Goal: Information Seeking & Learning: Check status

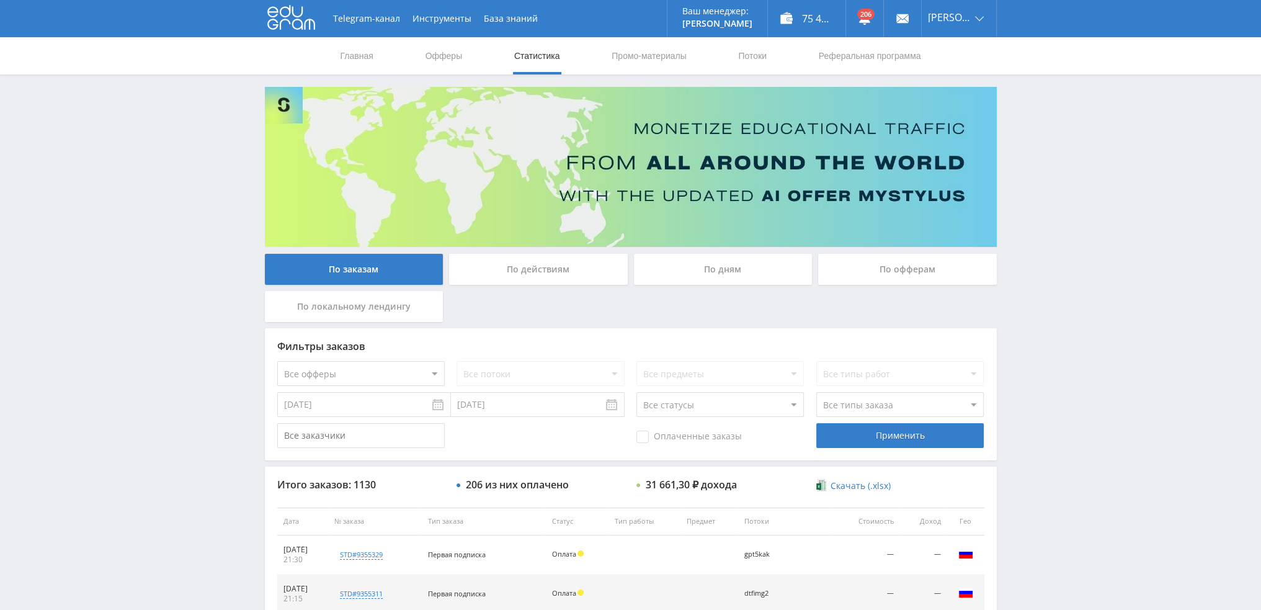
click at [712, 285] on div "По дням" at bounding box center [723, 272] width 185 height 37
click at [713, 273] on div "По дням" at bounding box center [723, 269] width 179 height 31
click at [0, 0] on input "По дням" at bounding box center [0, 0] width 0 height 0
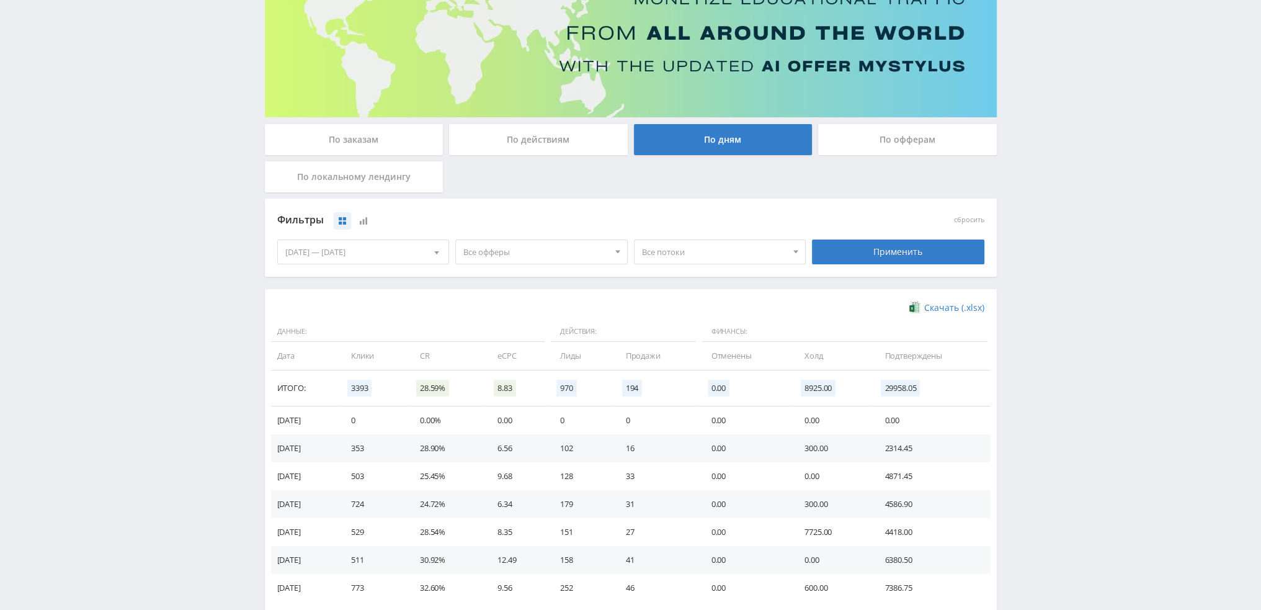
scroll to position [186, 0]
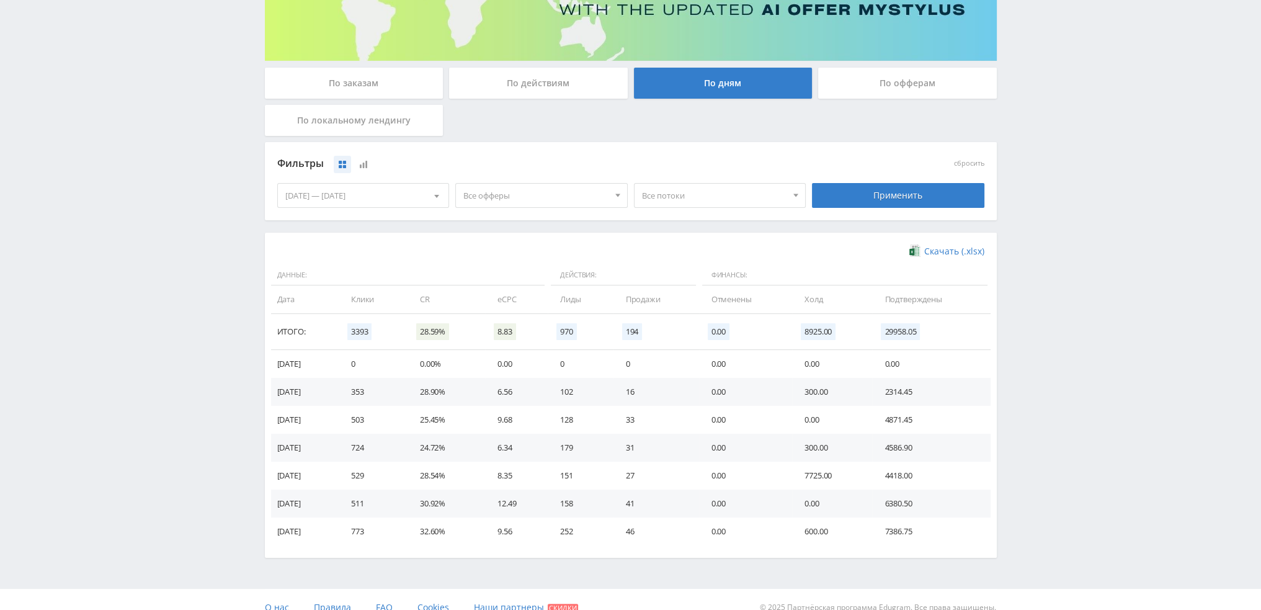
click at [496, 189] on span "Все офферы" at bounding box center [535, 196] width 145 height 24
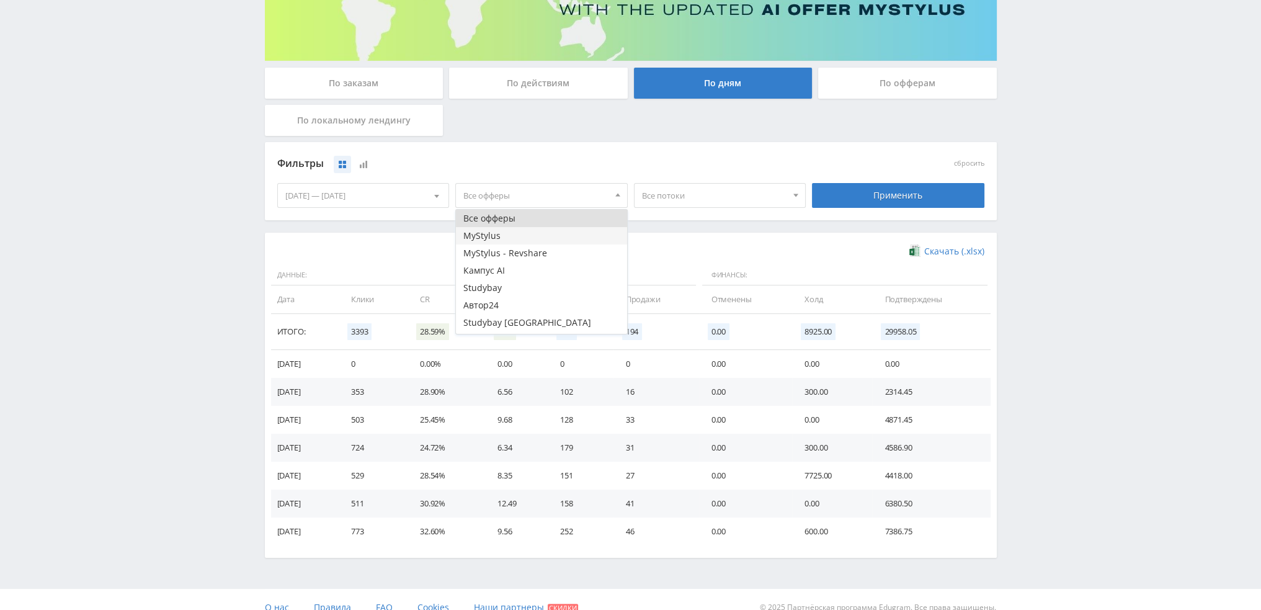
click at [489, 235] on button "MyStylus" at bounding box center [541, 235] width 171 height 17
click at [499, 254] on button "MyStylus - Revshare" at bounding box center [541, 252] width 171 height 17
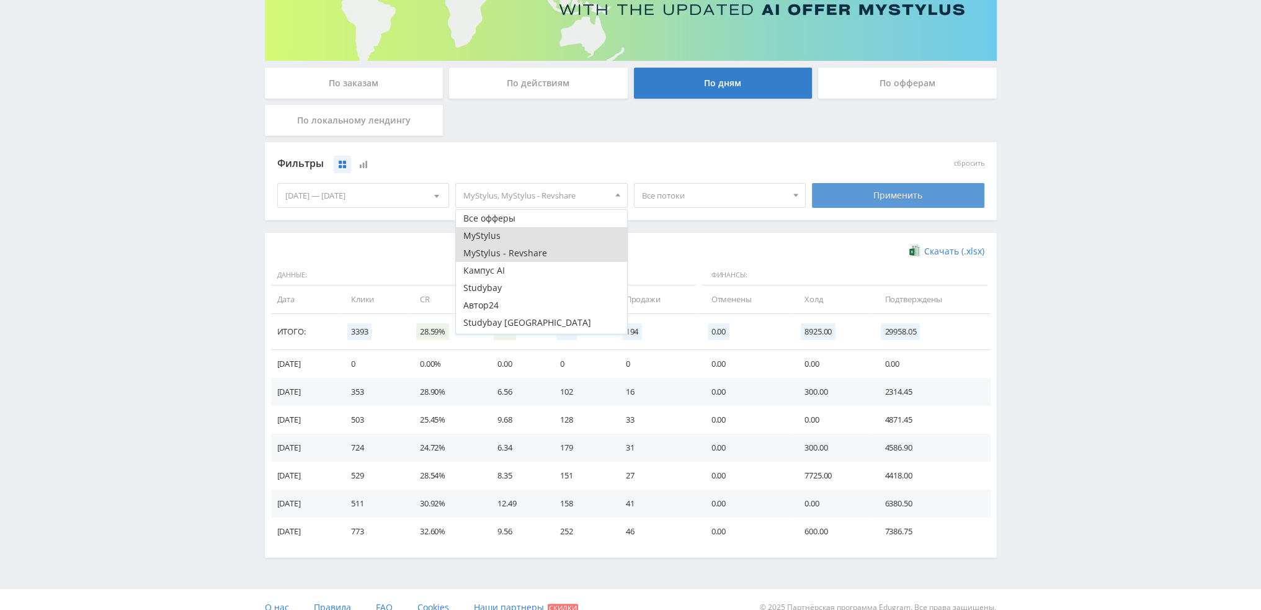
click at [891, 202] on div "Применить" at bounding box center [898, 195] width 172 height 25
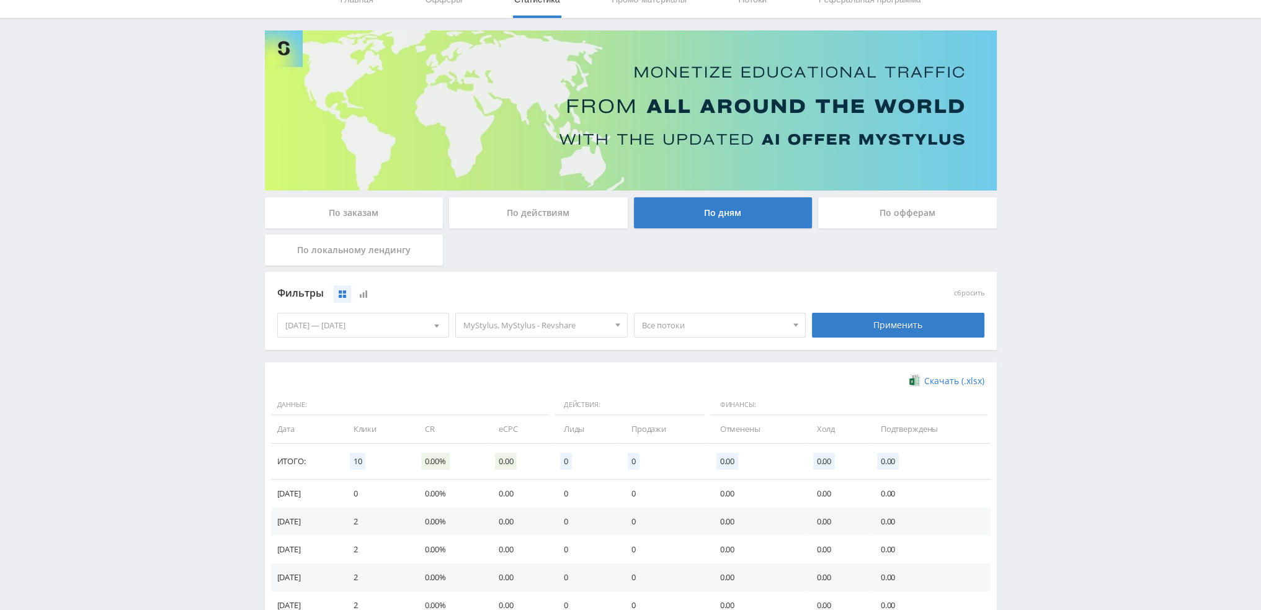
scroll to position [201, 0]
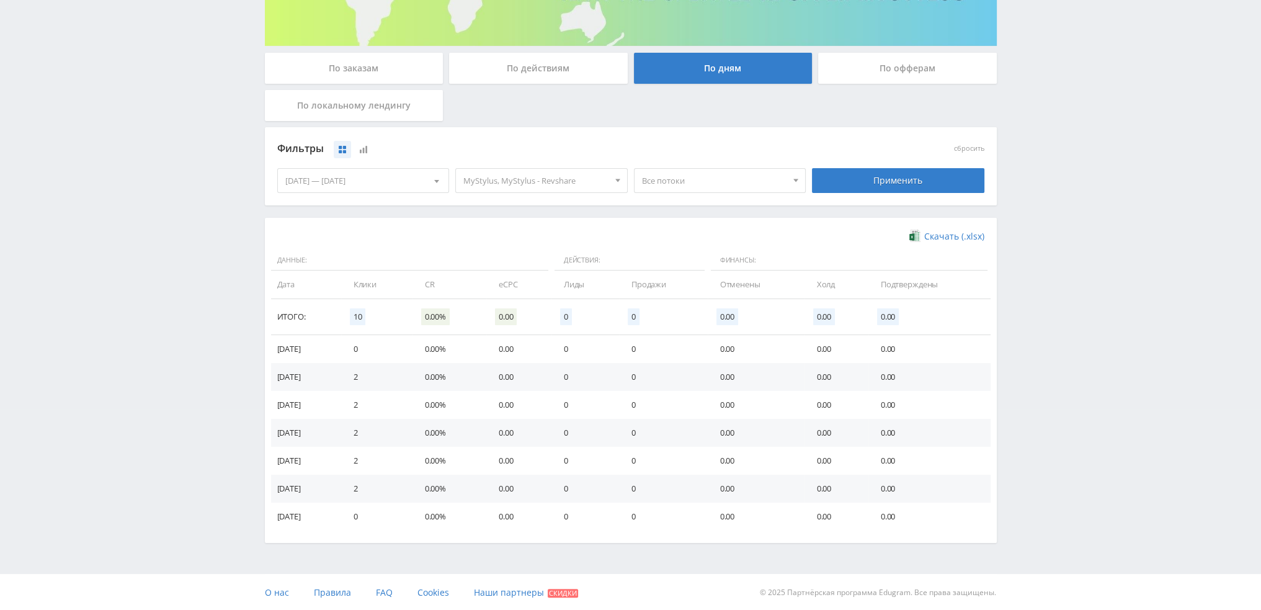
click at [575, 187] on span "MyStylus, MyStylus - Revshare" at bounding box center [535, 181] width 145 height 24
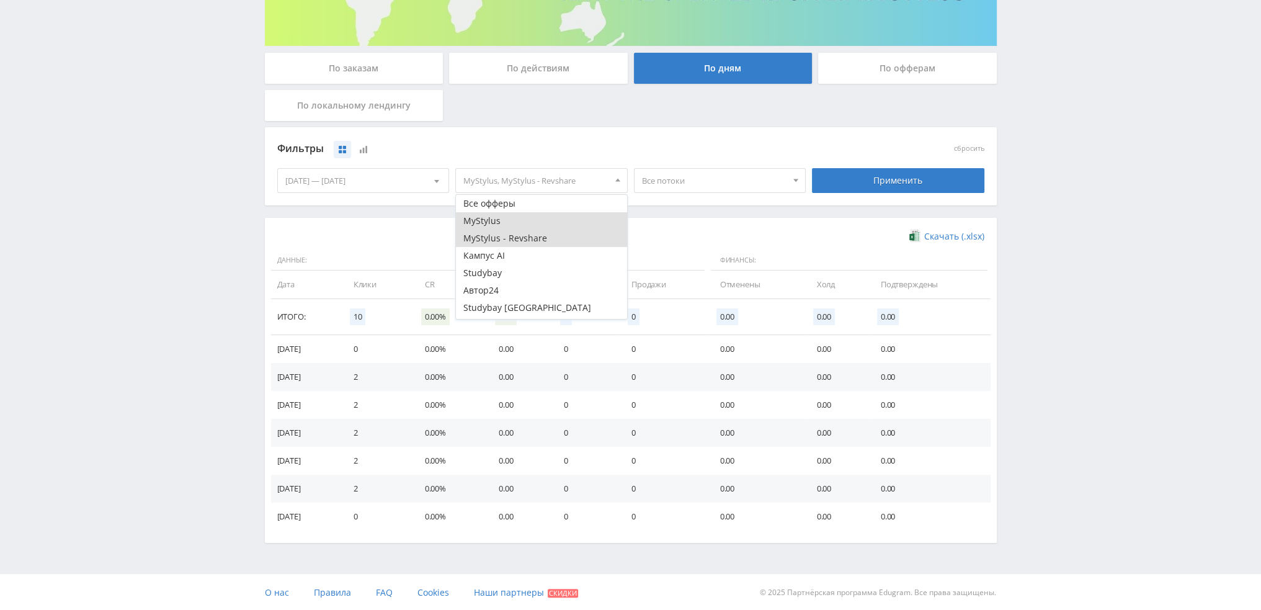
click at [485, 221] on button "MyStylus" at bounding box center [541, 220] width 171 height 17
drag, startPoint x: 486, startPoint y: 236, endPoint x: 486, endPoint y: 257, distance: 21.7
click at [486, 238] on button "MyStylus - Revshare" at bounding box center [541, 237] width 171 height 17
click at [486, 257] on button "Кампус AI" at bounding box center [541, 255] width 171 height 17
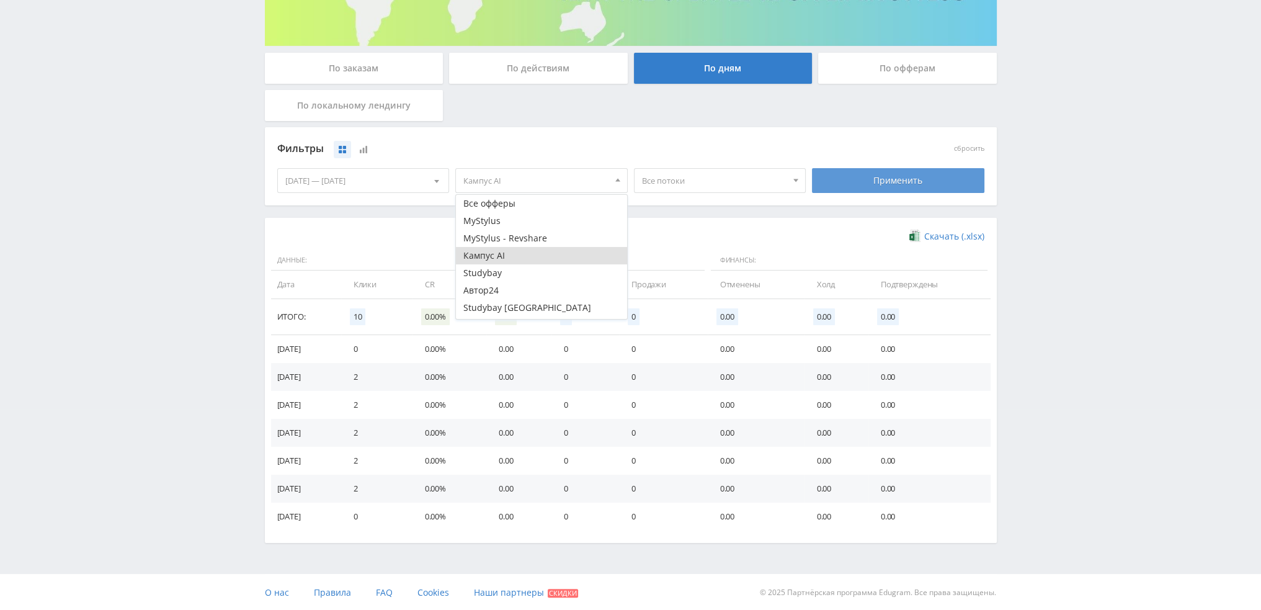
click at [897, 182] on div "Применить" at bounding box center [898, 180] width 172 height 25
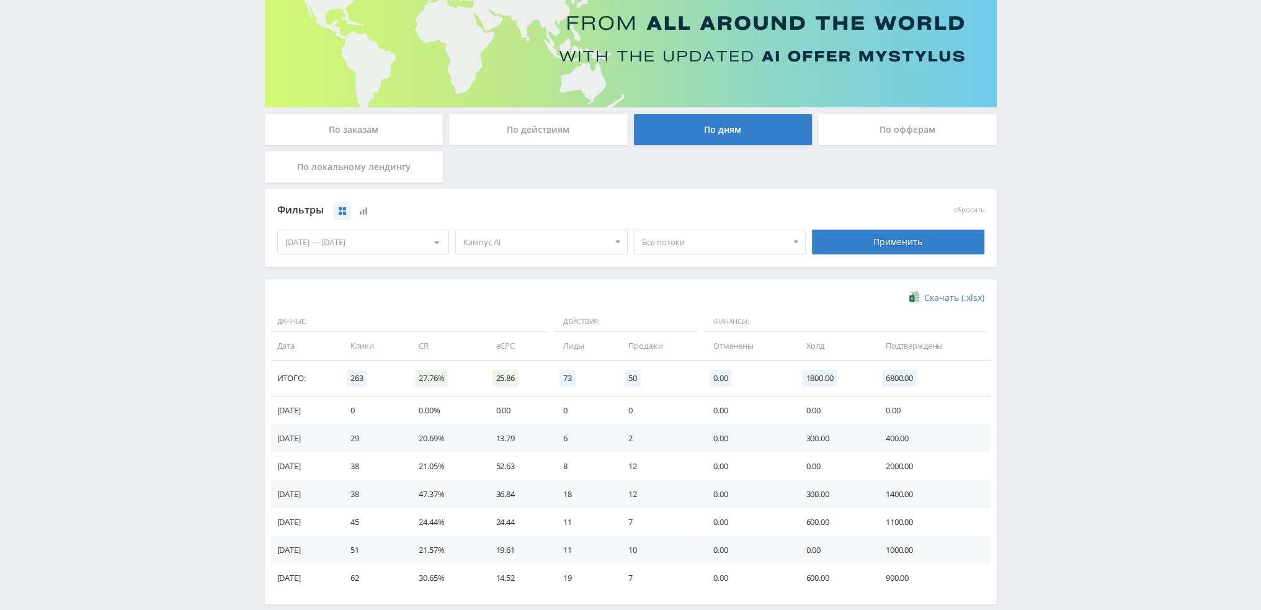
scroll to position [139, 0]
click at [493, 240] on span "Кампус AI" at bounding box center [535, 243] width 145 height 24
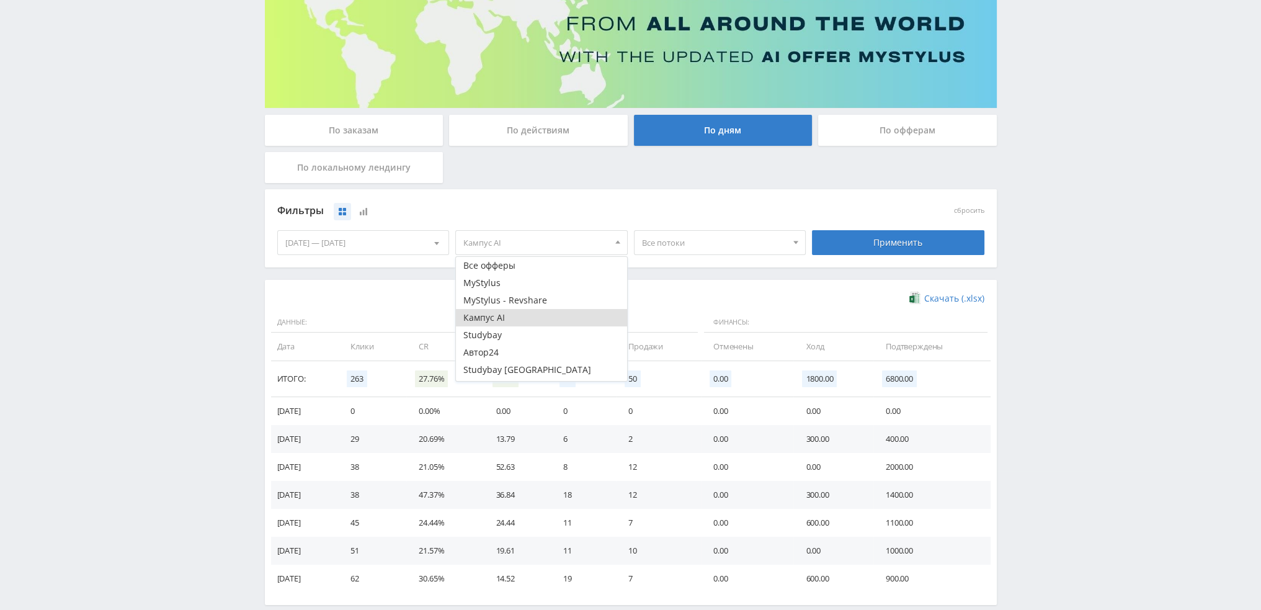
click at [477, 317] on button "Кампус AI" at bounding box center [541, 317] width 171 height 17
click at [476, 347] on button "Автор24" at bounding box center [541, 352] width 171 height 17
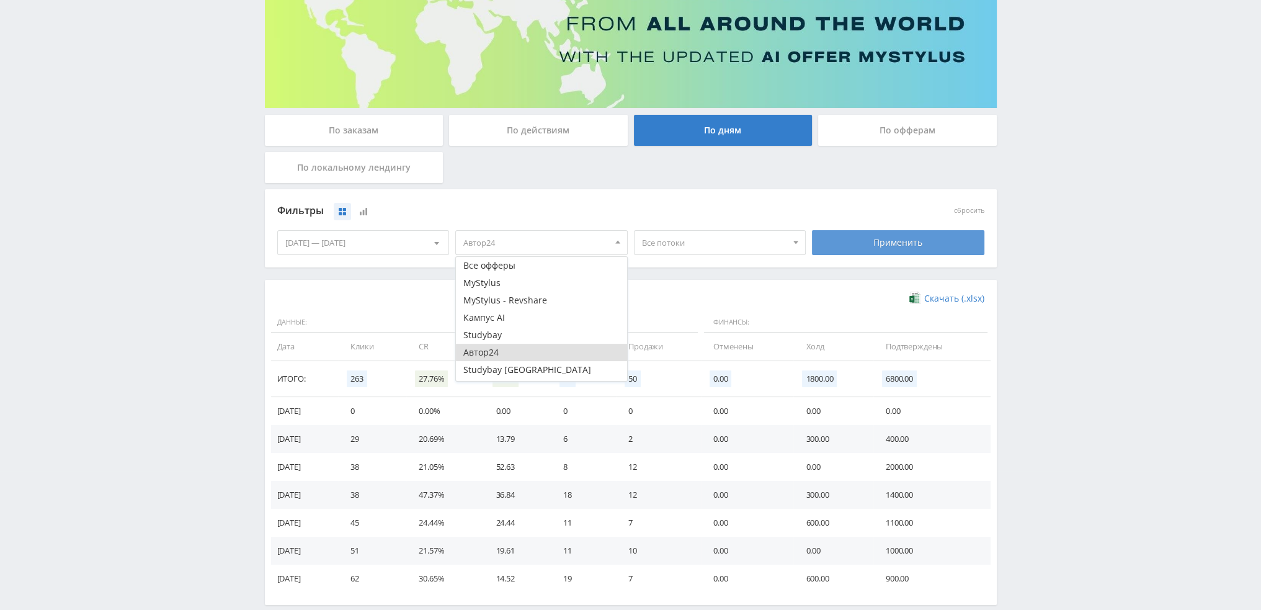
click at [917, 234] on div "Применить" at bounding box center [898, 242] width 172 height 25
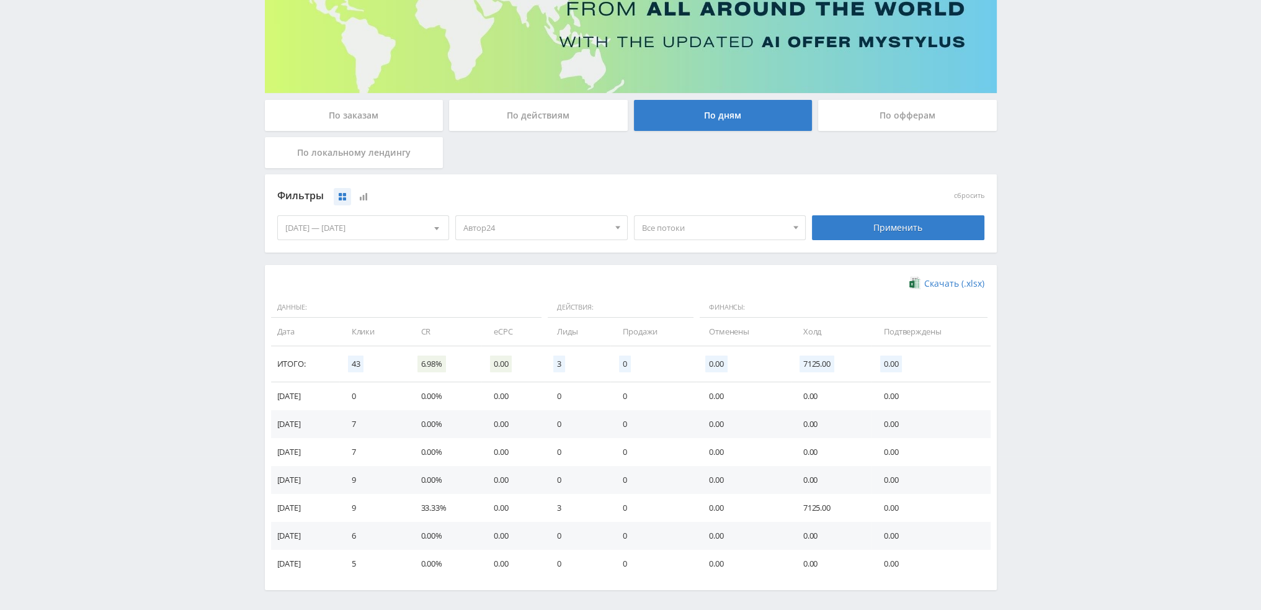
scroll to position [0, 0]
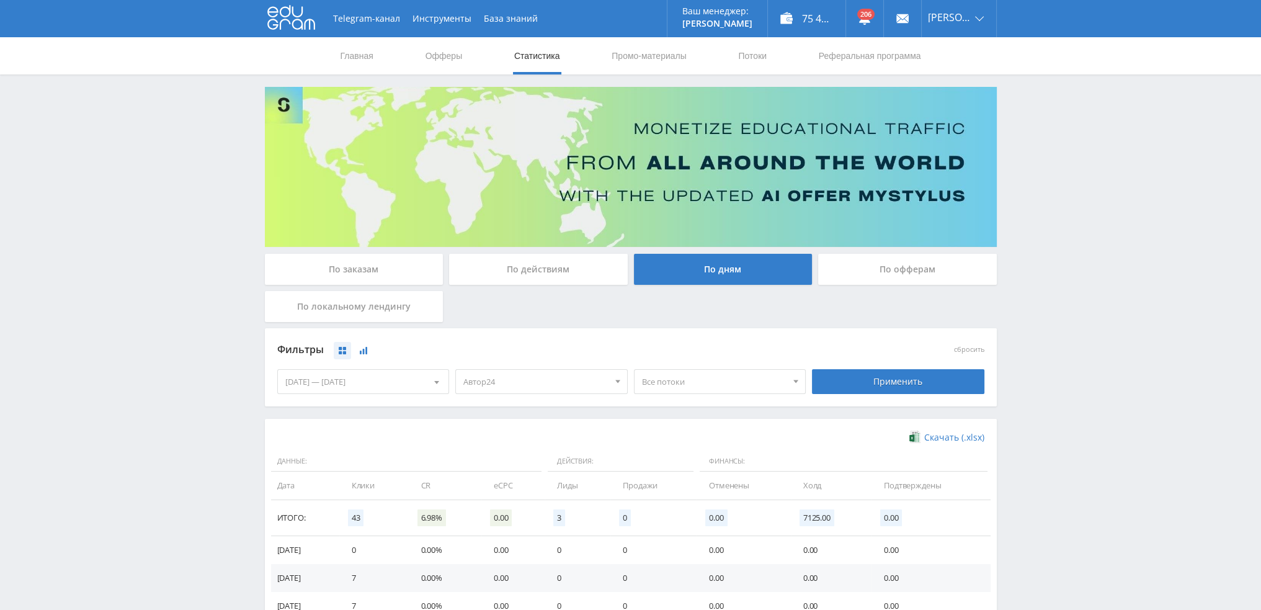
click at [369, 353] on button at bounding box center [363, 350] width 17 height 17
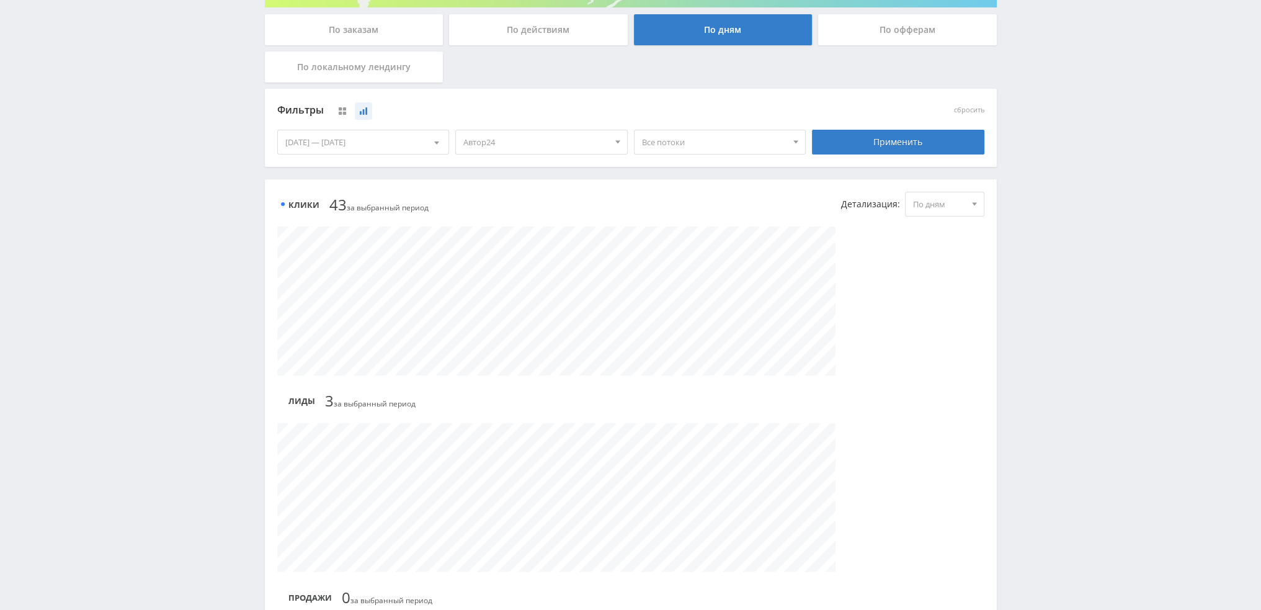
scroll to position [248, 0]
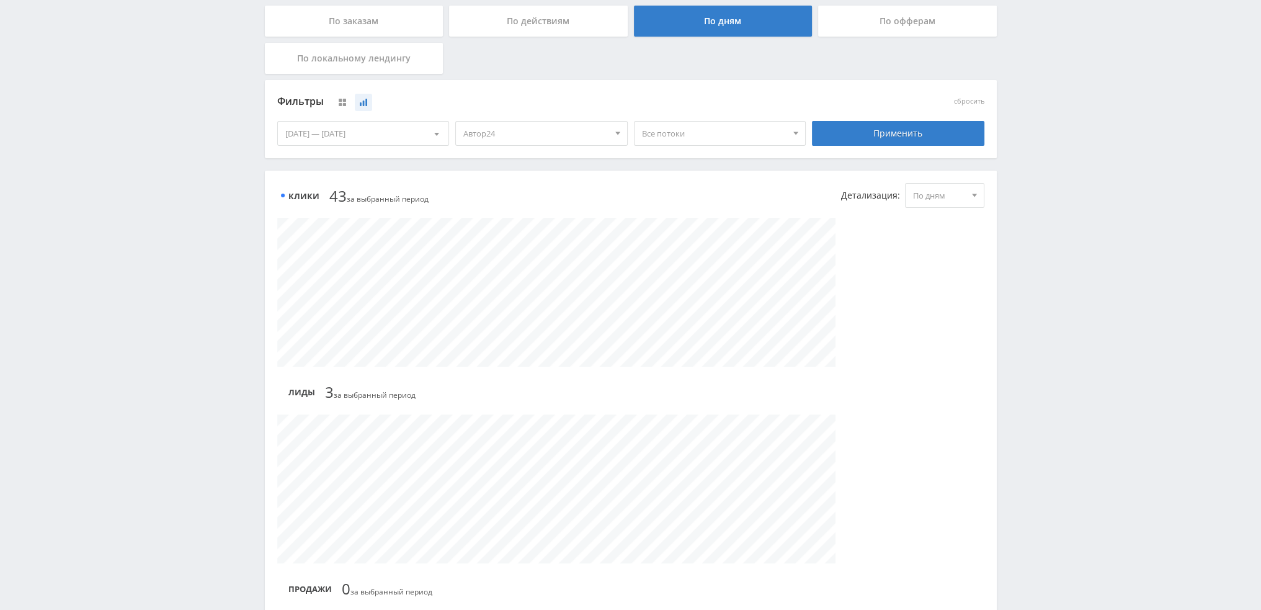
click at [407, 128] on div "[DATE] — [DATE]" at bounding box center [363, 134] width 171 height 24
click at [355, 151] on span "Период" at bounding box center [351, 160] width 29 height 24
click at [323, 254] on button "6 месяцев" at bounding box center [363, 254] width 171 height 17
click at [906, 132] on div "Применить" at bounding box center [898, 133] width 172 height 25
click at [921, 194] on span "По дням" at bounding box center [939, 196] width 52 height 24
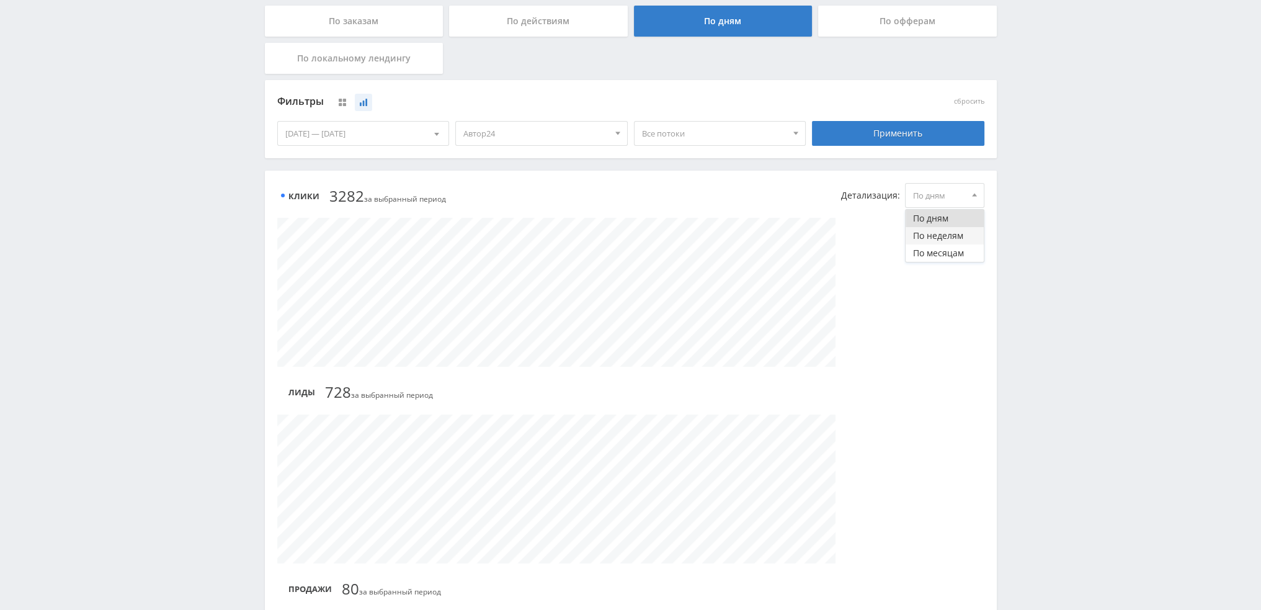
click at [915, 227] on button "По неделям" at bounding box center [944, 235] width 78 height 17
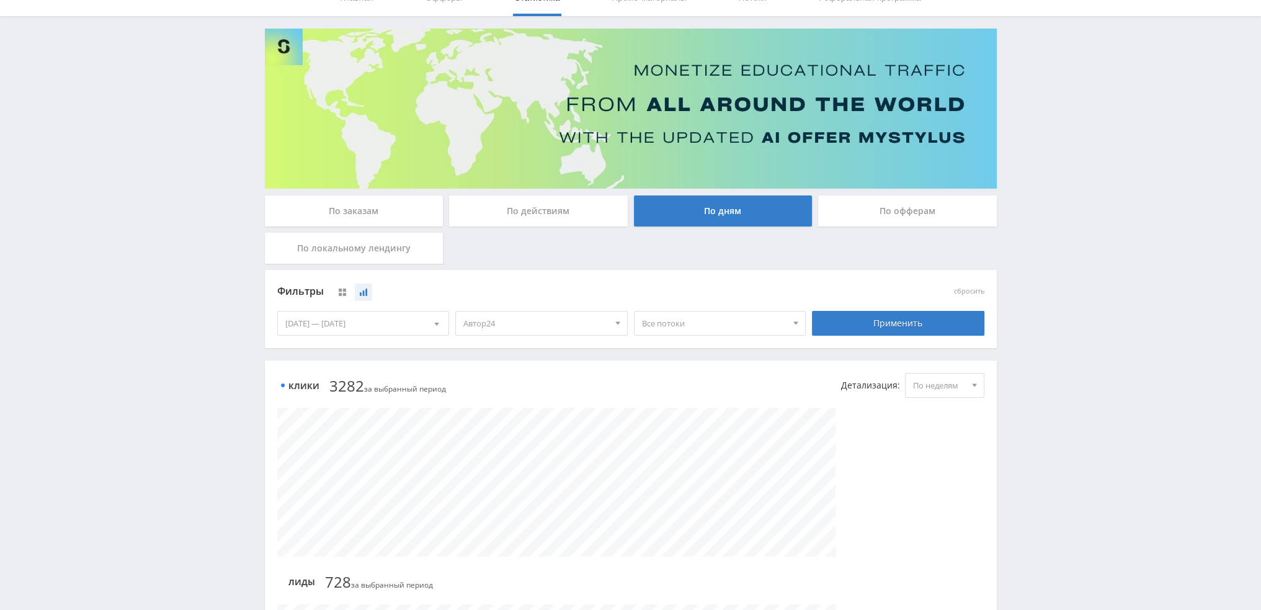
scroll to position [0, 0]
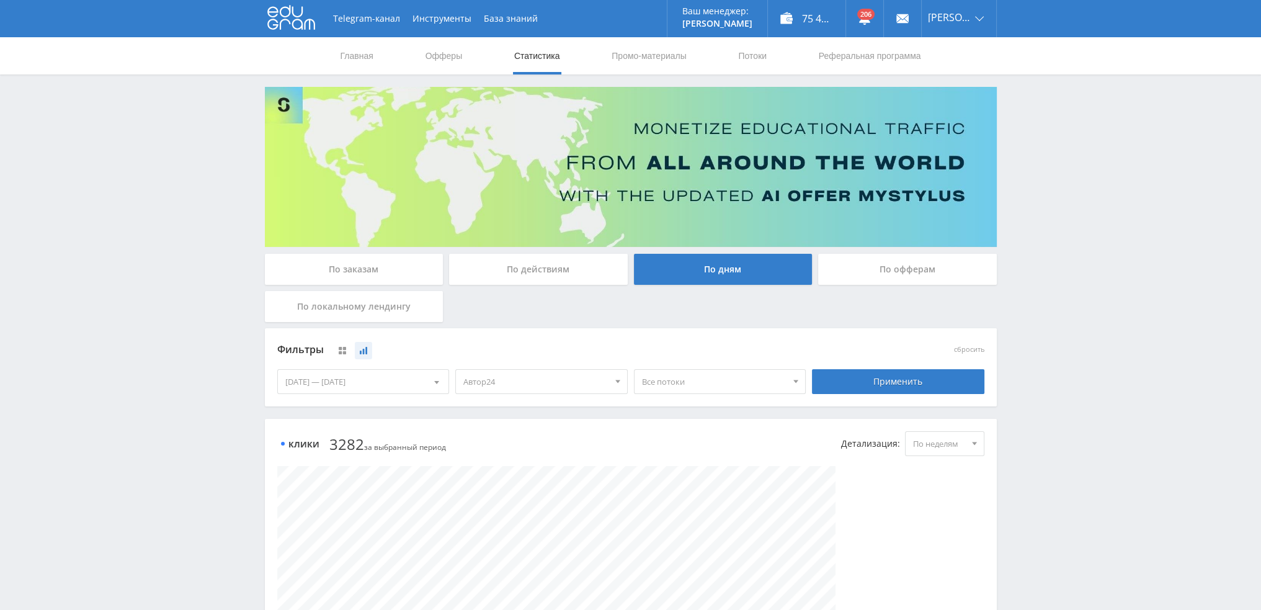
click at [373, 379] on div "19.02.2025 — 18.08.2025" at bounding box center [363, 382] width 171 height 24
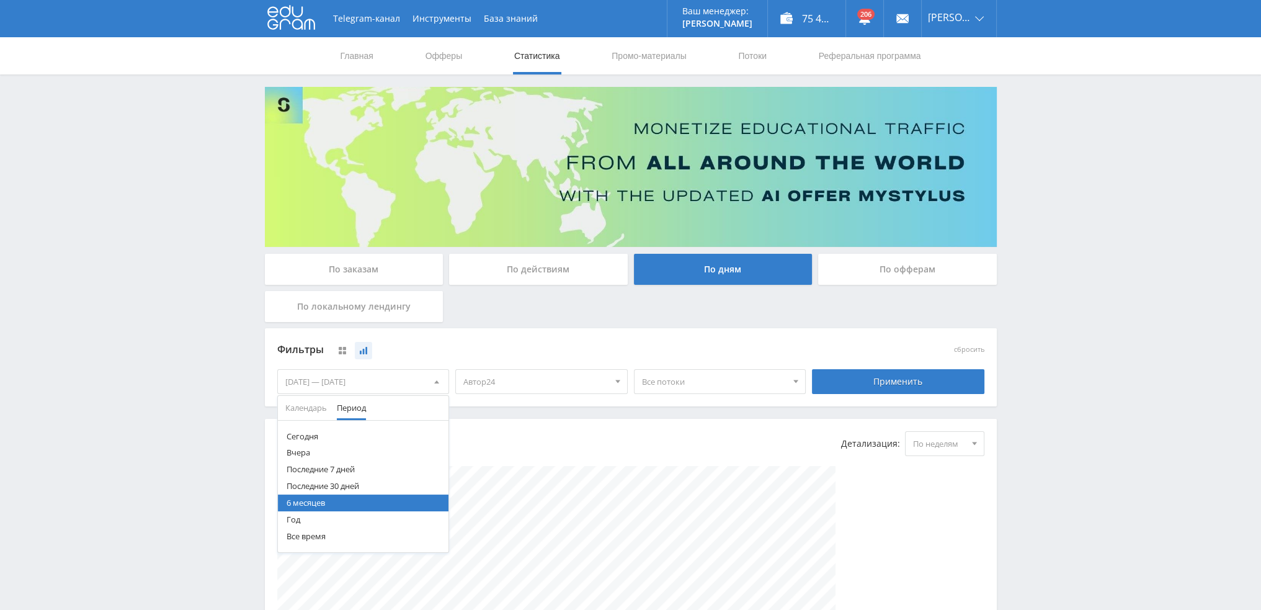
click at [315, 521] on button "Год" at bounding box center [363, 519] width 171 height 17
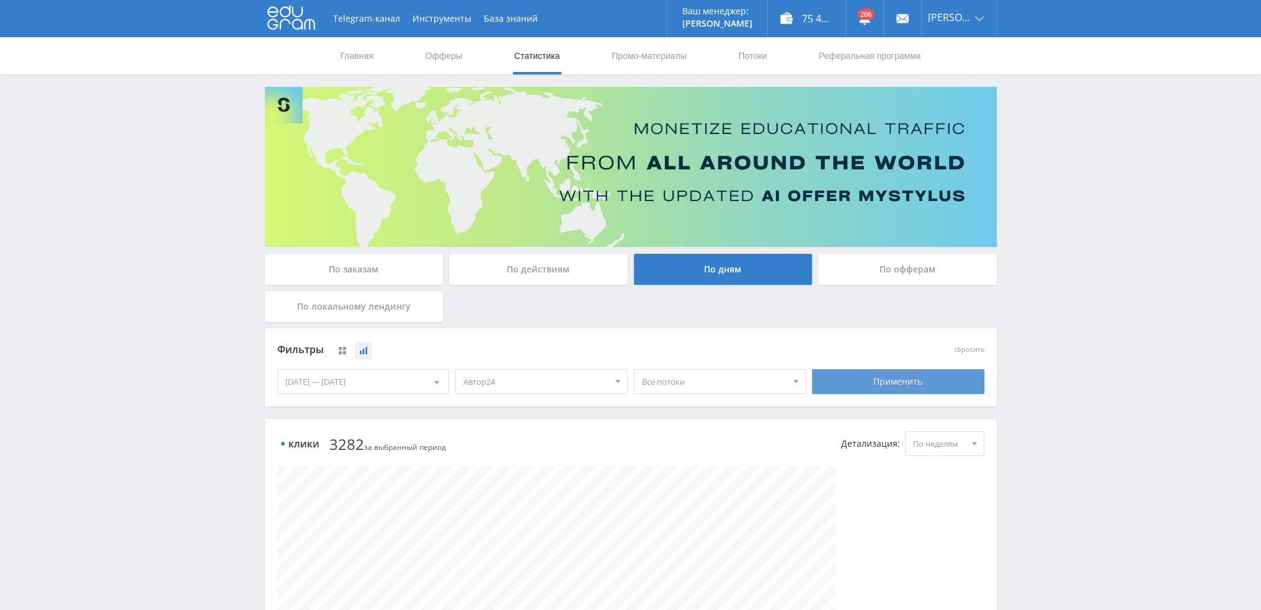
click at [918, 380] on div "Применить" at bounding box center [898, 381] width 172 height 25
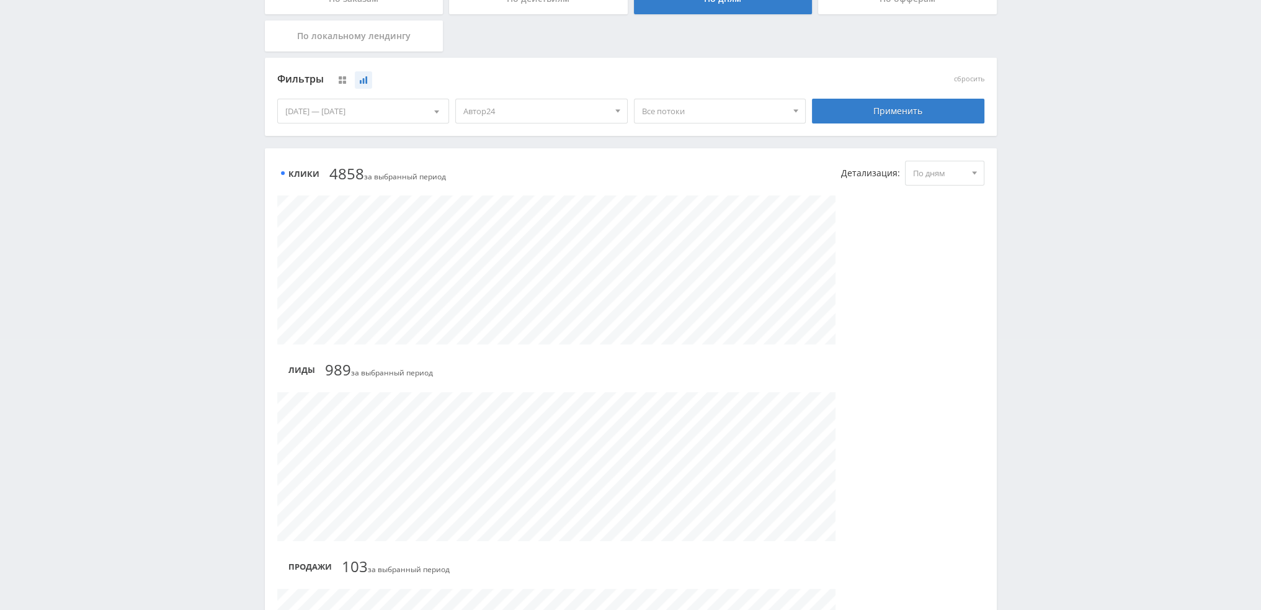
scroll to position [248, 0]
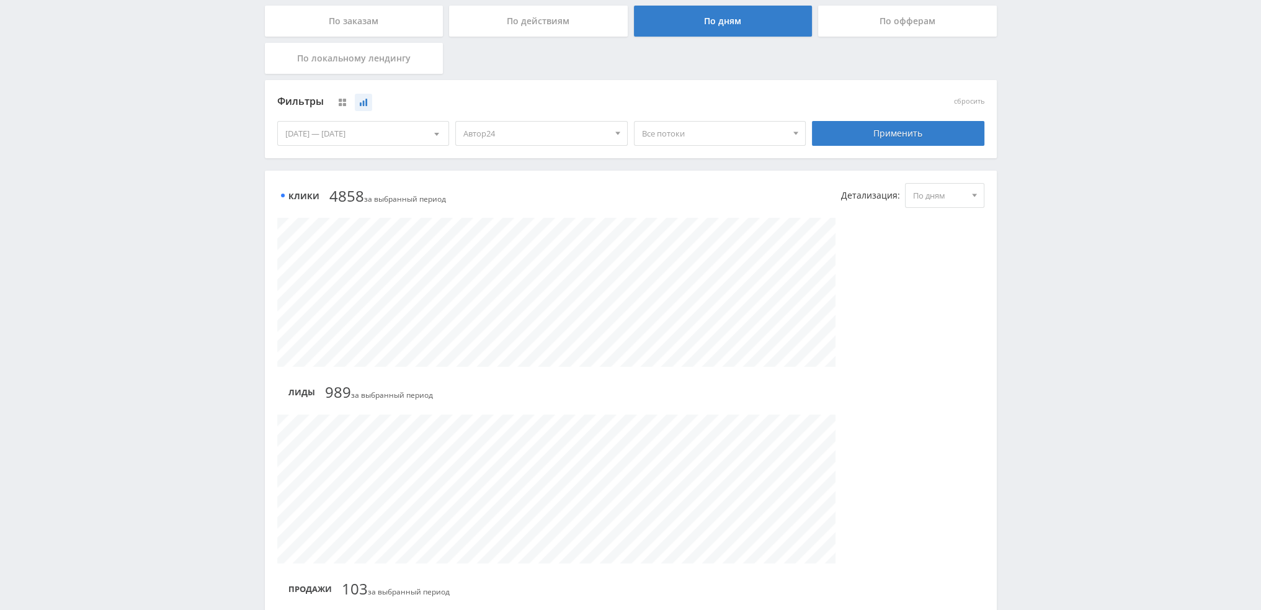
click at [511, 130] on span "Автор24" at bounding box center [535, 134] width 145 height 24
click at [489, 243] on button "Автор24" at bounding box center [541, 242] width 171 height 17
click at [494, 210] on button "Кампус AI" at bounding box center [541, 208] width 171 height 17
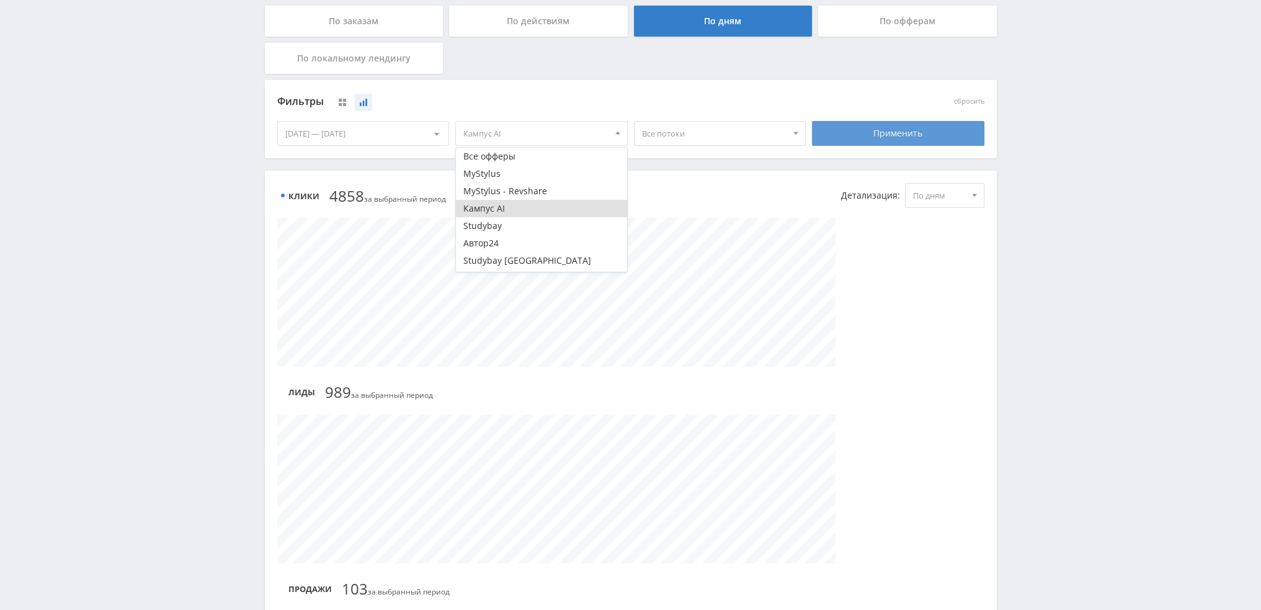
click at [837, 135] on div "Применить" at bounding box center [898, 133] width 172 height 25
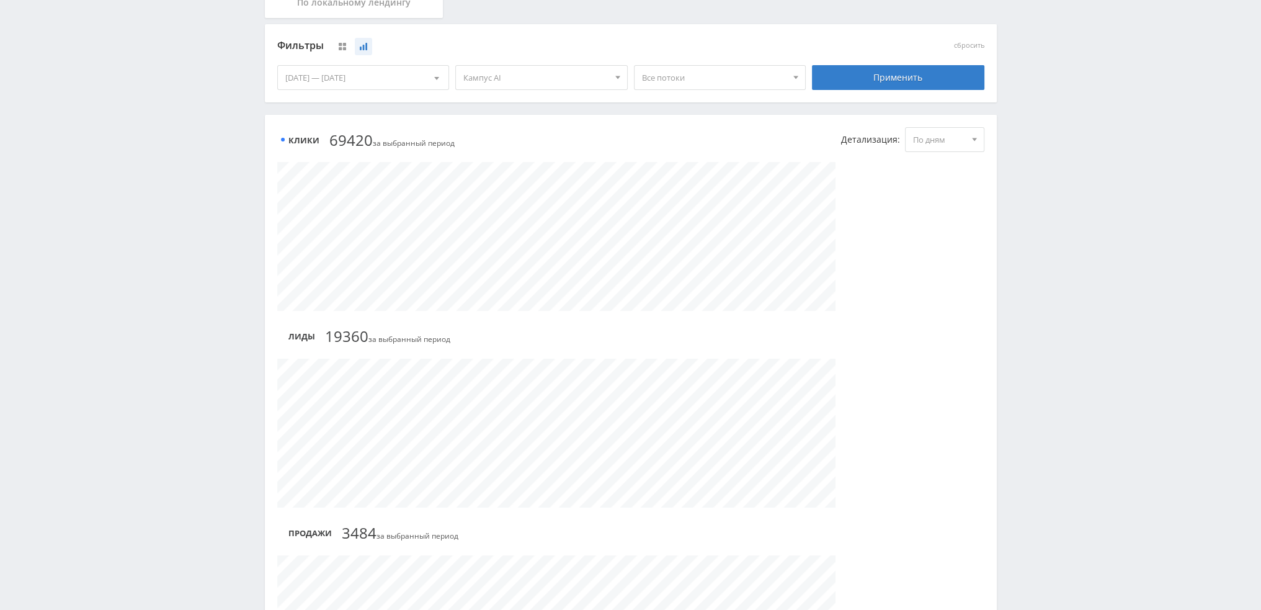
scroll to position [310, 0]
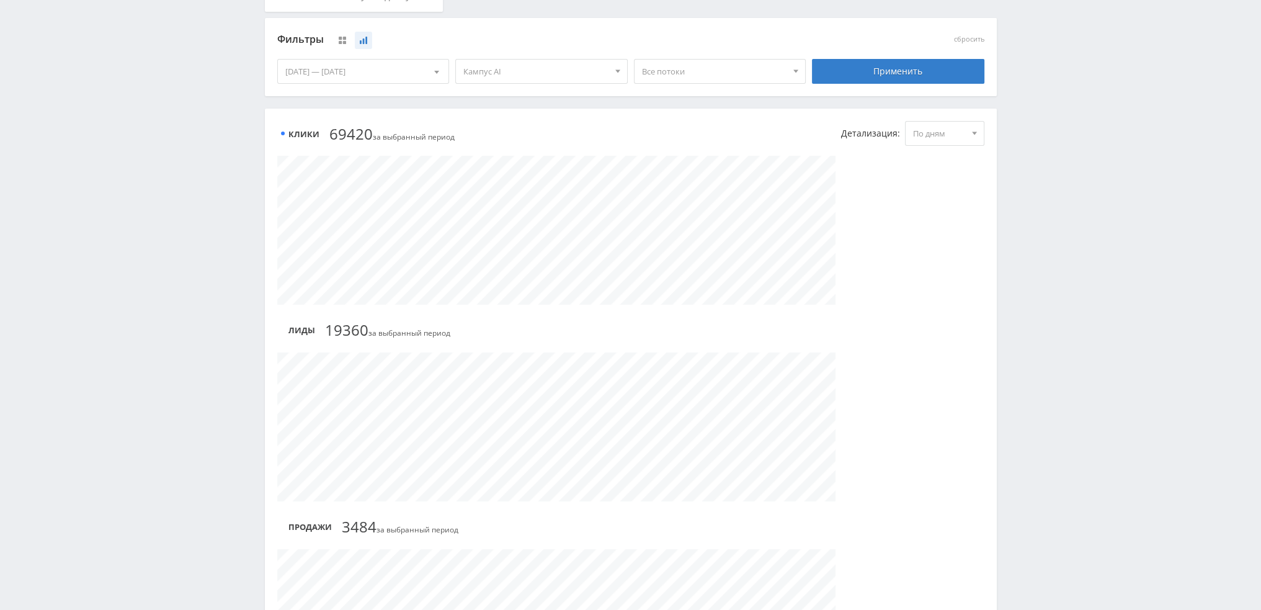
click at [977, 130] on div at bounding box center [974, 134] width 19 height 24
click at [939, 193] on button "По месяцам" at bounding box center [944, 190] width 78 height 17
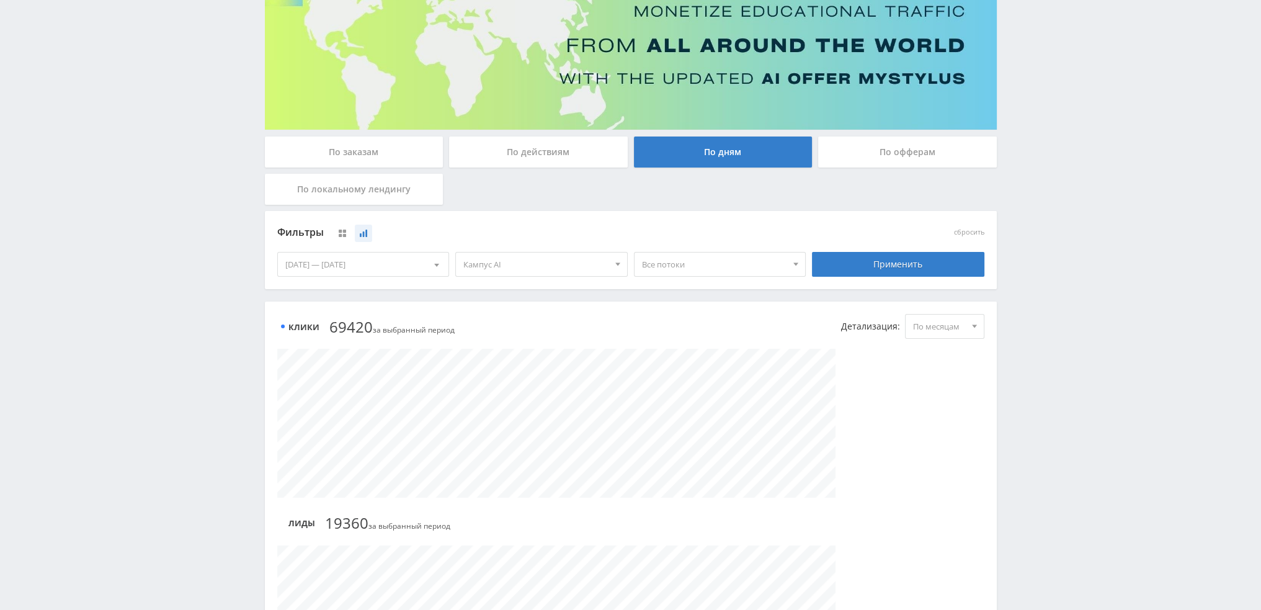
scroll to position [0, 0]
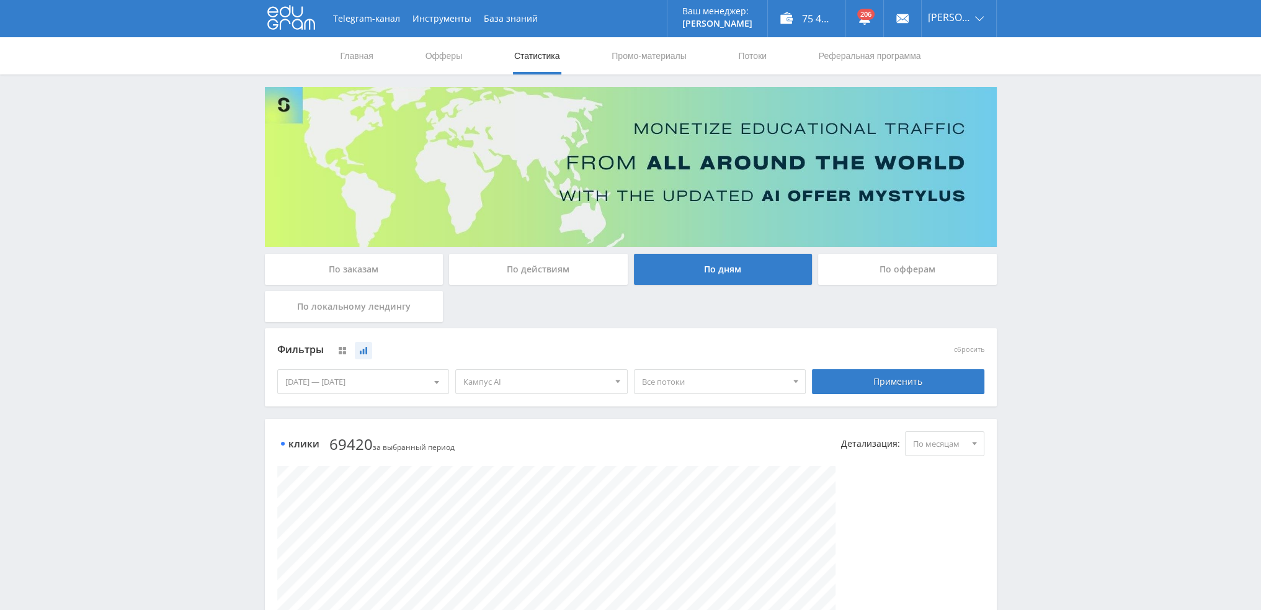
click at [534, 57] on link "Статистика" at bounding box center [537, 55] width 48 height 37
click at [520, 55] on link "Статистика" at bounding box center [537, 55] width 48 height 37
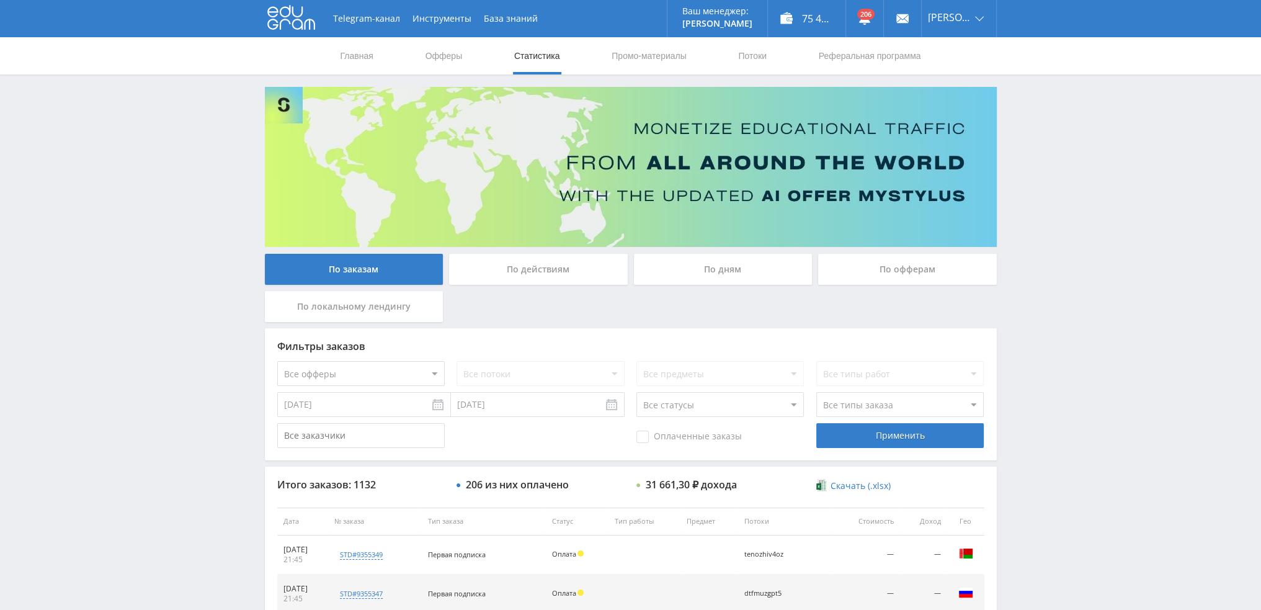
click at [727, 268] on div "По дням" at bounding box center [723, 269] width 179 height 31
click at [0, 0] on input "По дням" at bounding box center [0, 0] width 0 height 0
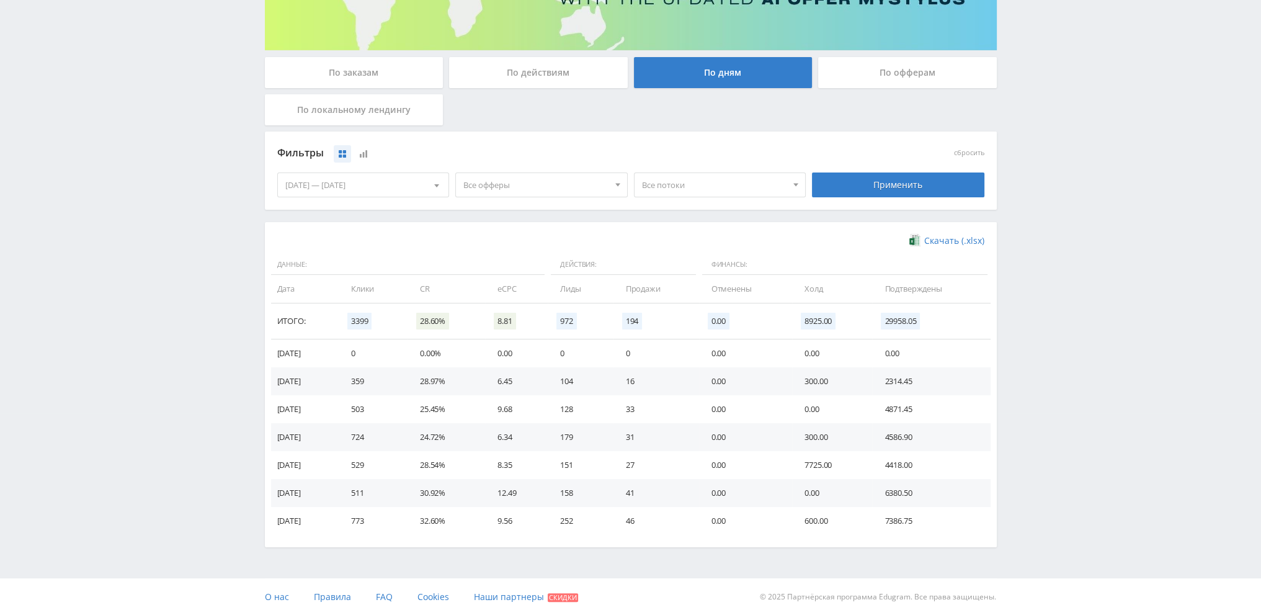
scroll to position [201, 0]
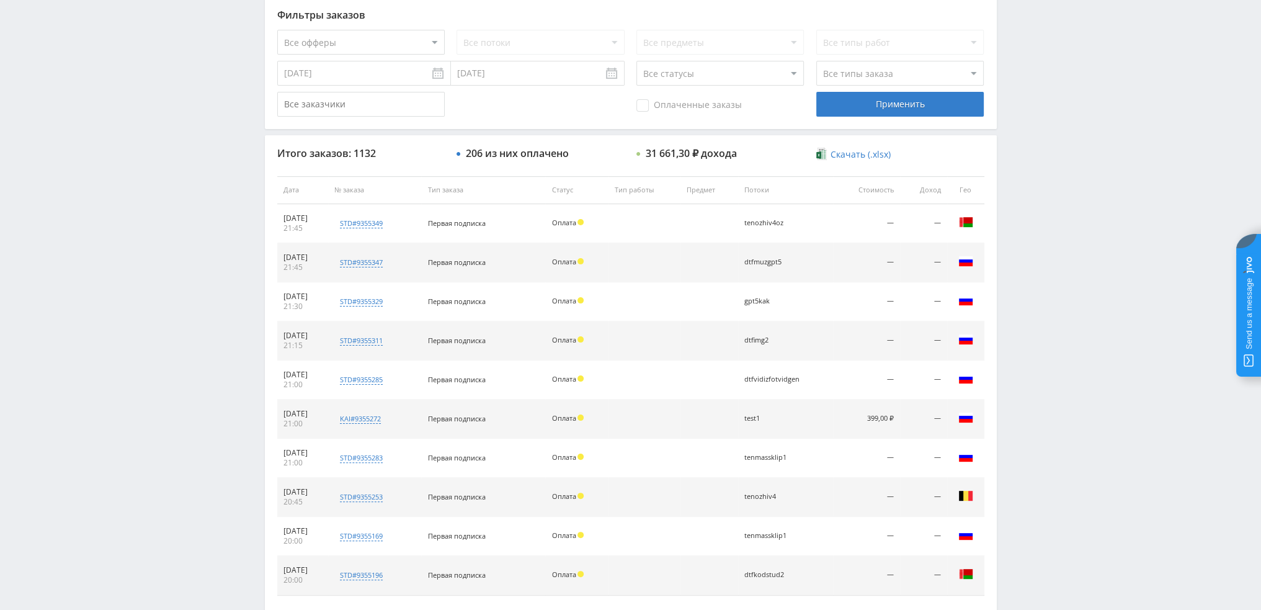
scroll to position [124, 0]
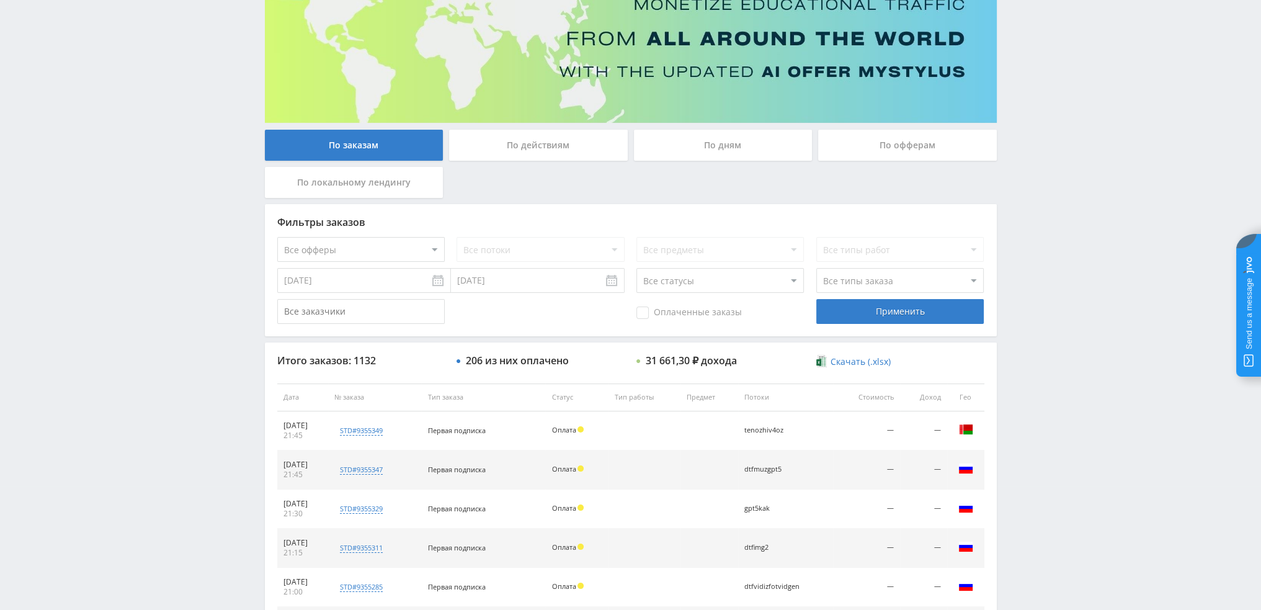
click at [690, 280] on select "Все статусы В аукционе В работе На гарантии Завершен Возврат Черновик" at bounding box center [719, 280] width 167 height 25
click at [536, 148] on div "По действиям" at bounding box center [538, 145] width 179 height 31
click at [0, 0] on input "По действиям" at bounding box center [0, 0] width 0 height 0
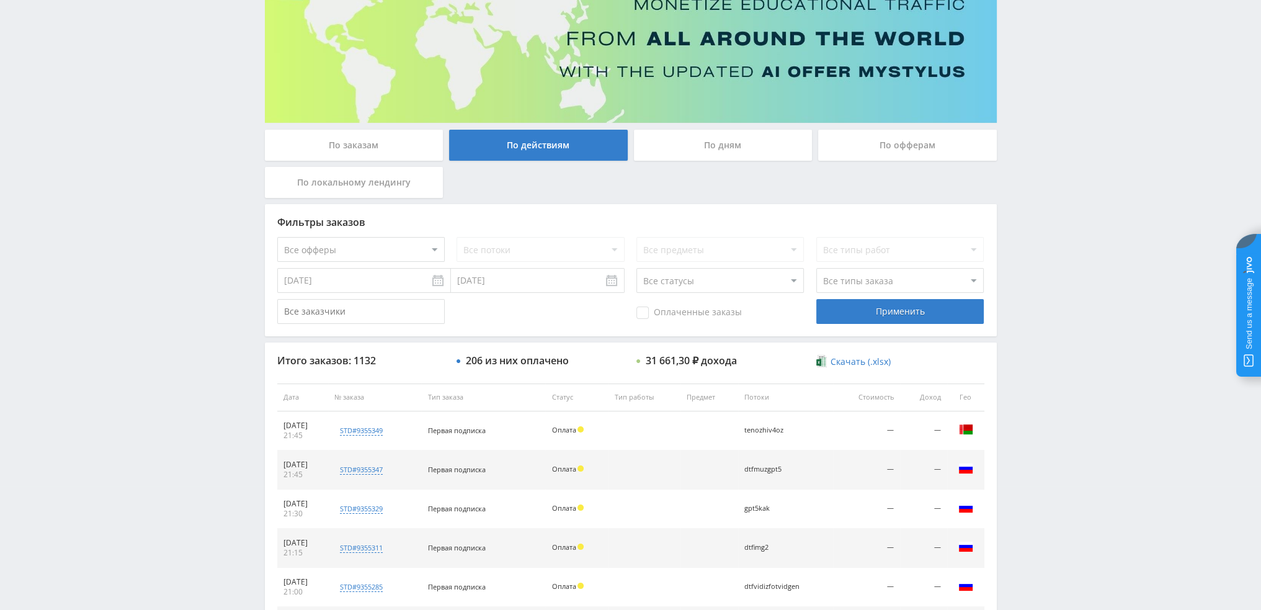
scroll to position [0, 0]
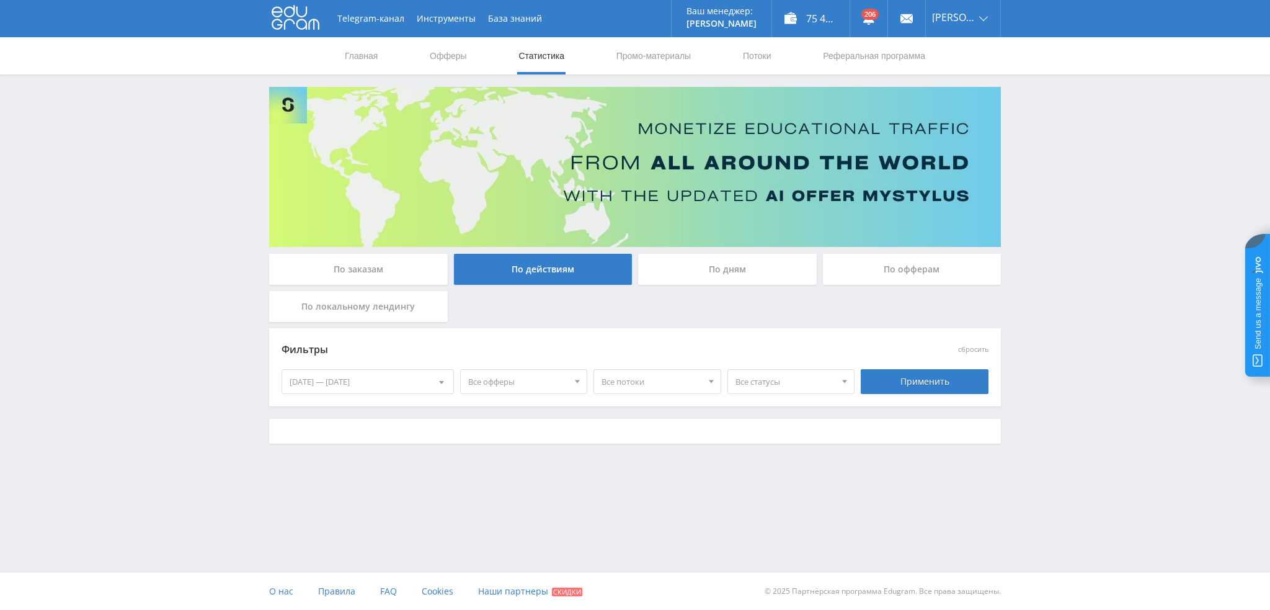
click at [688, 144] on img at bounding box center [635, 167] width 732 height 160
click at [701, 285] on div "По дням" at bounding box center [727, 272] width 185 height 37
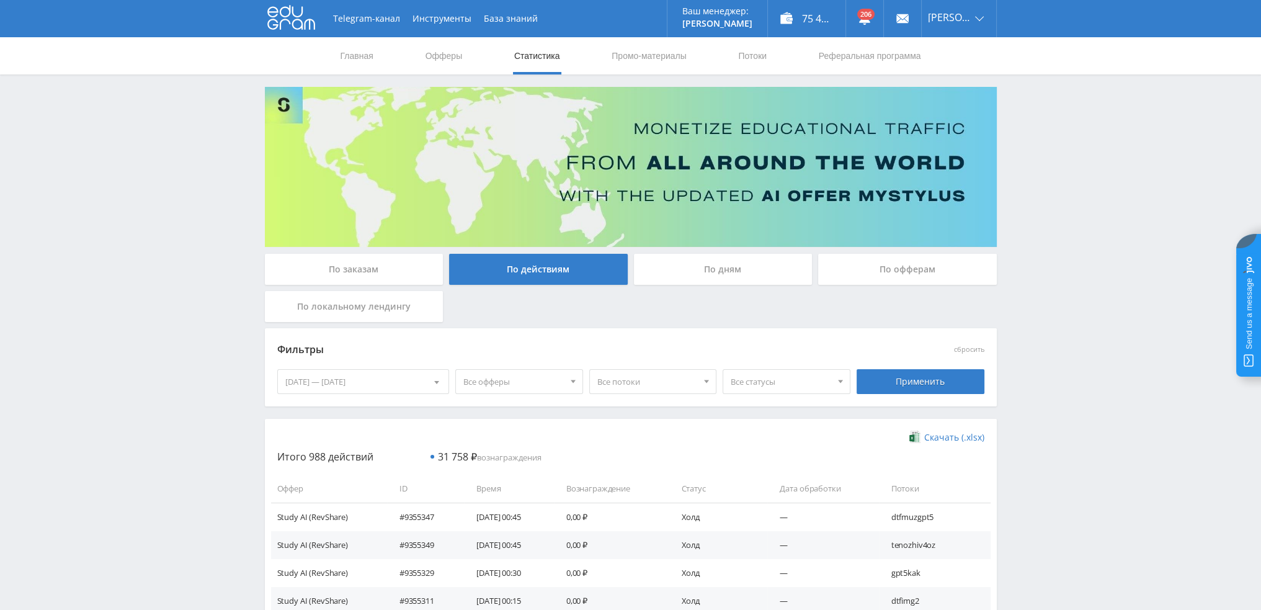
click at [700, 273] on div "По дням" at bounding box center [723, 269] width 179 height 31
click at [0, 0] on input "По дням" at bounding box center [0, 0] width 0 height 0
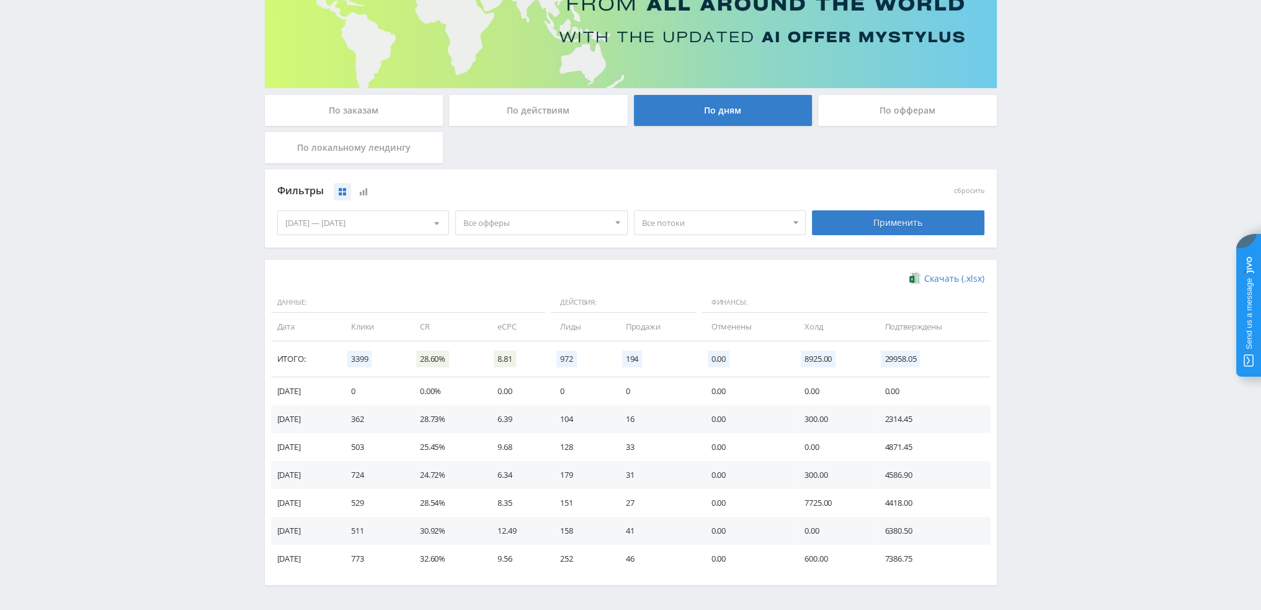
scroll to position [186, 0]
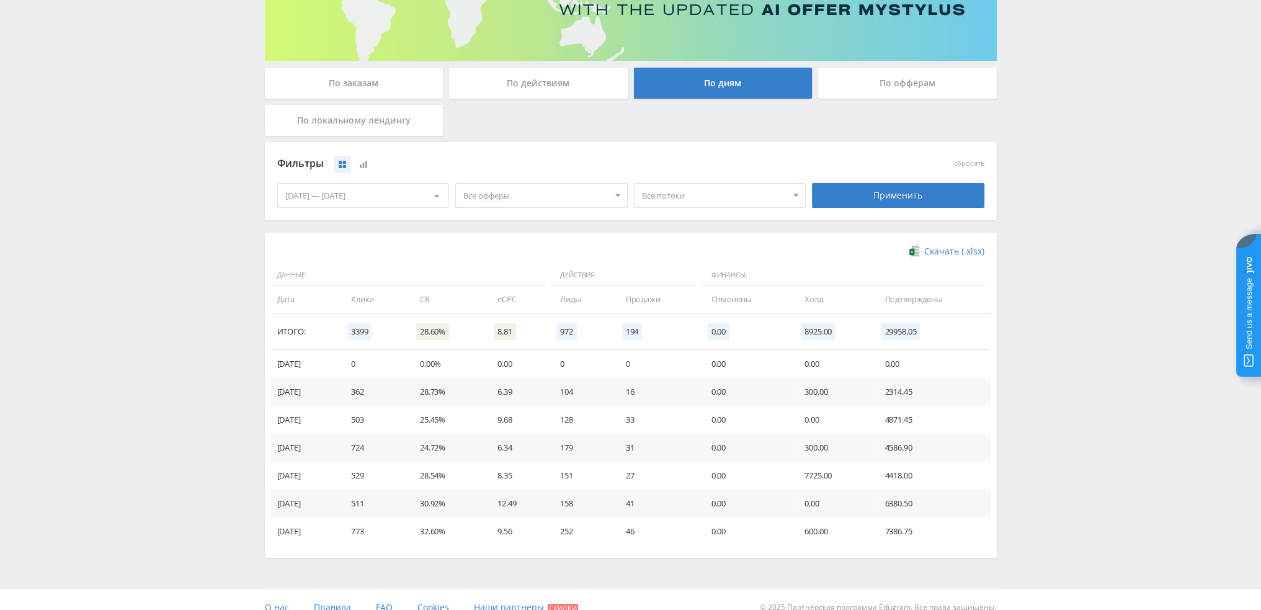
click at [541, 193] on span "Все офферы" at bounding box center [535, 196] width 145 height 24
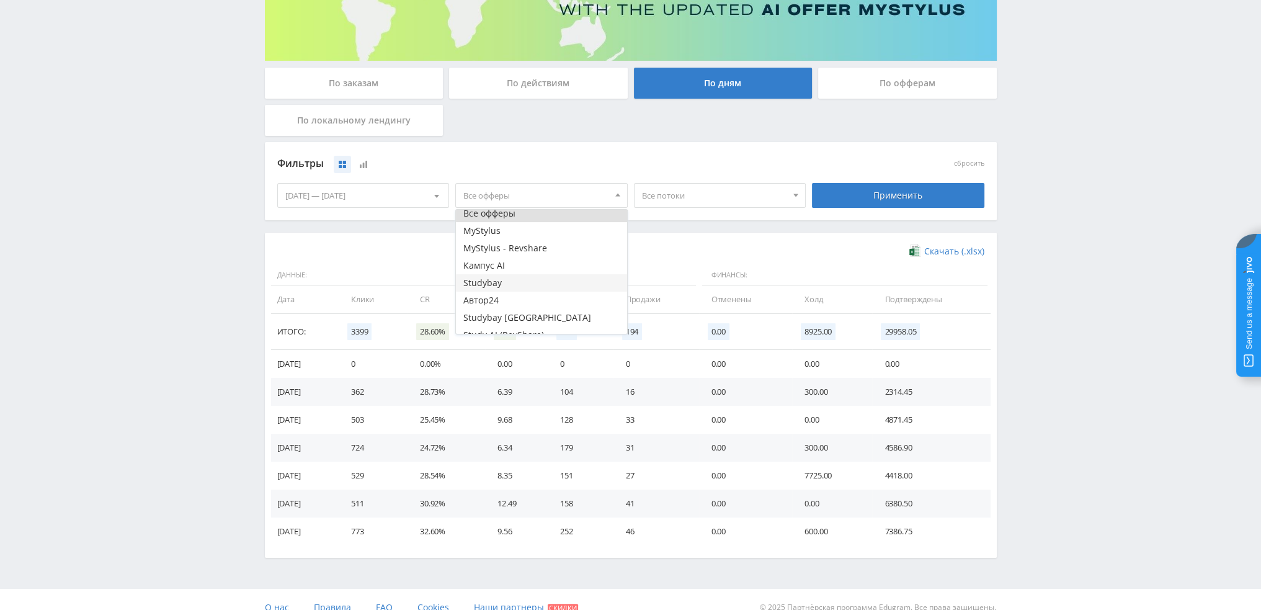
scroll to position [15, 0]
click at [499, 320] on button "Study AI (RevShare)" at bounding box center [541, 324] width 171 height 17
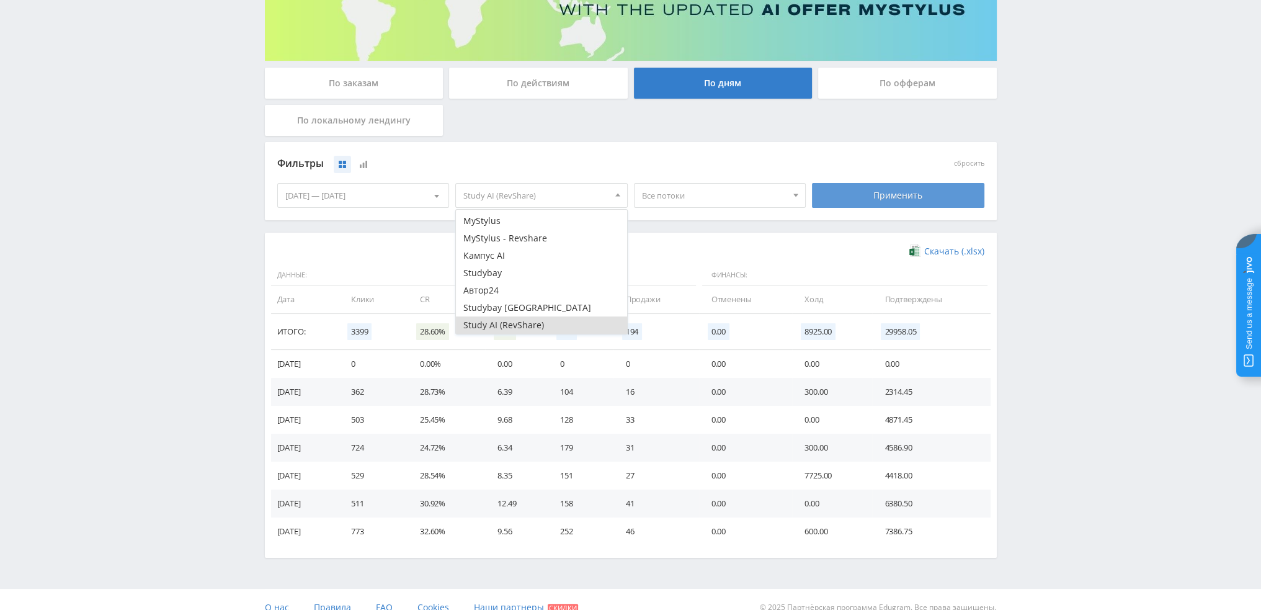
click at [846, 185] on div "Применить" at bounding box center [898, 195] width 172 height 25
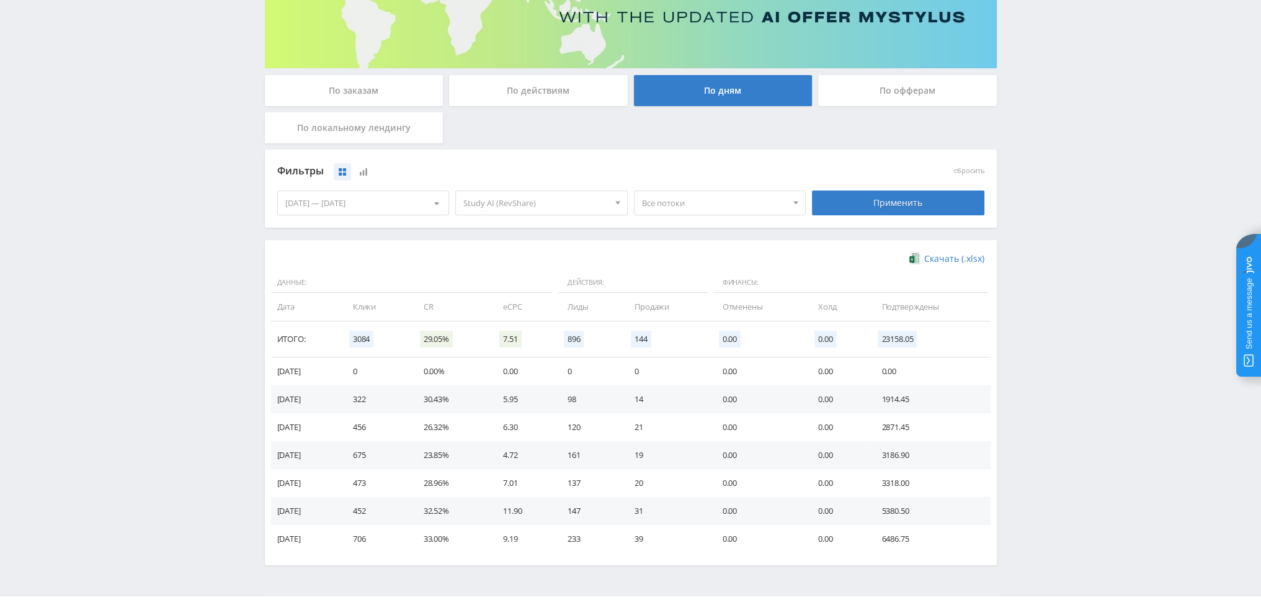
scroll to position [186, 0]
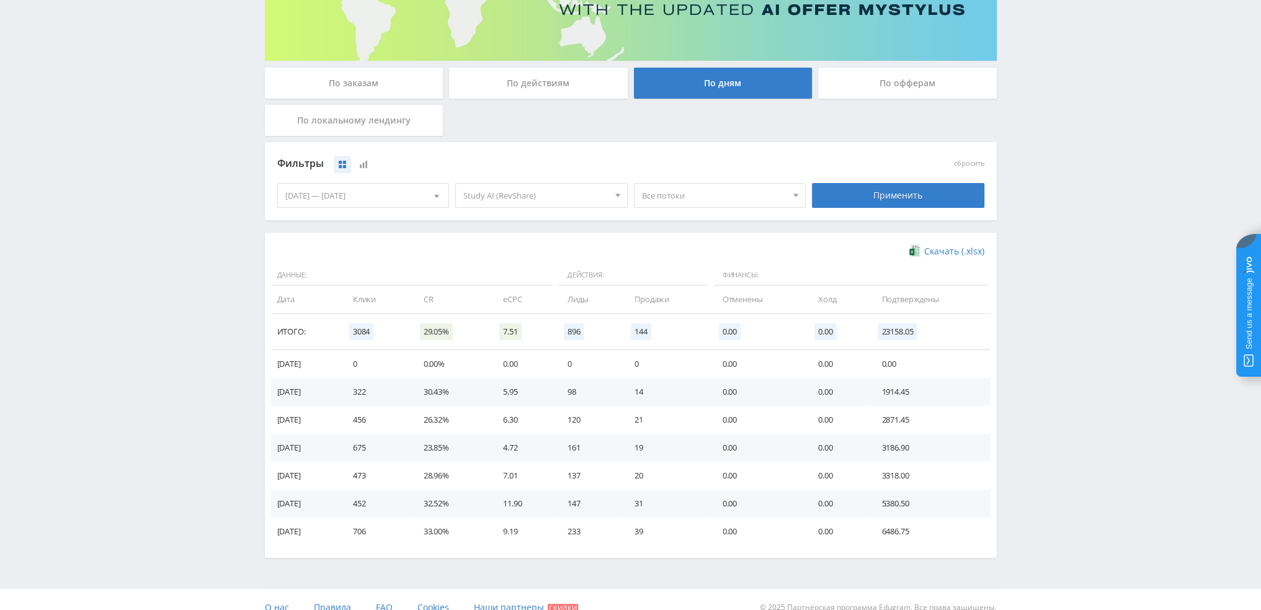
click at [696, 177] on div "Фильтры" at bounding box center [541, 163] width 535 height 29
click at [693, 201] on span "Все потоки" at bounding box center [714, 196] width 145 height 24
click at [687, 251] on button "tenprez2" at bounding box center [719, 252] width 171 height 17
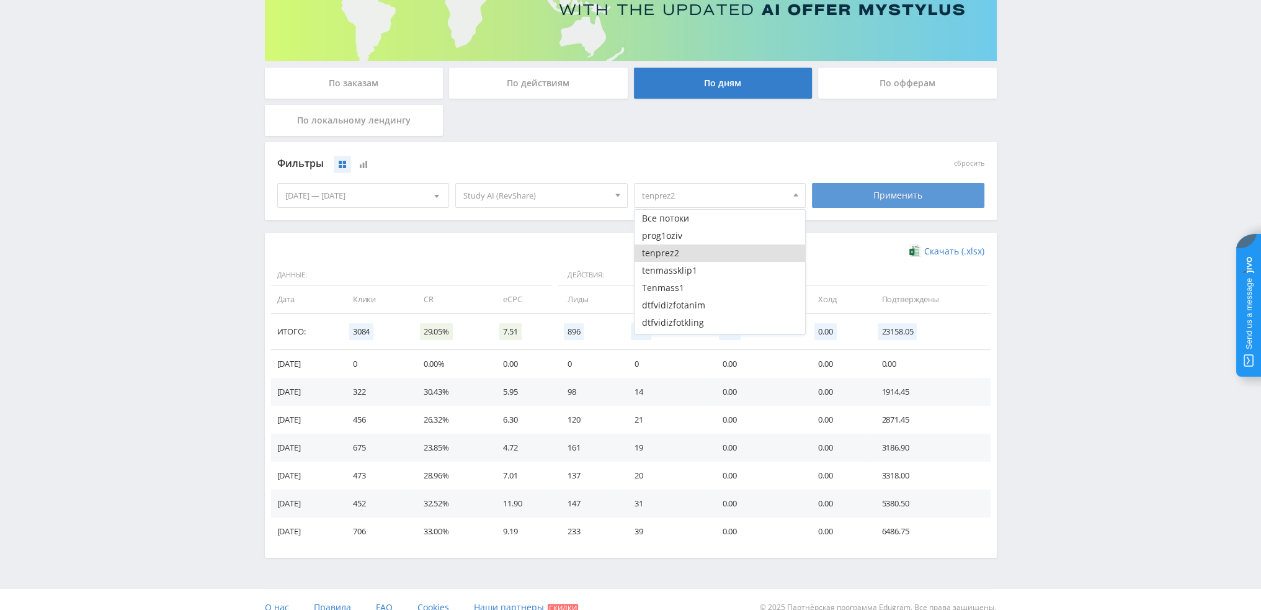
click at [883, 196] on div "Применить" at bounding box center [898, 195] width 172 height 25
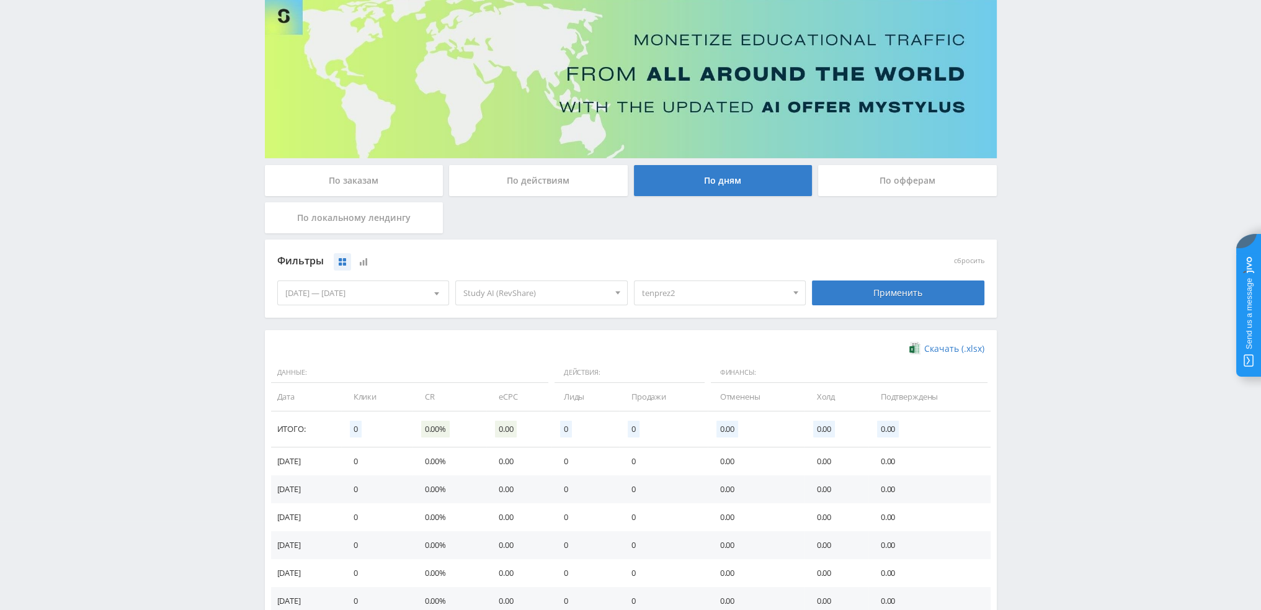
scroll to position [124, 0]
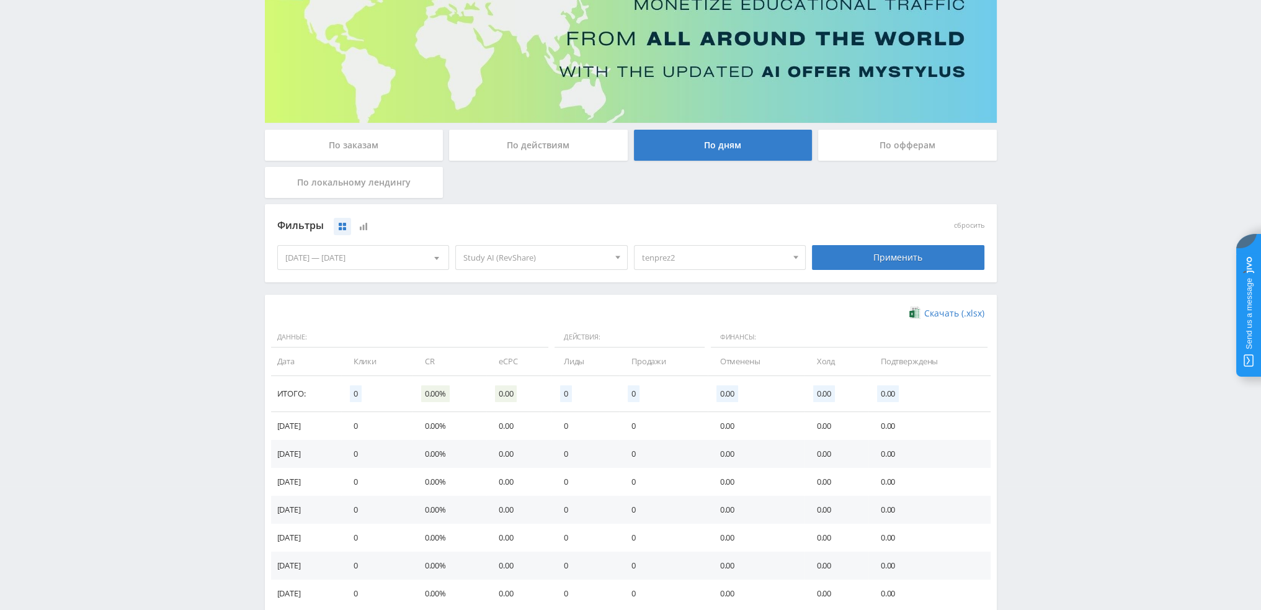
click at [652, 257] on span "tenprez2" at bounding box center [714, 258] width 145 height 24
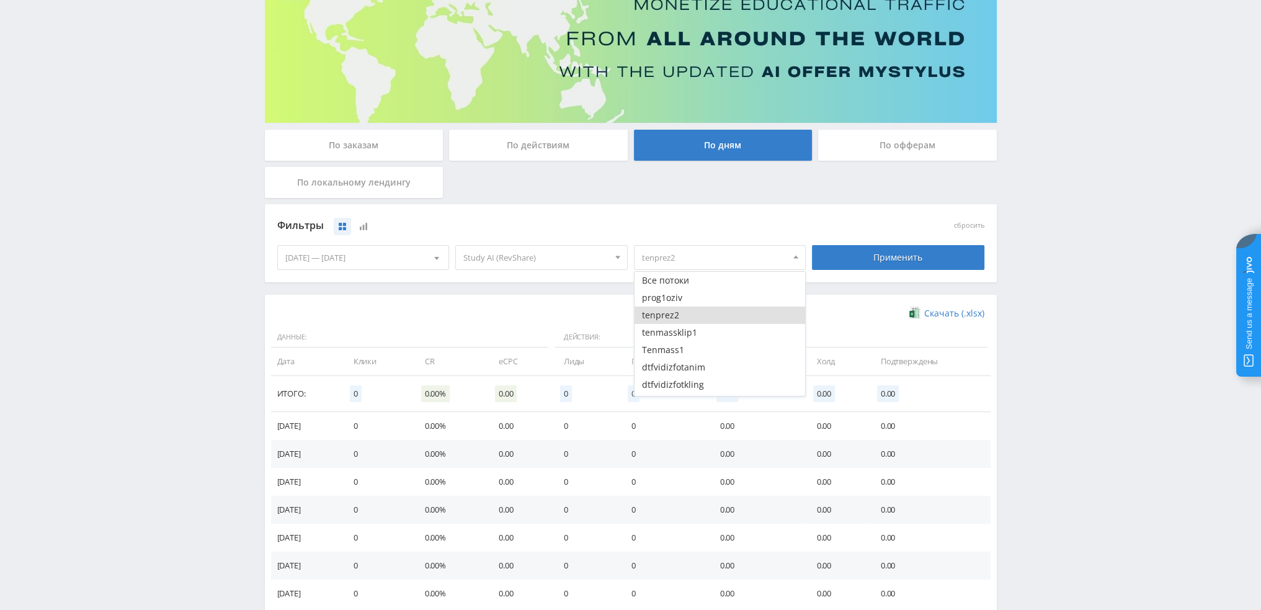
click at [655, 313] on button "tenprez2" at bounding box center [719, 314] width 171 height 17
click at [661, 350] on button "Tenmass1" at bounding box center [719, 349] width 171 height 17
click at [858, 275] on div "Фильтры сбросить [DATE] — [DATE] Календарь Период [PERSON_NAME], 2025 Пн Вт Ср …" at bounding box center [631, 243] width 732 height 78
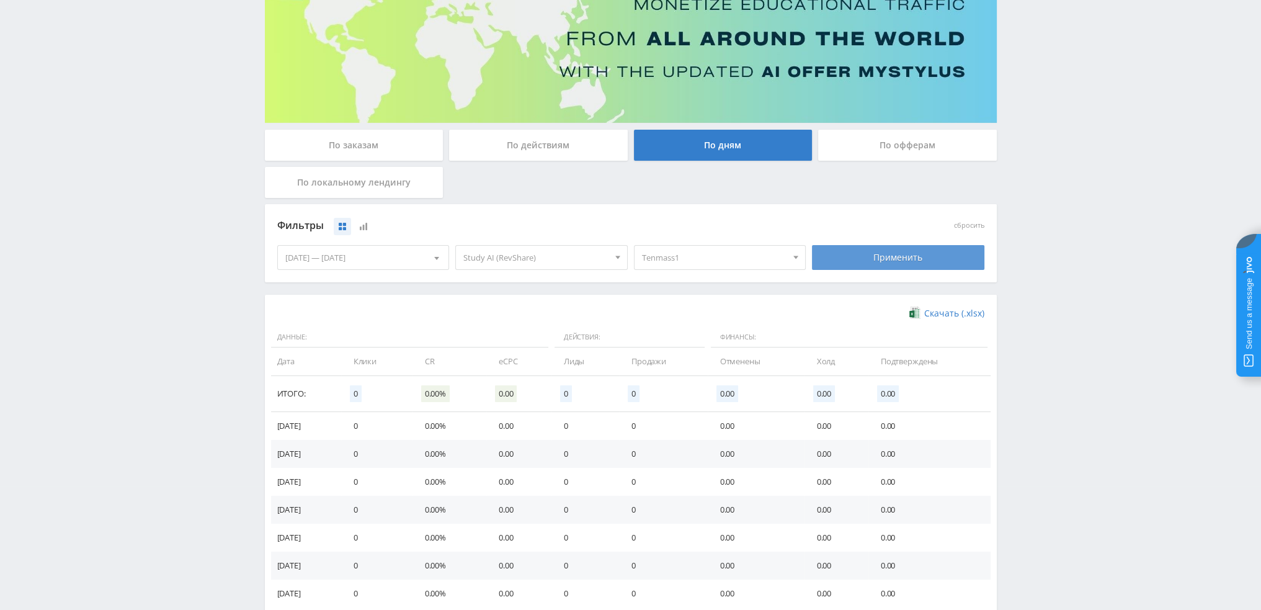
click at [861, 261] on div "Применить" at bounding box center [898, 257] width 172 height 25
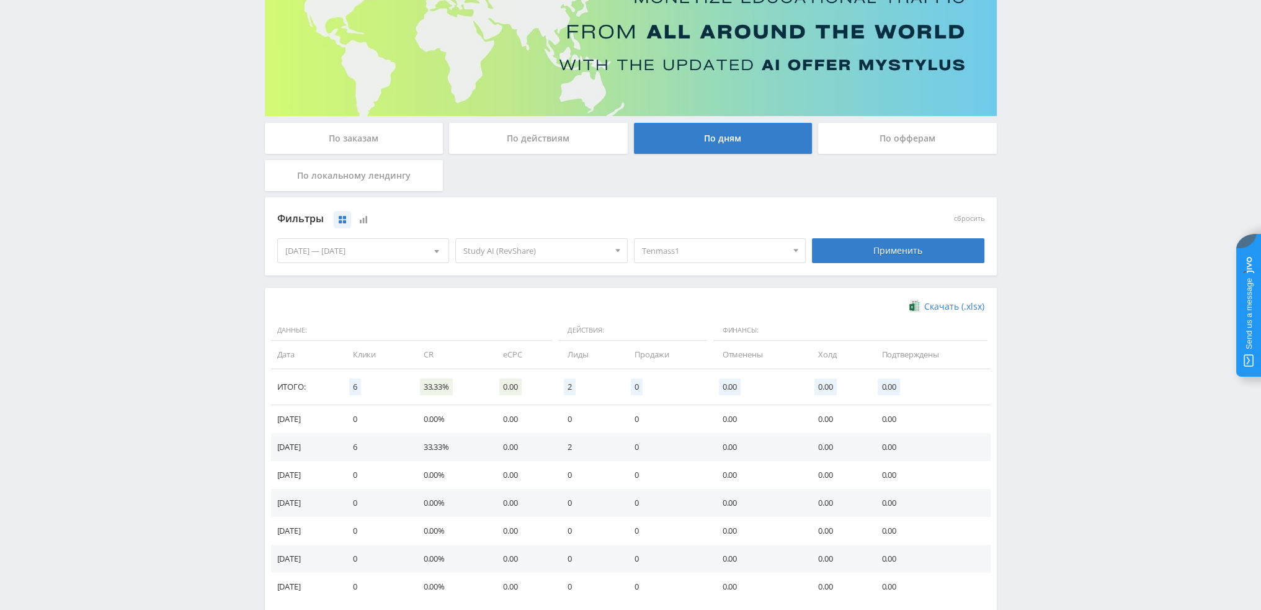
scroll to position [186, 0]
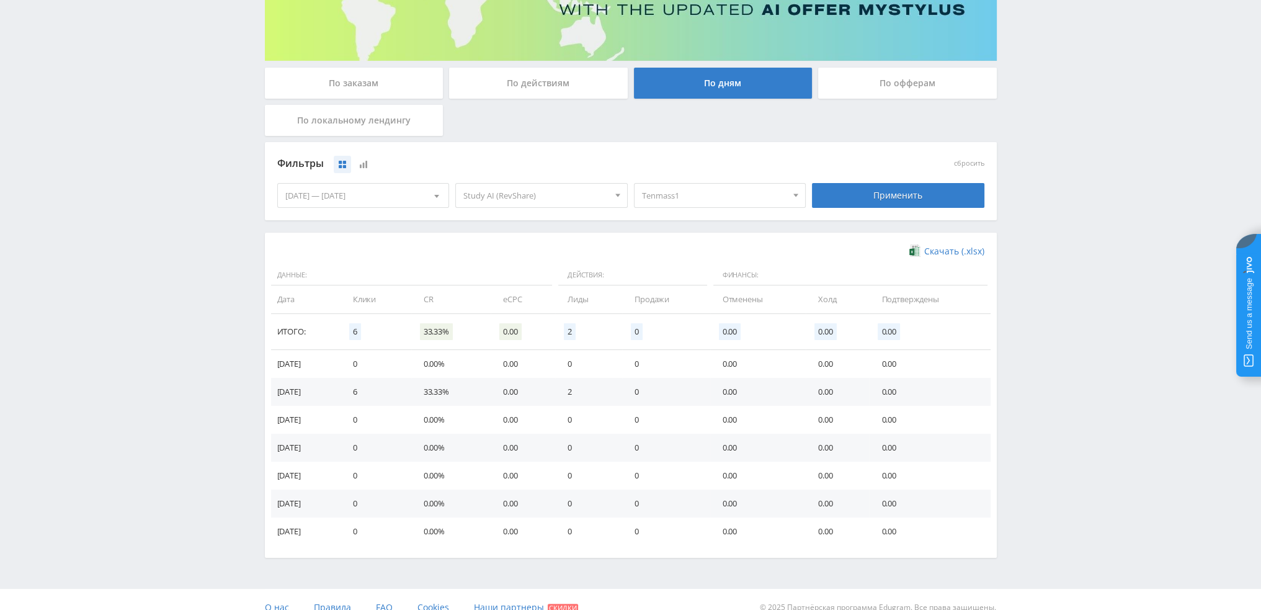
click at [714, 197] on span "Tenmass1" at bounding box center [714, 196] width 145 height 24
click at [677, 285] on button "Tenmass1" at bounding box center [719, 287] width 171 height 17
click at [683, 270] on button "tenmassklip1" at bounding box center [719, 270] width 171 height 17
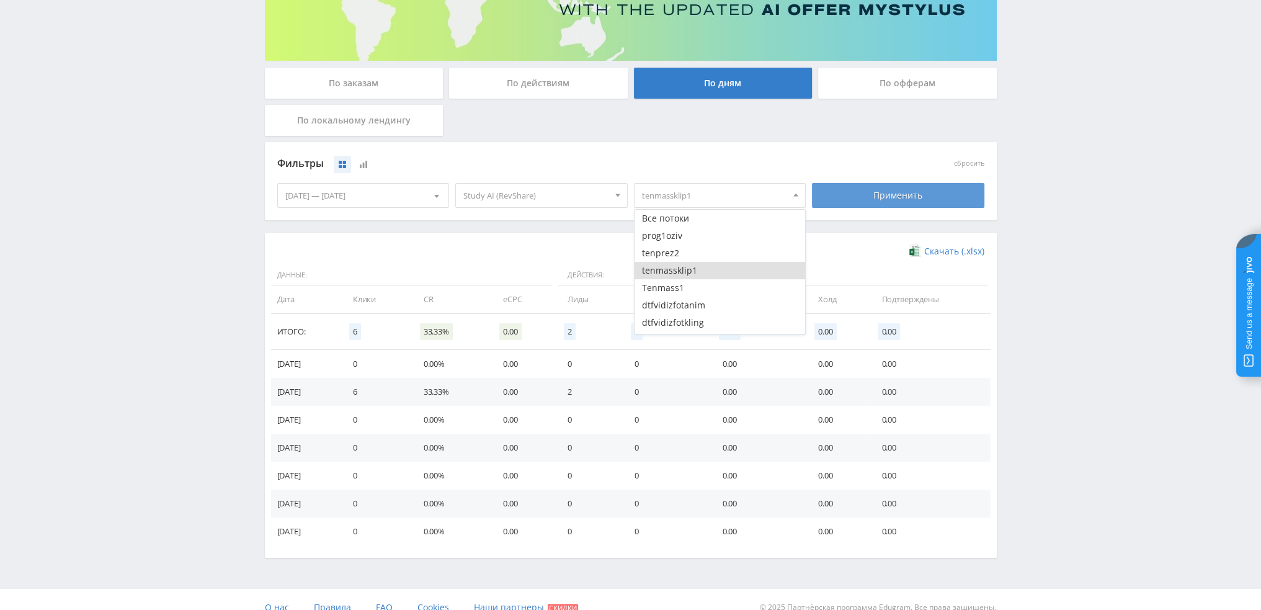
click at [861, 200] on div "Применить" at bounding box center [898, 195] width 172 height 25
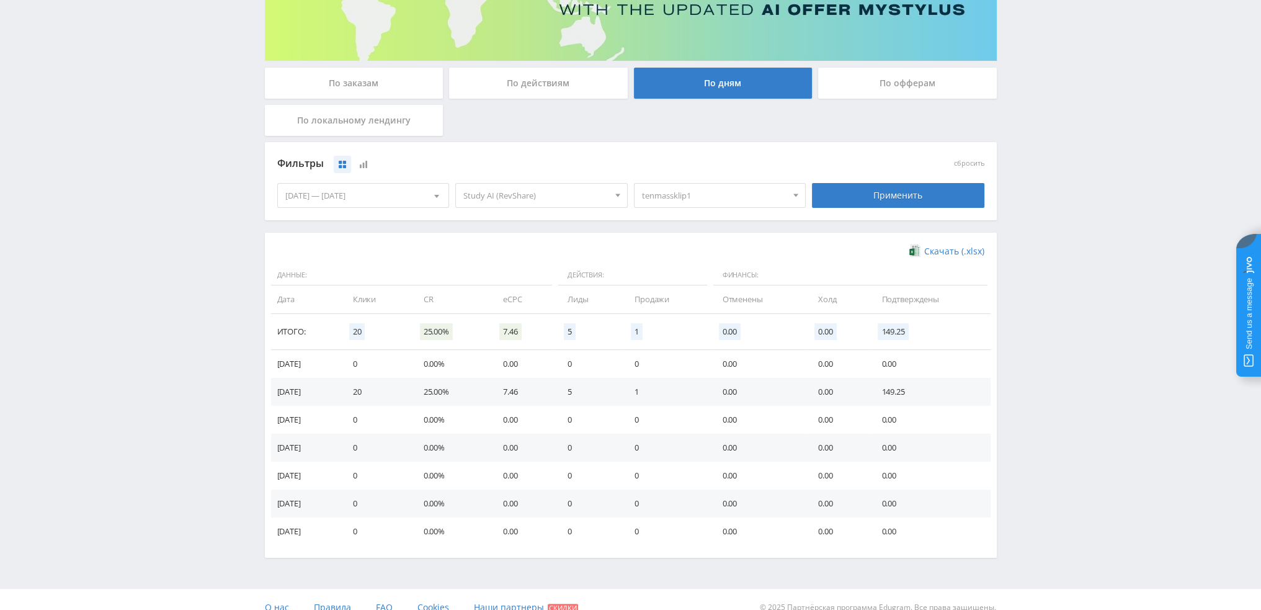
click at [694, 195] on span "tenmassklip1" at bounding box center [714, 196] width 145 height 24
click at [680, 271] on button "tenmassklip1" at bounding box center [719, 270] width 171 height 17
click at [701, 276] on button "dtfvidizfotvidgen" at bounding box center [719, 277] width 171 height 17
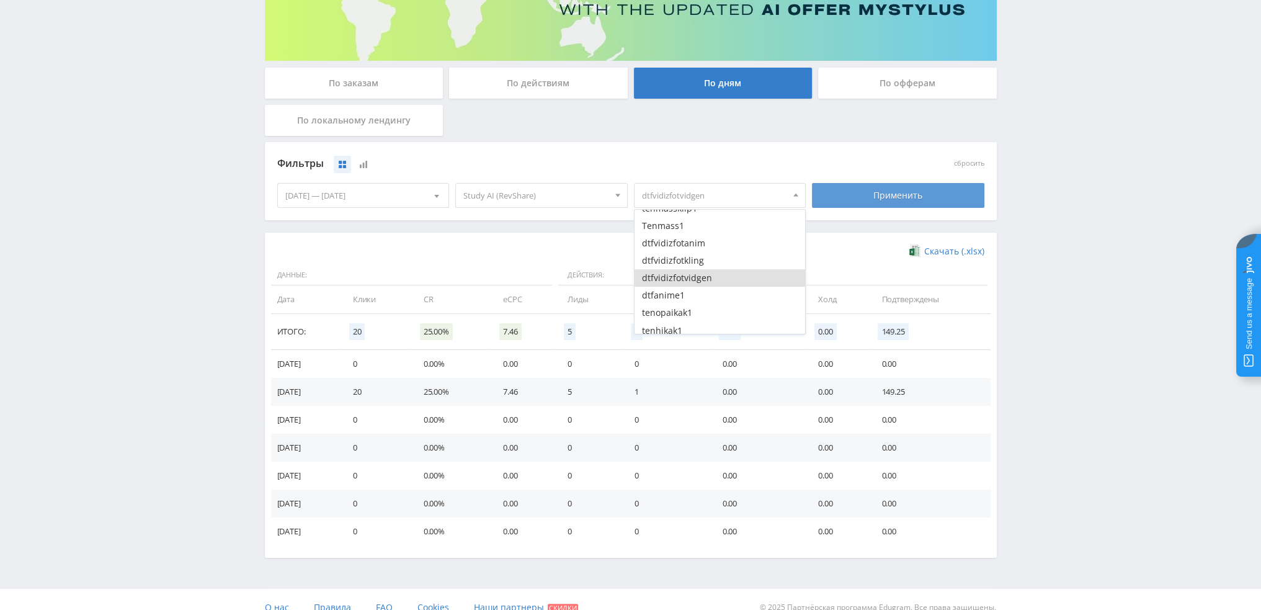
click at [873, 195] on div "Применить" at bounding box center [898, 195] width 172 height 25
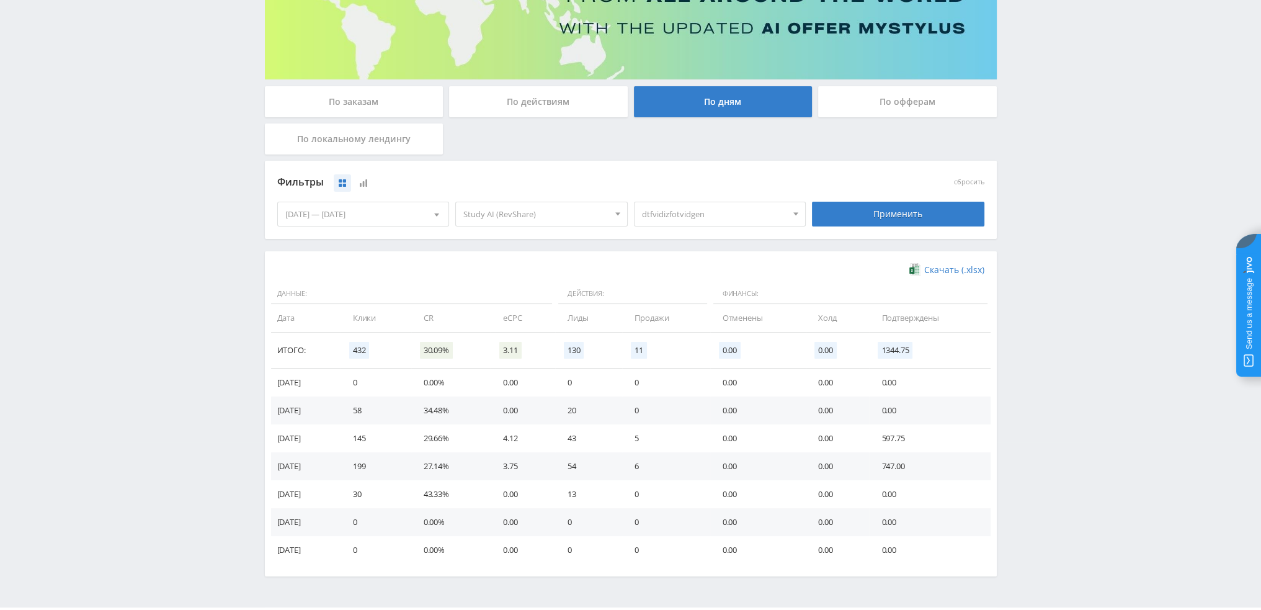
scroll to position [186, 0]
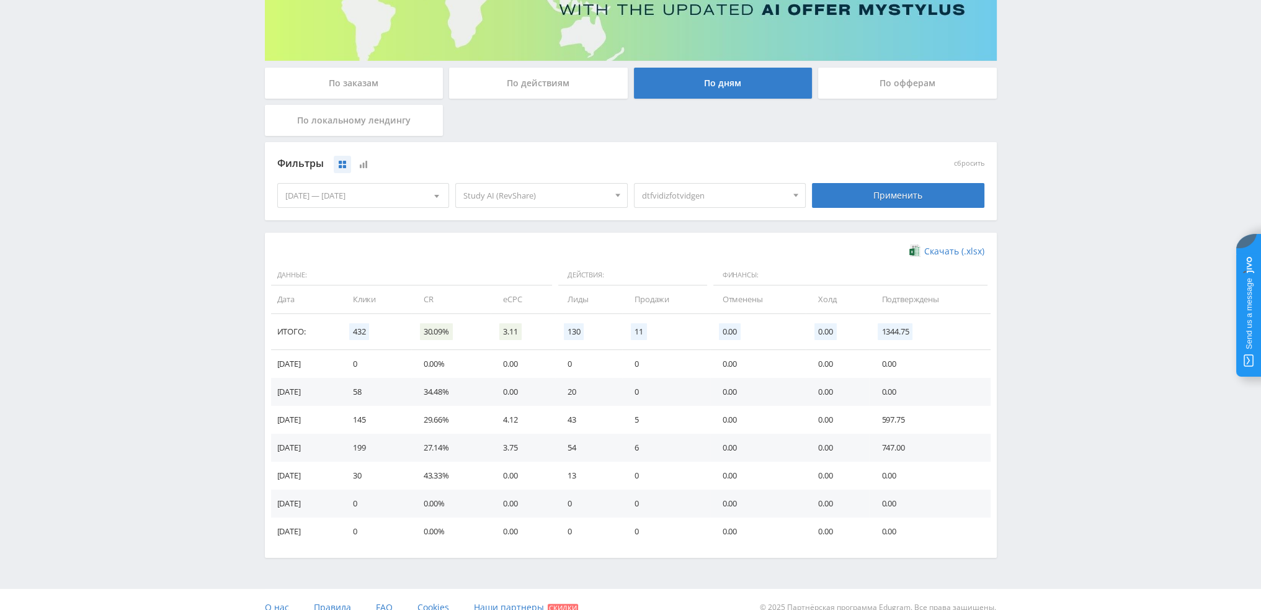
click at [695, 200] on span "dtfvidizfotvidgen" at bounding box center [714, 196] width 145 height 24
click at [696, 273] on button "dtfvidizfotvidgen" at bounding box center [719, 277] width 171 height 17
click at [696, 264] on button "dtfvidizfotkling" at bounding box center [719, 260] width 171 height 17
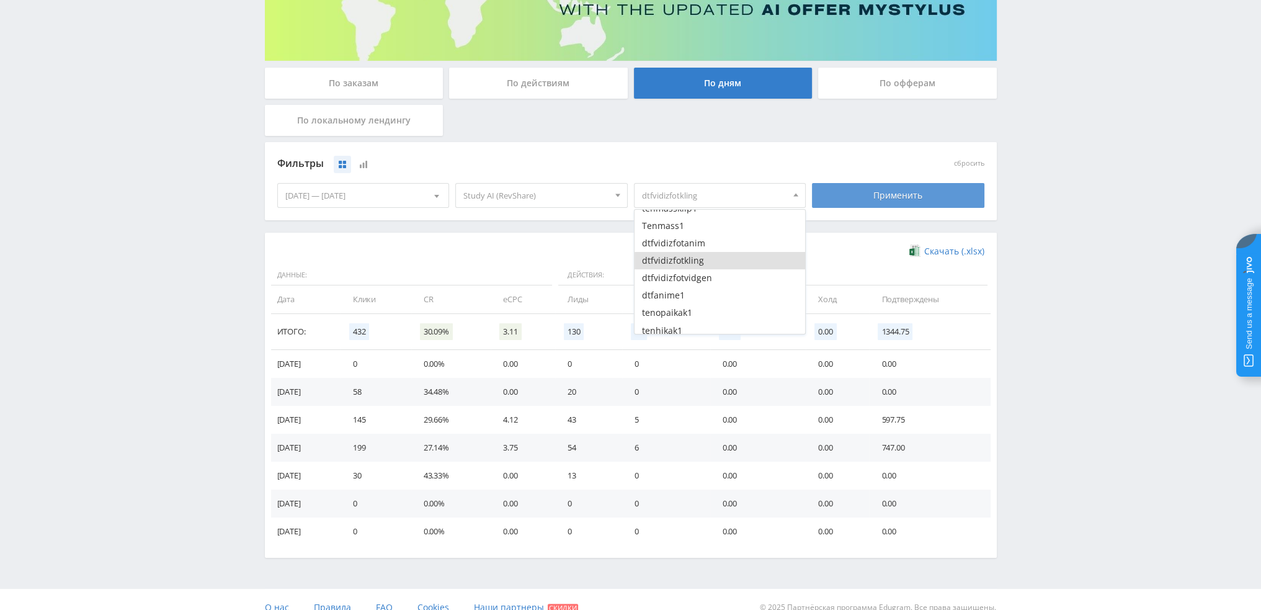
click at [869, 198] on div "Применить" at bounding box center [898, 195] width 172 height 25
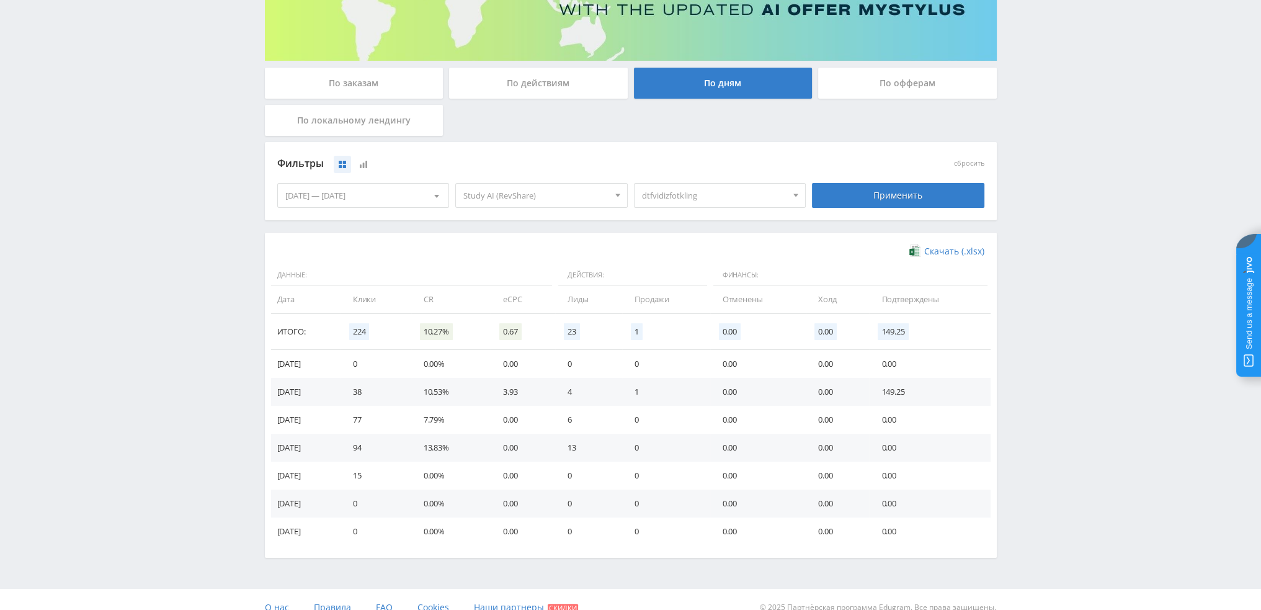
click at [702, 193] on span "dtfvidizfotkling" at bounding box center [714, 196] width 145 height 24
click at [699, 259] on button "dtfvidizfotkling" at bounding box center [719, 260] width 171 height 17
click at [698, 242] on button "dtfvidizfotanim" at bounding box center [719, 242] width 171 height 17
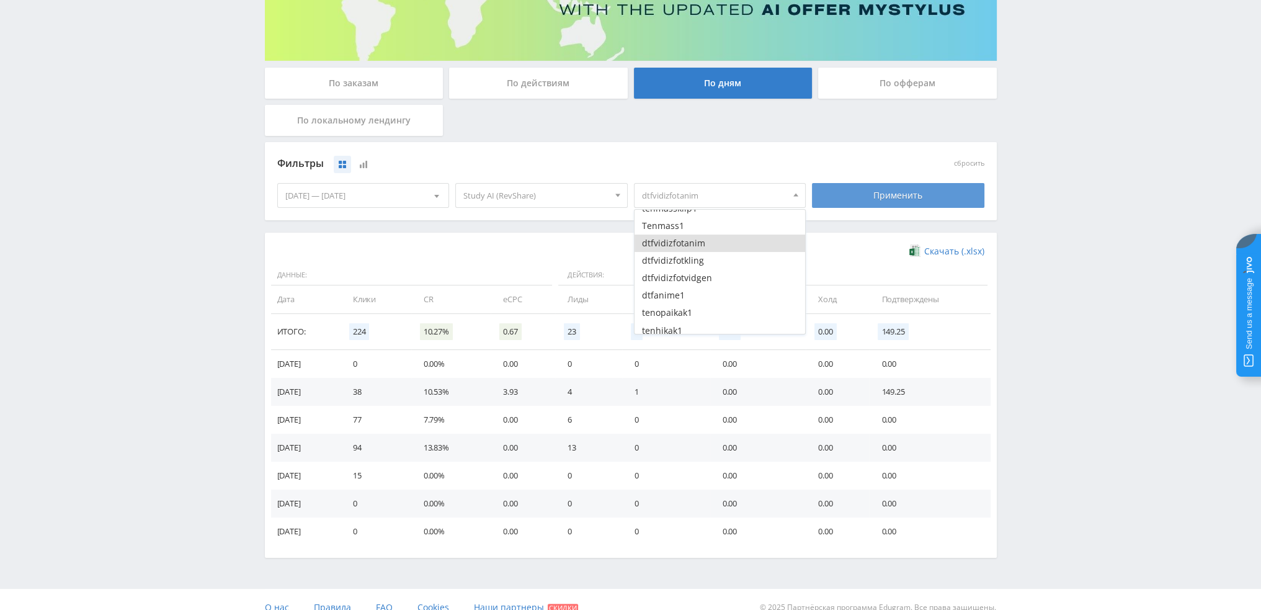
click at [859, 200] on div "Применить" at bounding box center [898, 195] width 172 height 25
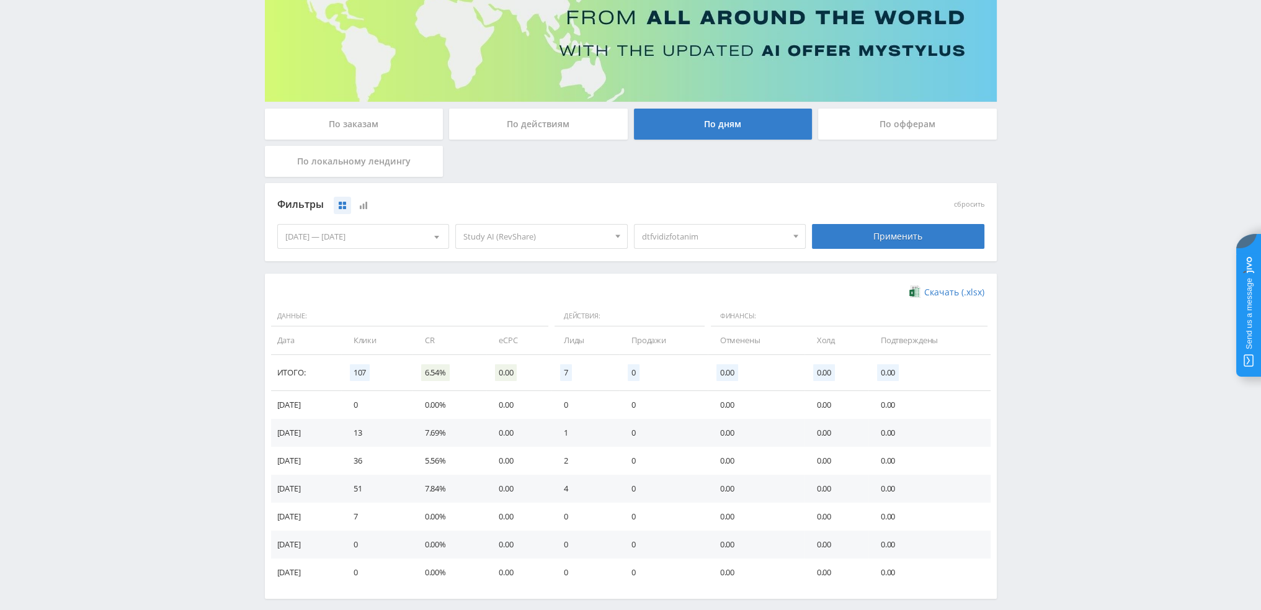
scroll to position [201, 0]
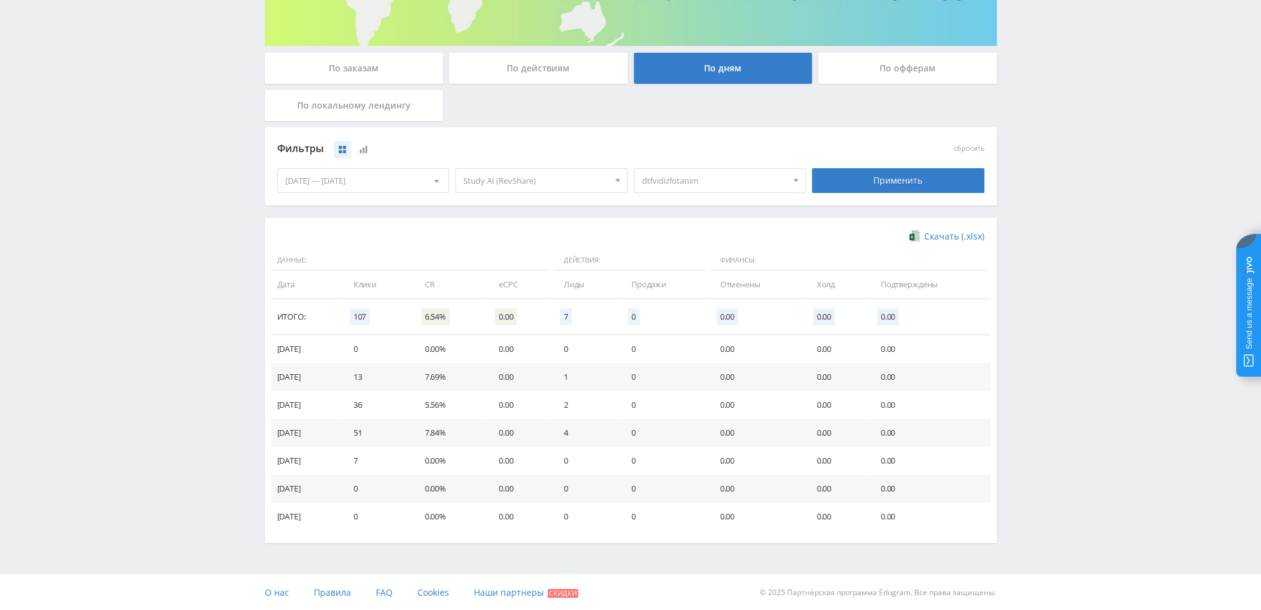
click at [732, 185] on span "dtfvidizfotanim" at bounding box center [714, 181] width 145 height 24
click at [696, 234] on button "dtfvidizfotanim" at bounding box center [719, 228] width 171 height 17
click at [685, 278] on button "dtfanime1" at bounding box center [719, 280] width 171 height 17
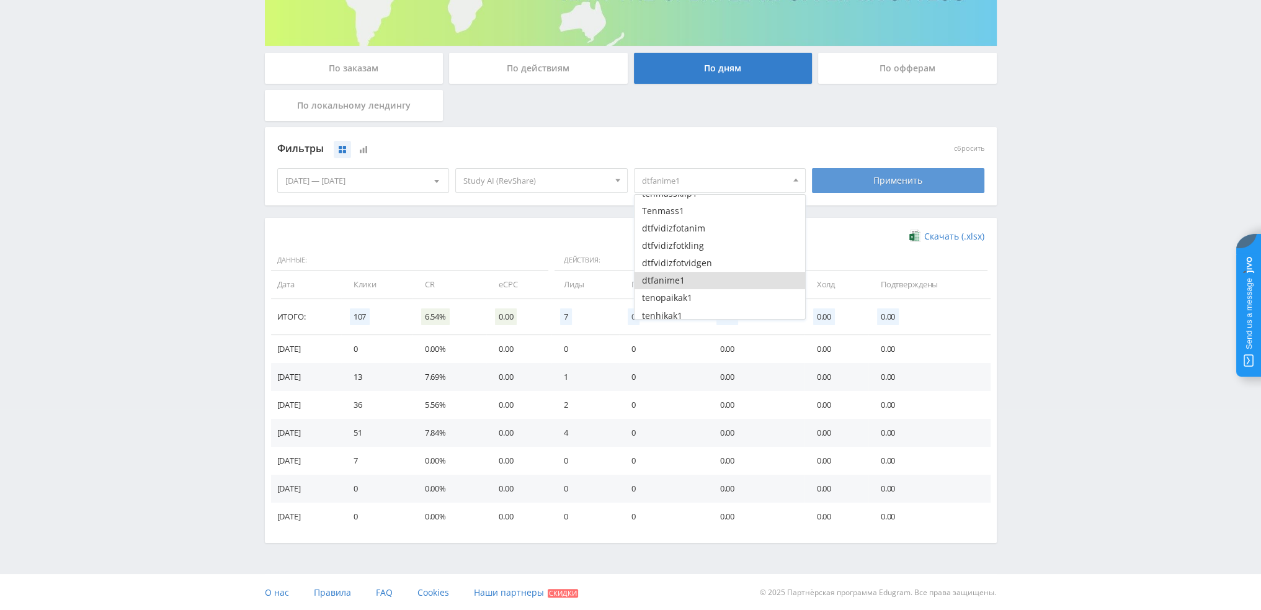
click at [866, 177] on div "Применить" at bounding box center [898, 180] width 172 height 25
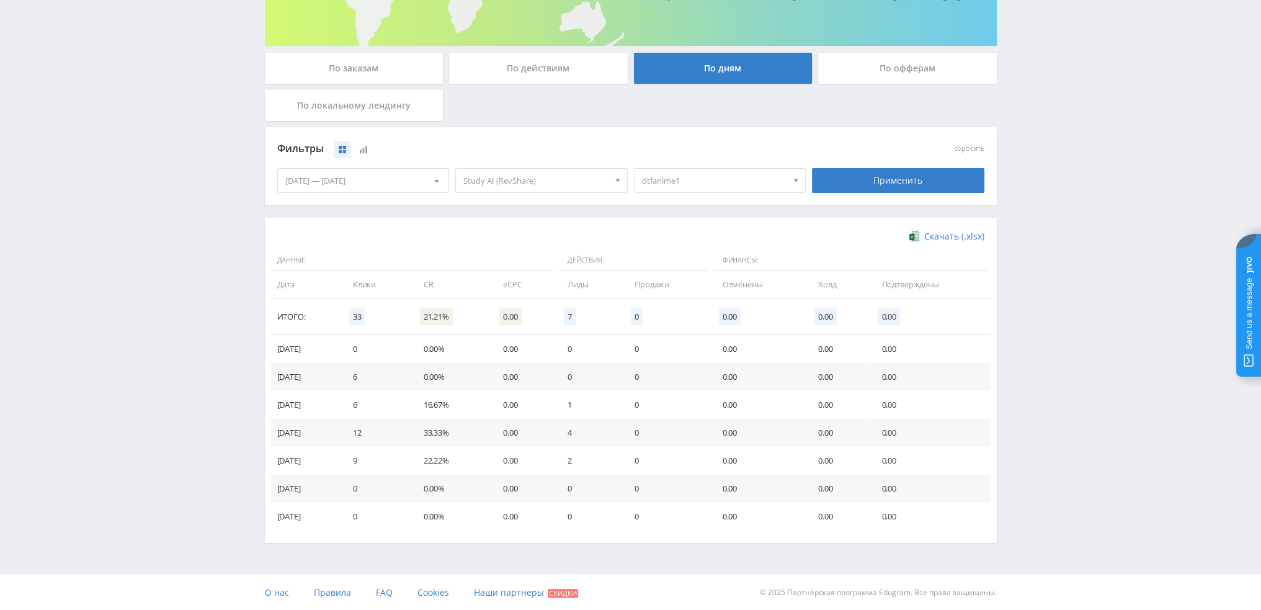
click at [739, 177] on span "dtfanime1" at bounding box center [714, 181] width 145 height 24
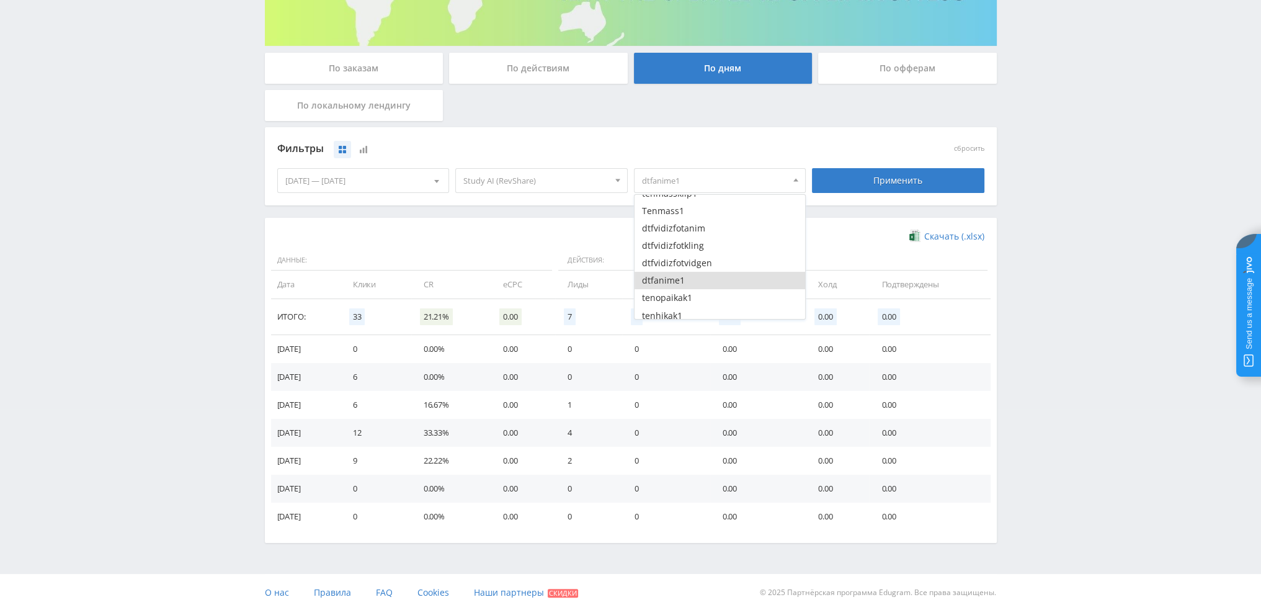
click at [679, 280] on button "dtfanime1" at bounding box center [719, 280] width 171 height 17
click at [687, 246] on button "tenhikak1" at bounding box center [719, 253] width 171 height 17
click at [688, 264] on button "tenmidkak1" at bounding box center [719, 270] width 171 height 17
click at [690, 238] on button "tenopaikak1" at bounding box center [719, 235] width 171 height 17
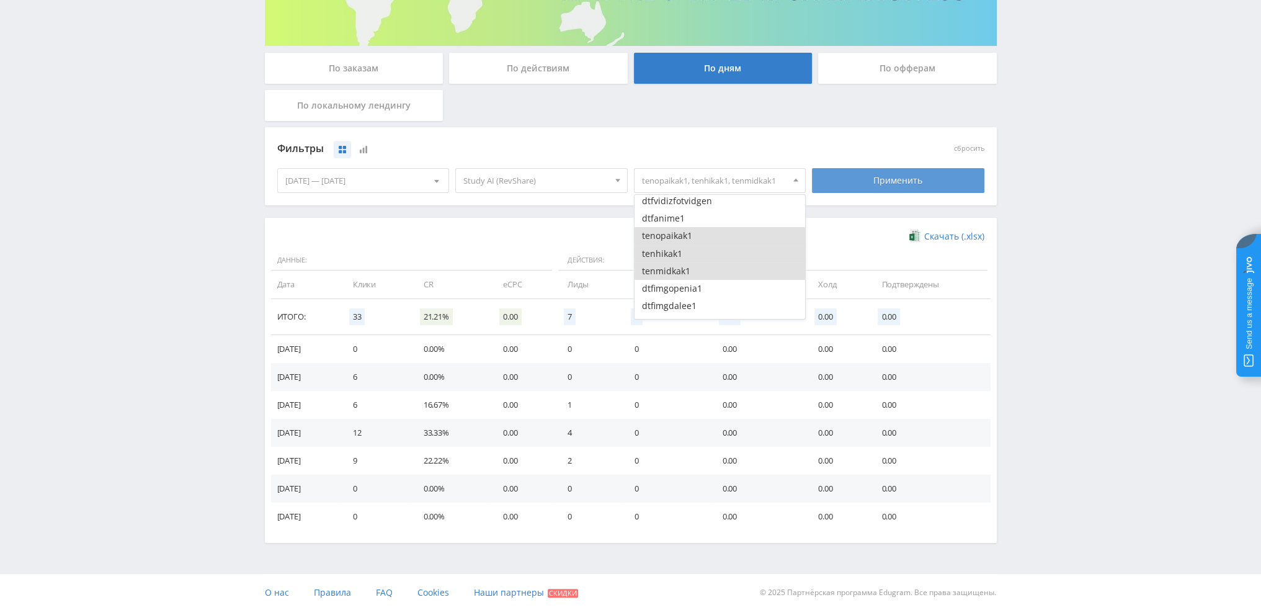
click at [881, 175] on div "Применить" at bounding box center [898, 180] width 172 height 25
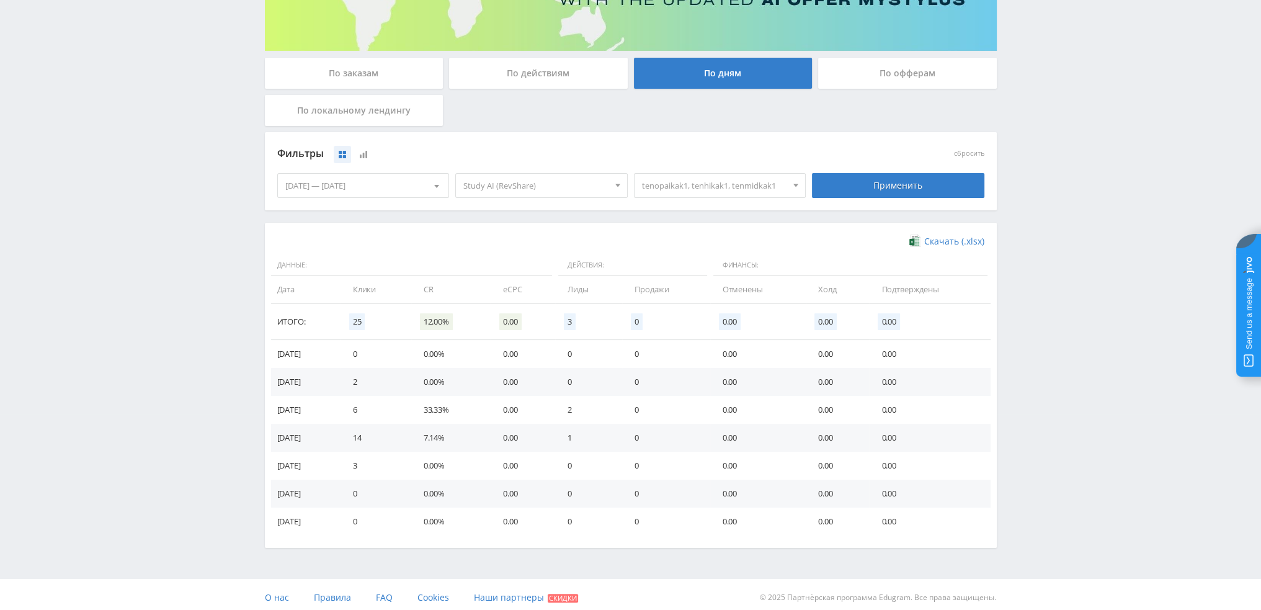
scroll to position [201, 0]
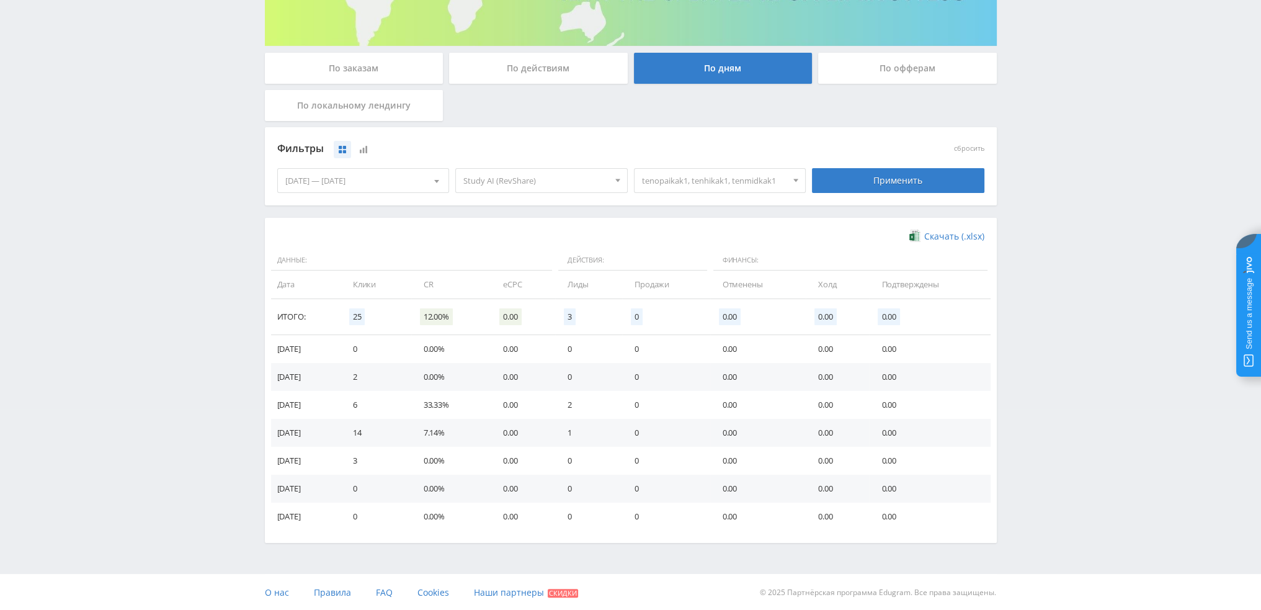
click at [716, 180] on span "tenopaikak1, tenhikak1, tenmidkak1" at bounding box center [714, 181] width 145 height 24
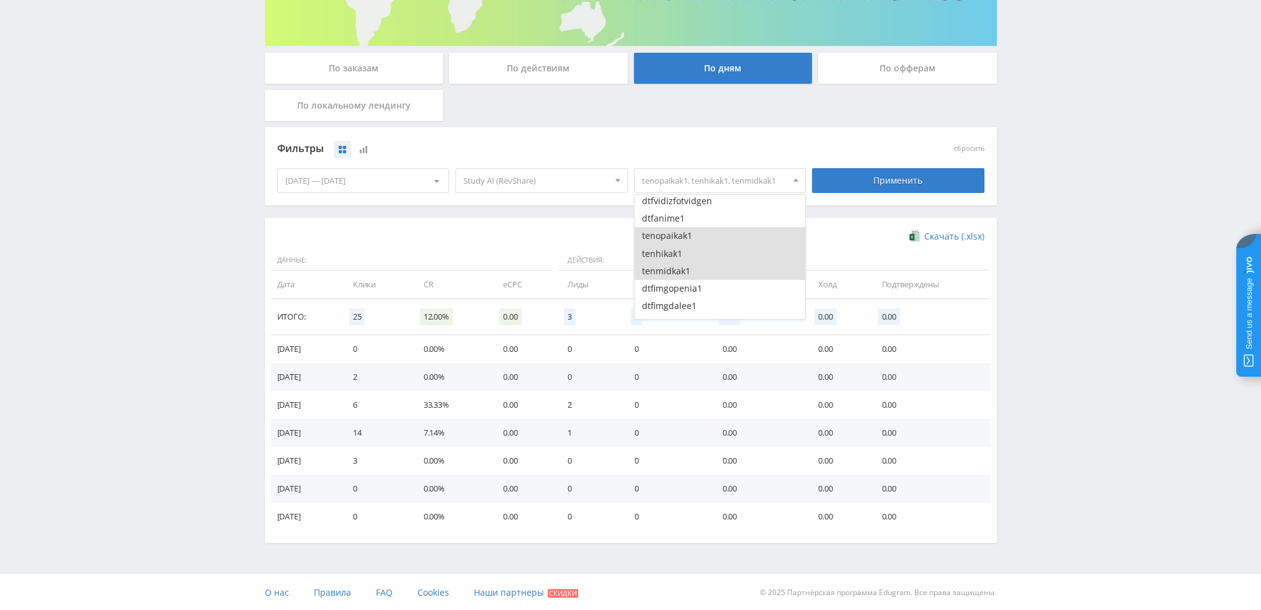
click at [680, 238] on button "tenopaikak1" at bounding box center [719, 235] width 171 height 17
click at [677, 252] on button "tenhikak1" at bounding box center [719, 253] width 171 height 17
click at [675, 269] on button "tenmidkak1" at bounding box center [719, 270] width 171 height 17
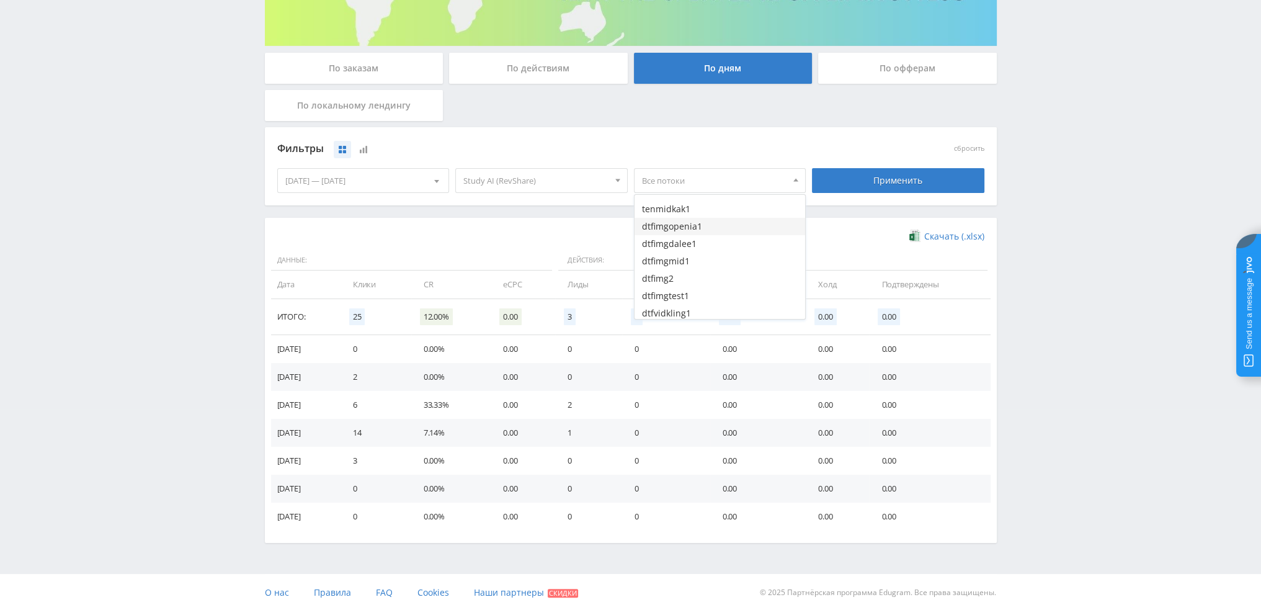
click at [688, 225] on button "dtfimgopenia1" at bounding box center [719, 226] width 171 height 17
click at [688, 244] on button "dtfimgdalee1" at bounding box center [719, 243] width 171 height 17
click at [688, 258] on button "dtfimgmid1" at bounding box center [719, 260] width 171 height 17
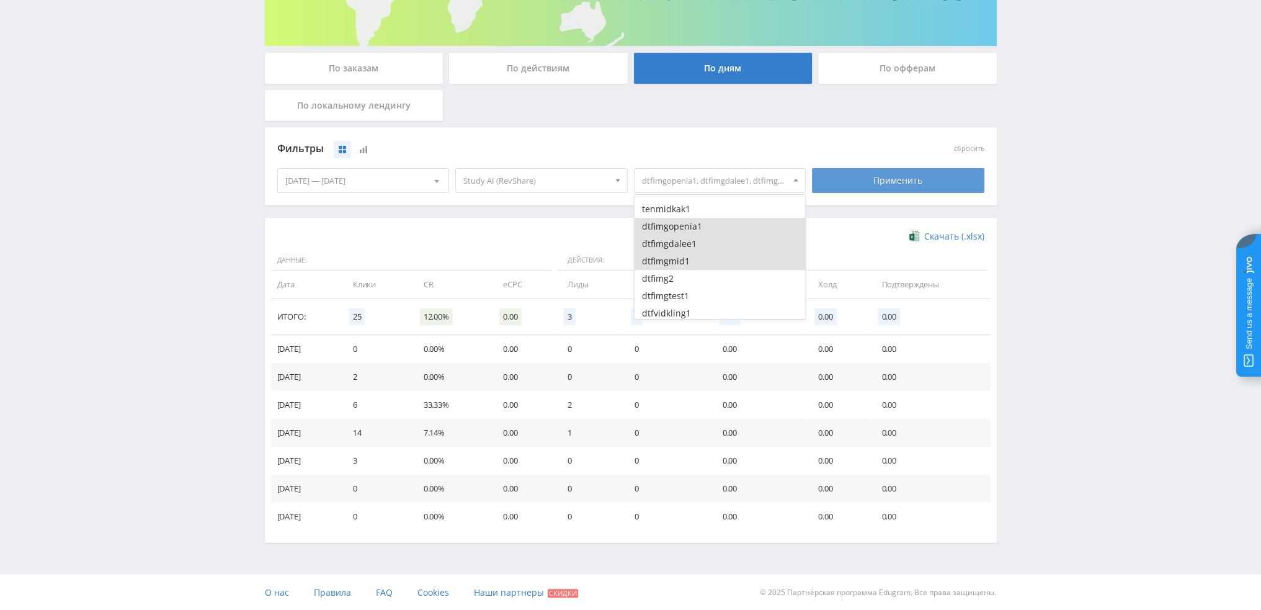
click at [847, 183] on div "Применить" at bounding box center [898, 180] width 172 height 25
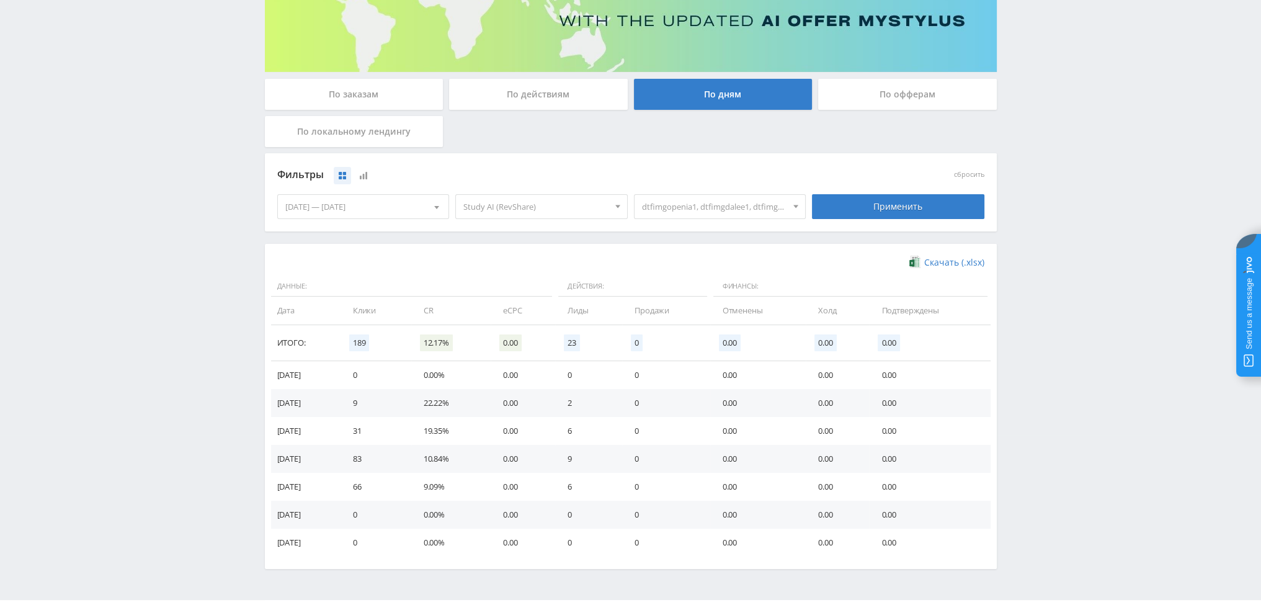
scroll to position [201, 0]
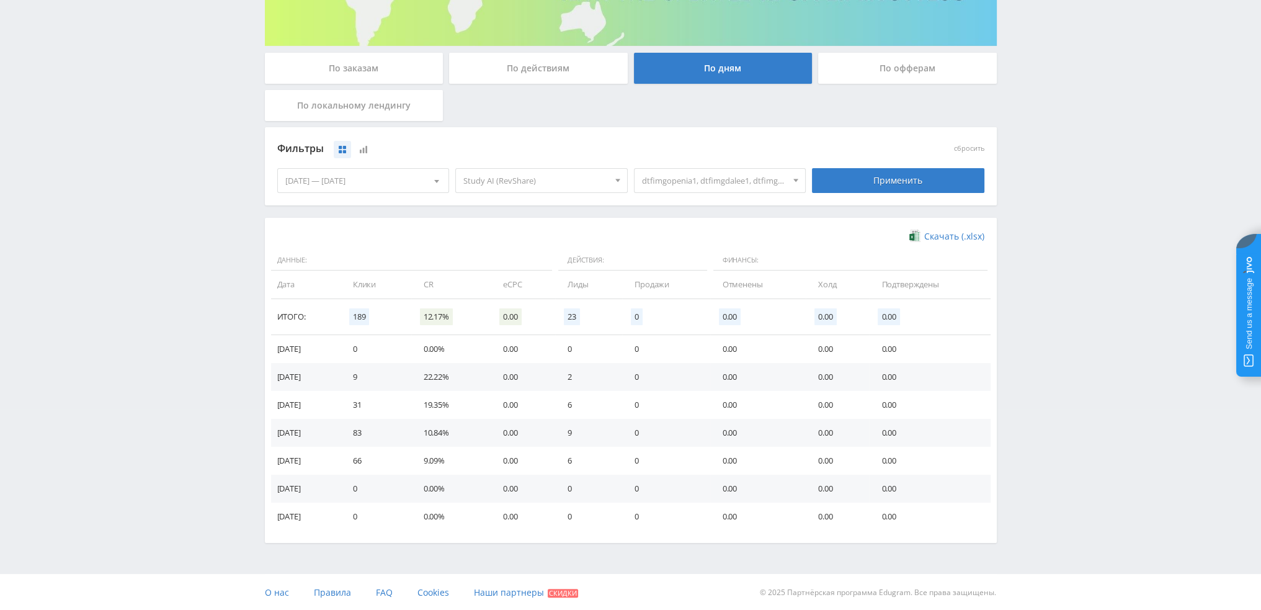
click at [690, 182] on span "dtfimgopenia1, dtfimgdalee1, dtfimgmid1" at bounding box center [714, 181] width 145 height 24
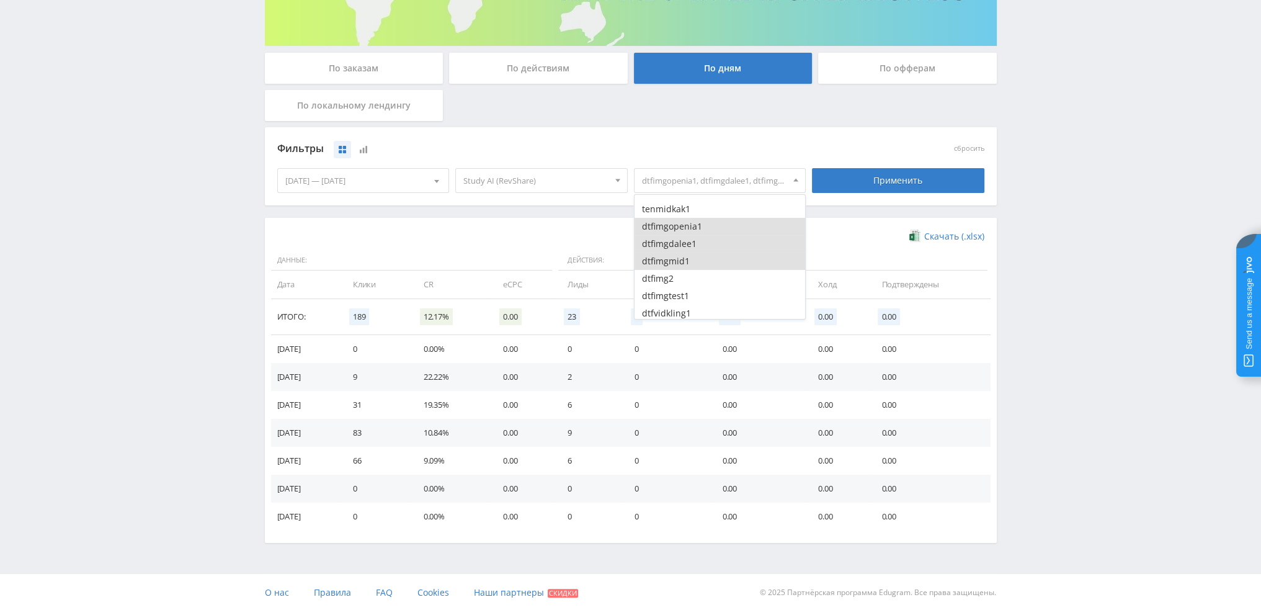
click at [675, 226] on button "dtfimgopenia1" at bounding box center [719, 226] width 171 height 17
click at [675, 243] on button "dtfimgdalee1" at bounding box center [719, 243] width 171 height 17
click at [675, 260] on button "dtfimgmid1" at bounding box center [719, 260] width 171 height 17
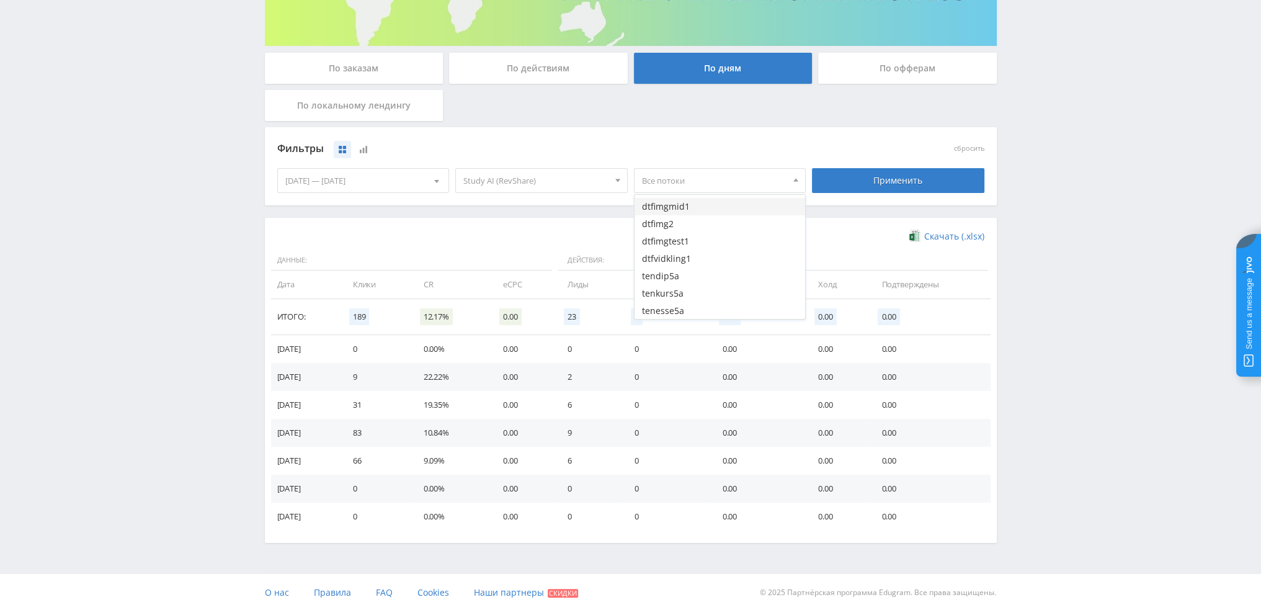
scroll to position [248, 0]
click at [677, 215] on button "dtfimg2" at bounding box center [719, 216] width 171 height 17
click at [678, 235] on button "dtfimgtest1" at bounding box center [719, 233] width 171 height 17
click at [680, 250] on button "dtfvidkling1" at bounding box center [719, 250] width 171 height 17
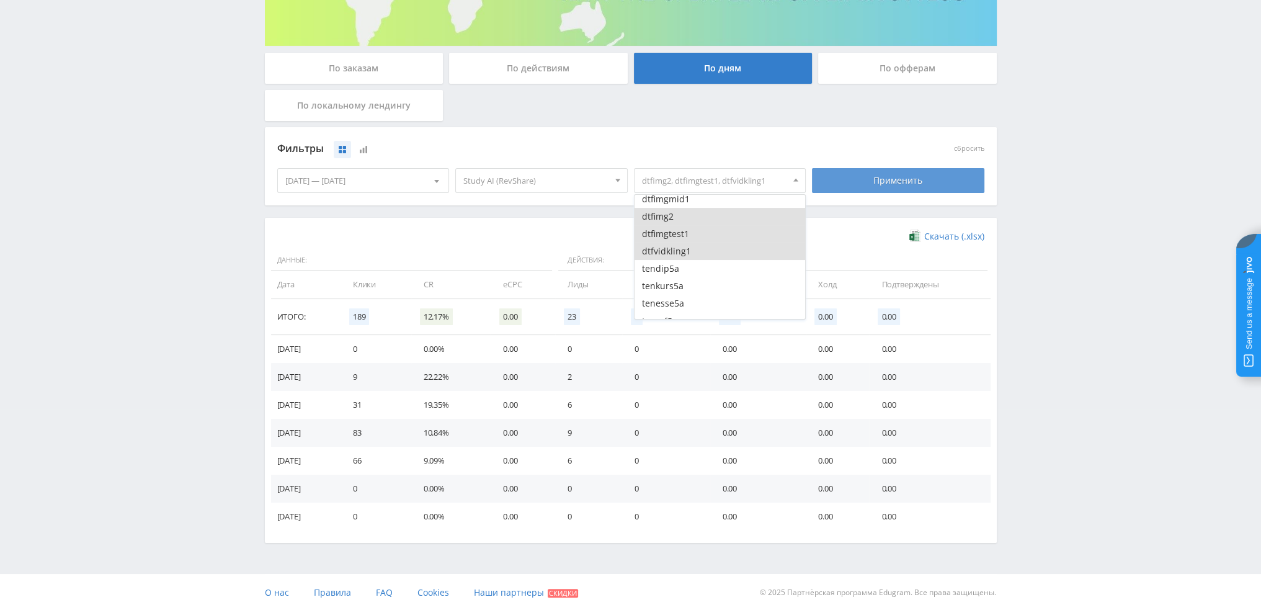
click at [856, 183] on div "Применить" at bounding box center [898, 180] width 172 height 25
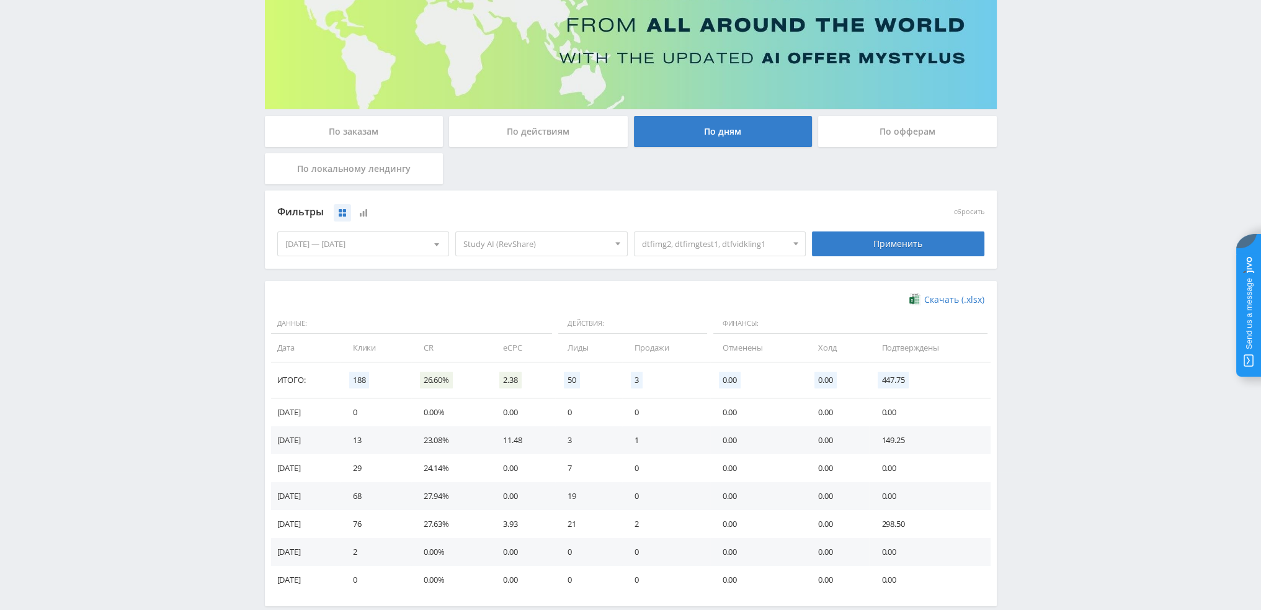
scroll to position [186, 0]
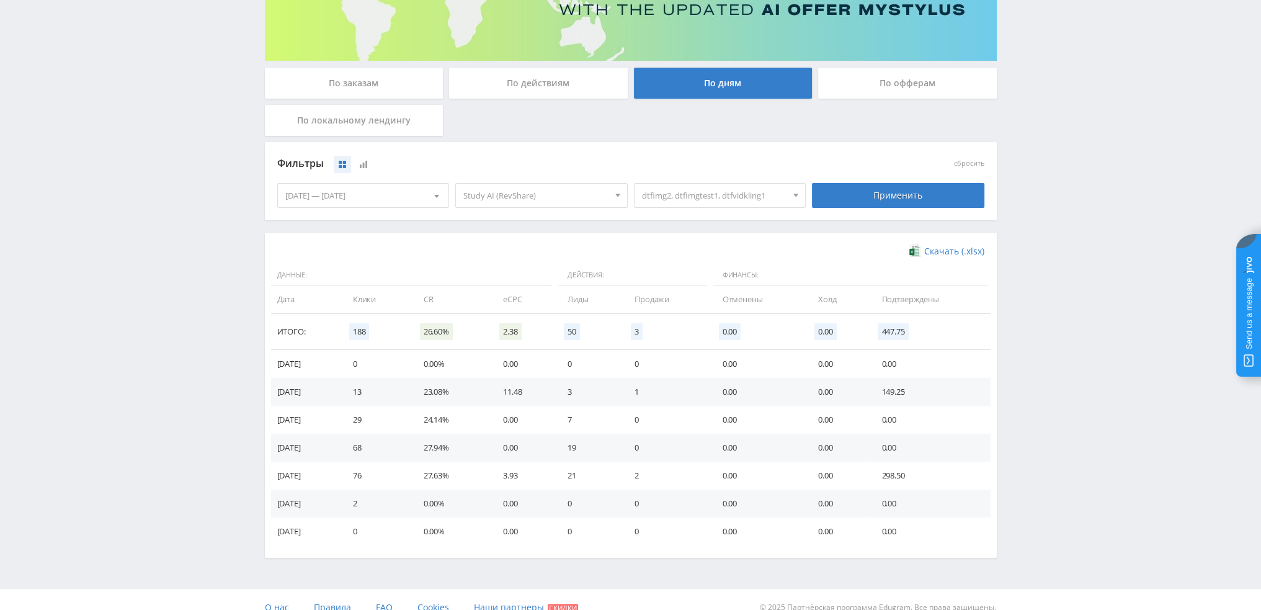
click at [684, 202] on span "dtfimg2, dtfimgtest1, dtfvidkling1" at bounding box center [714, 196] width 145 height 24
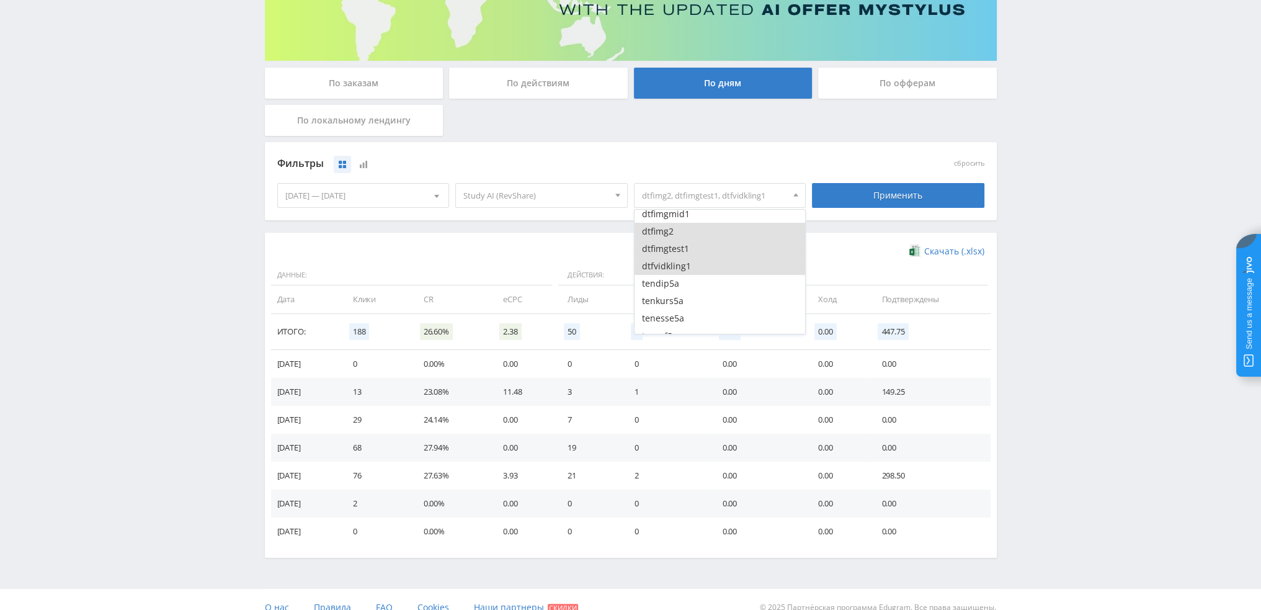
click at [677, 250] on button "dtfimgtest1" at bounding box center [719, 248] width 171 height 17
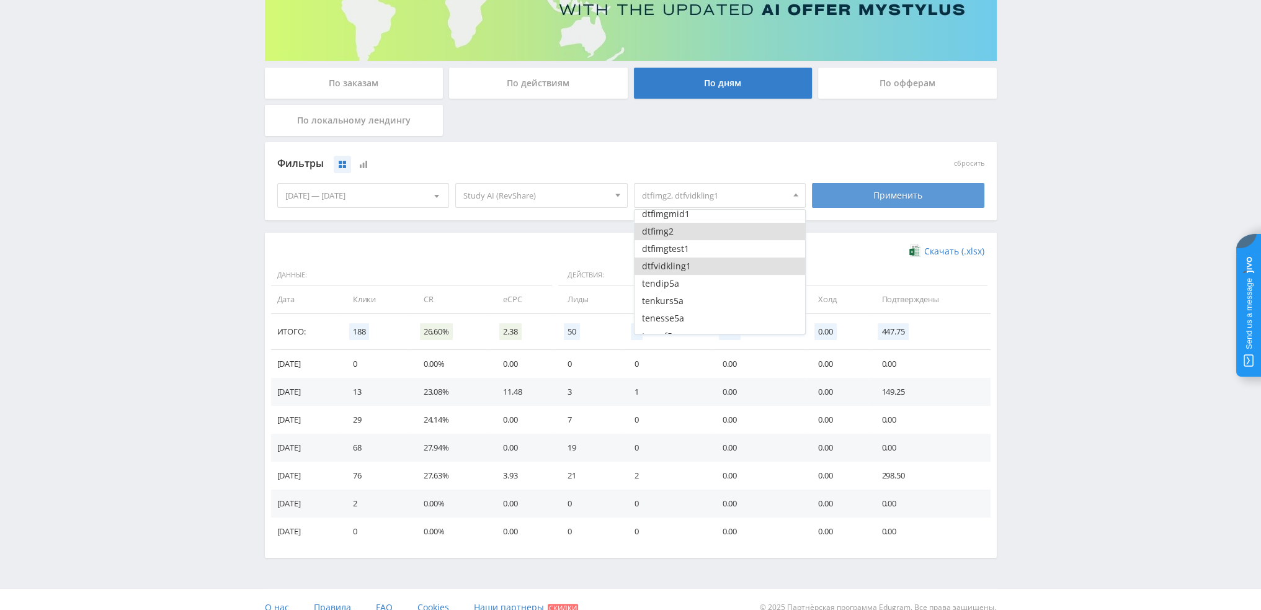
click at [893, 205] on div "Применить" at bounding box center [898, 195] width 172 height 25
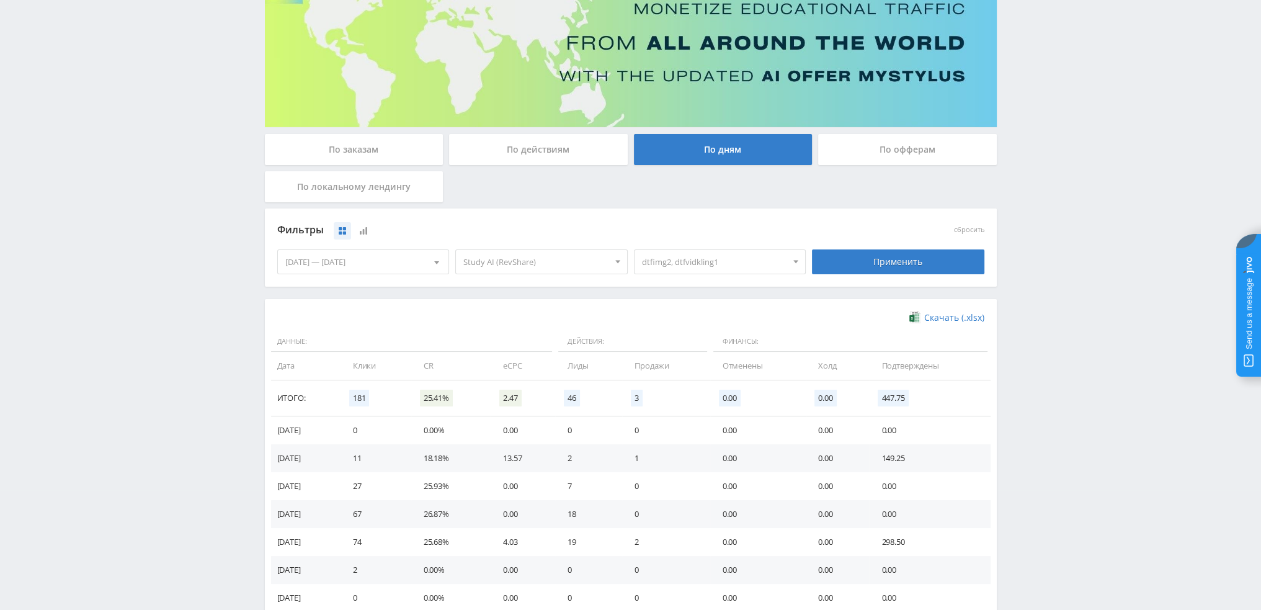
scroll to position [201, 0]
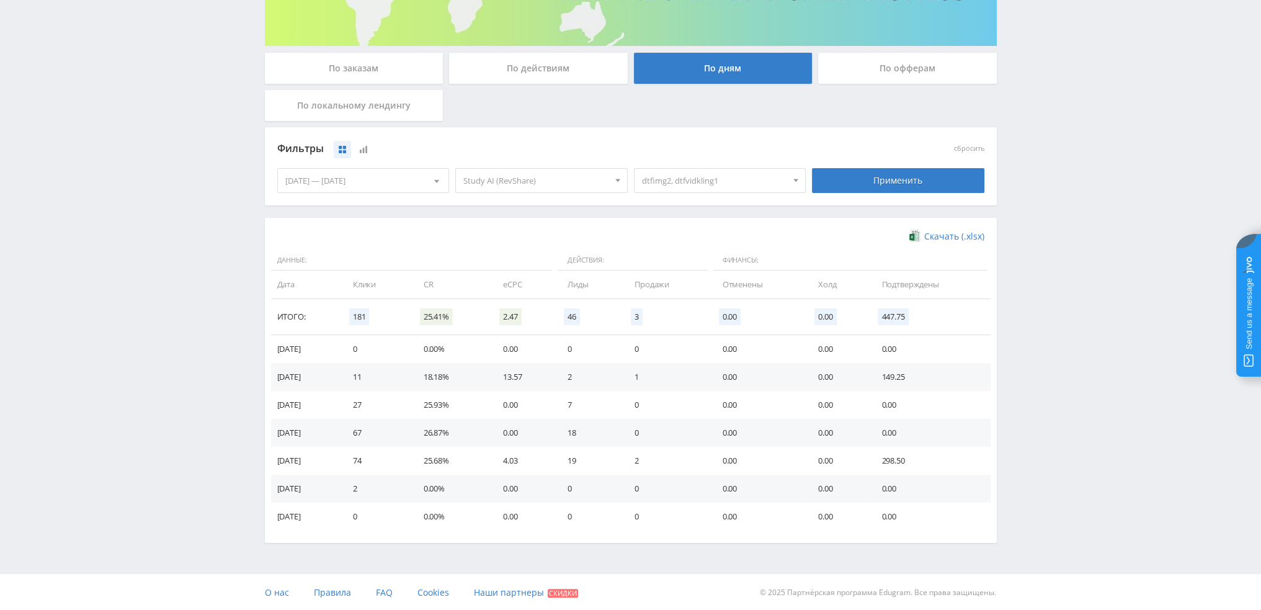
click at [683, 187] on span "dtfimg2, dtfvidkling1" at bounding box center [714, 181] width 145 height 24
click at [675, 255] on button "dtfvidkling1" at bounding box center [719, 250] width 171 height 17
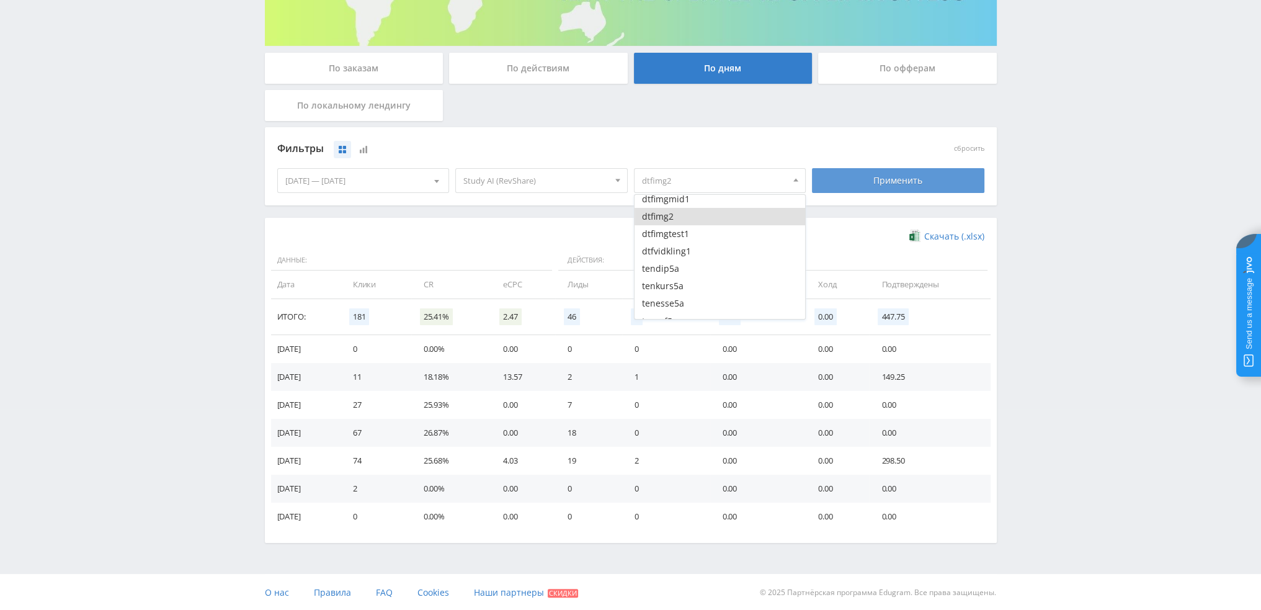
click at [871, 182] on div "Применить" at bounding box center [898, 180] width 172 height 25
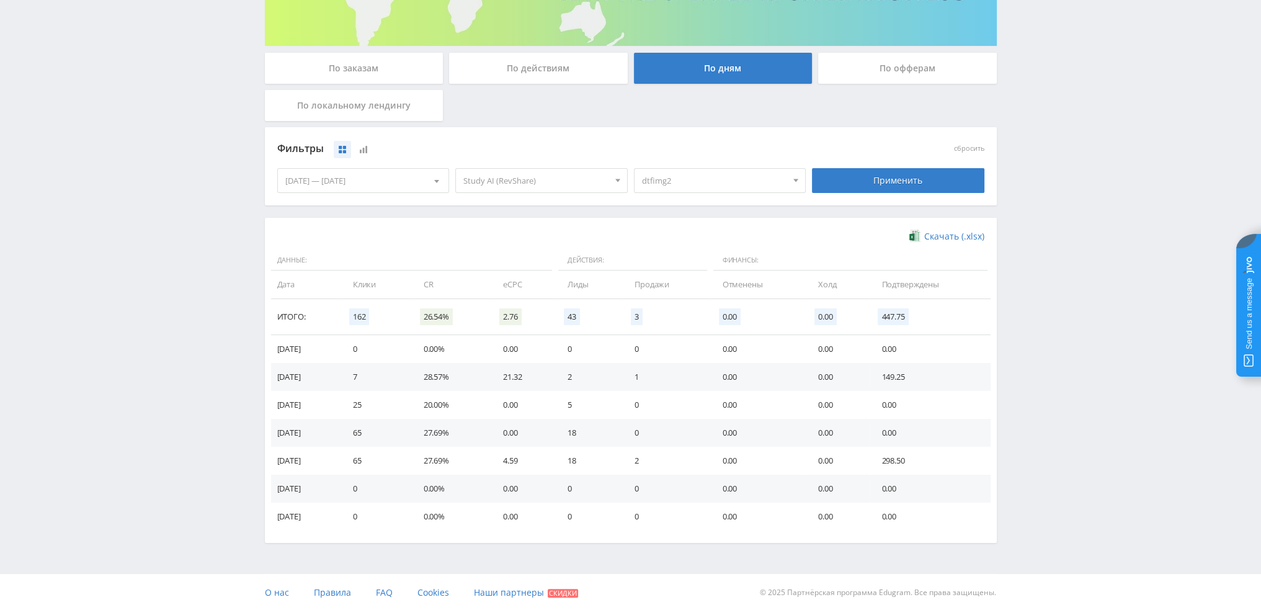
click at [705, 184] on span "dtfimg2" at bounding box center [714, 181] width 145 height 24
click at [680, 218] on button "dtfimg2" at bounding box center [719, 216] width 171 height 17
click at [680, 212] on button "tendip5a" at bounding box center [719, 206] width 171 height 17
click at [680, 226] on button "tenkurs5a" at bounding box center [719, 223] width 171 height 17
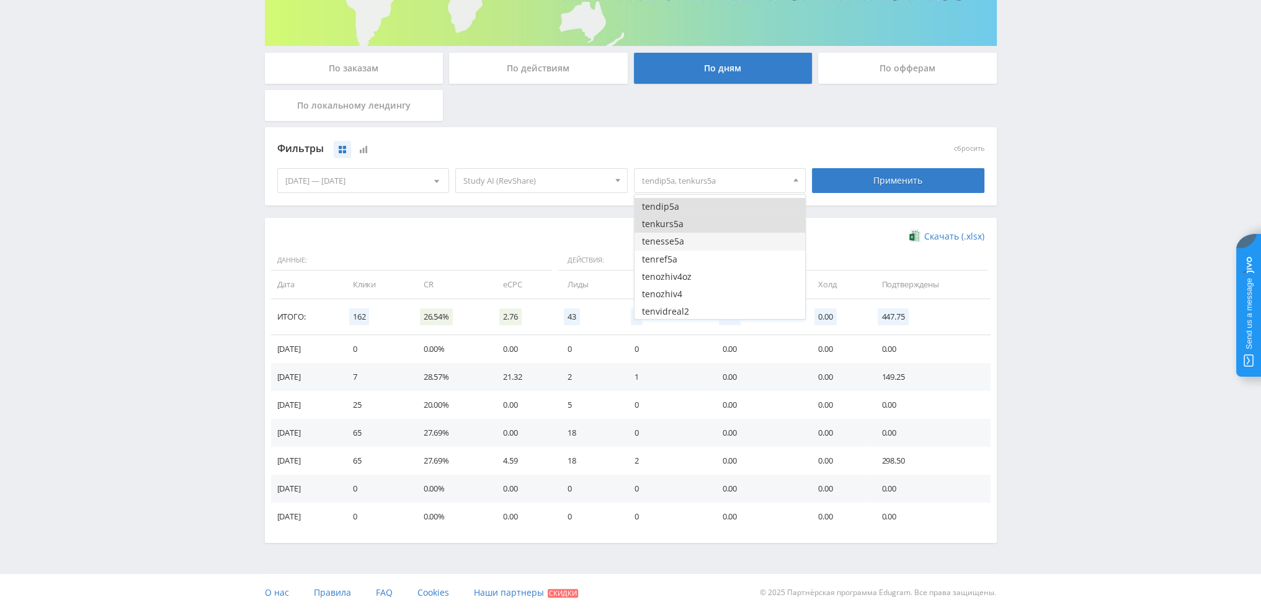
click at [680, 240] on button "tenesse5a" at bounding box center [719, 241] width 171 height 17
click at [683, 254] on button "tenref5a" at bounding box center [719, 259] width 171 height 17
click at [847, 200] on div "Фильтры сбросить [DATE] — [DATE] Календарь Период [PERSON_NAME], 2025 Пн Вт Ср …" at bounding box center [631, 166] width 732 height 78
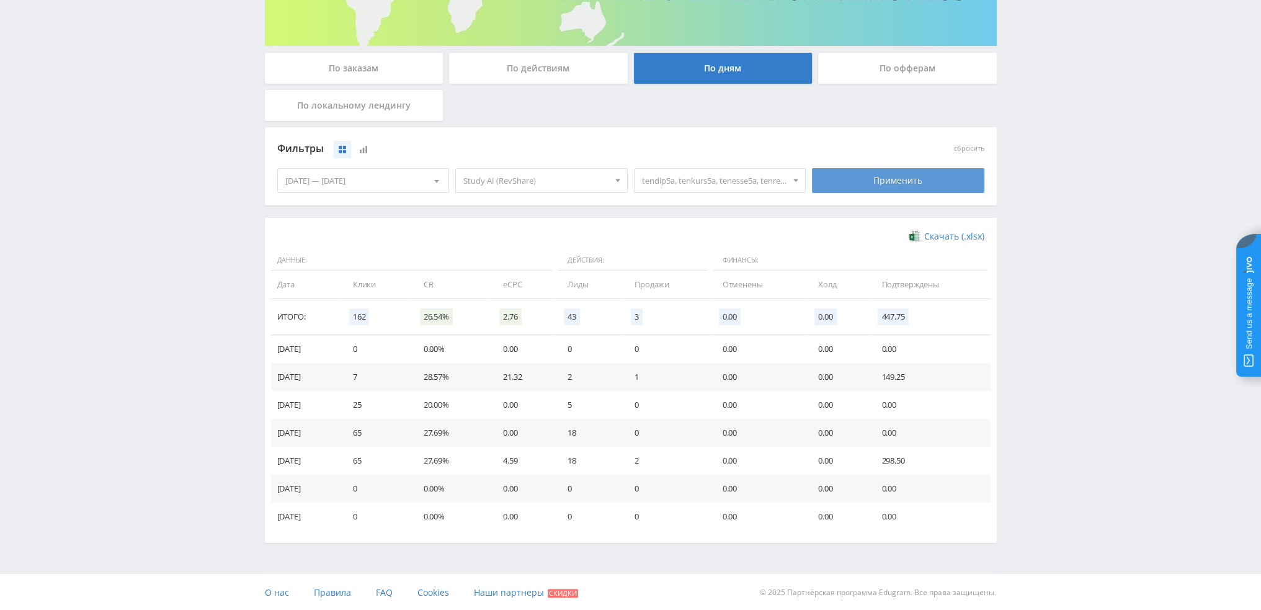
click at [858, 184] on div "Применить" at bounding box center [898, 180] width 172 height 25
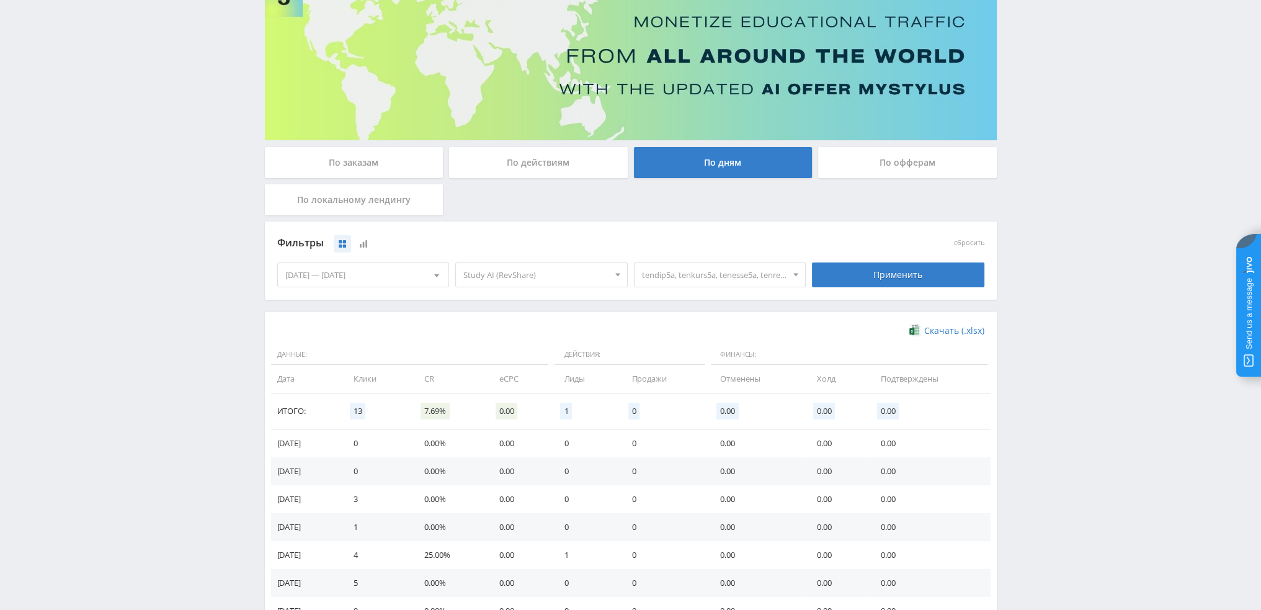
scroll to position [186, 0]
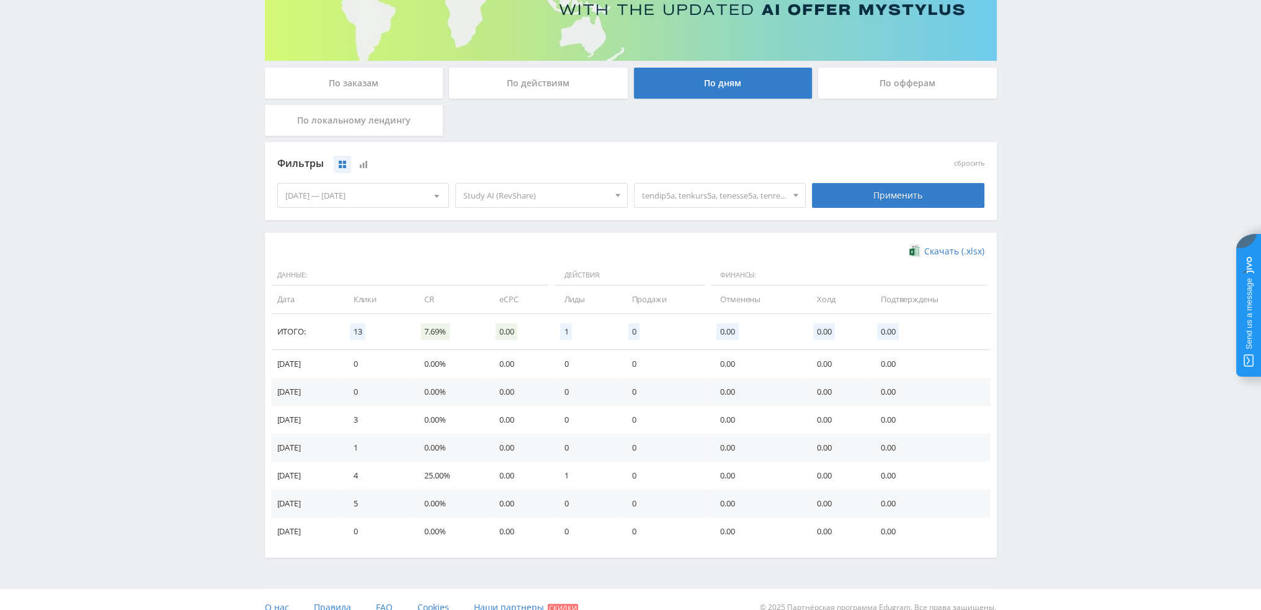
click at [744, 201] on span "tendip5a, tenkurs5a, tenesse5a, tenref5a" at bounding box center [714, 196] width 145 height 24
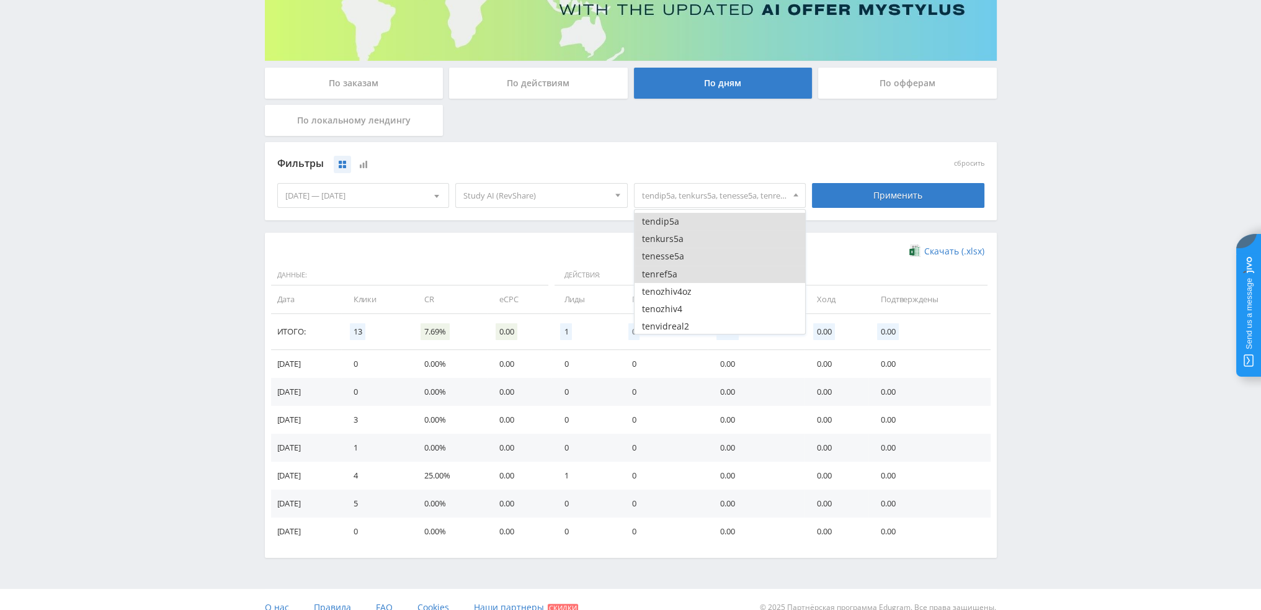
click at [673, 226] on button "tendip5a" at bounding box center [719, 221] width 171 height 17
click at [669, 241] on button "tenkurs5a" at bounding box center [719, 238] width 171 height 17
drag, startPoint x: 668, startPoint y: 255, endPoint x: 668, endPoint y: 265, distance: 10.6
click at [668, 255] on button "tenesse5a" at bounding box center [719, 255] width 171 height 17
click at [667, 268] on button "tenref5a" at bounding box center [719, 273] width 171 height 17
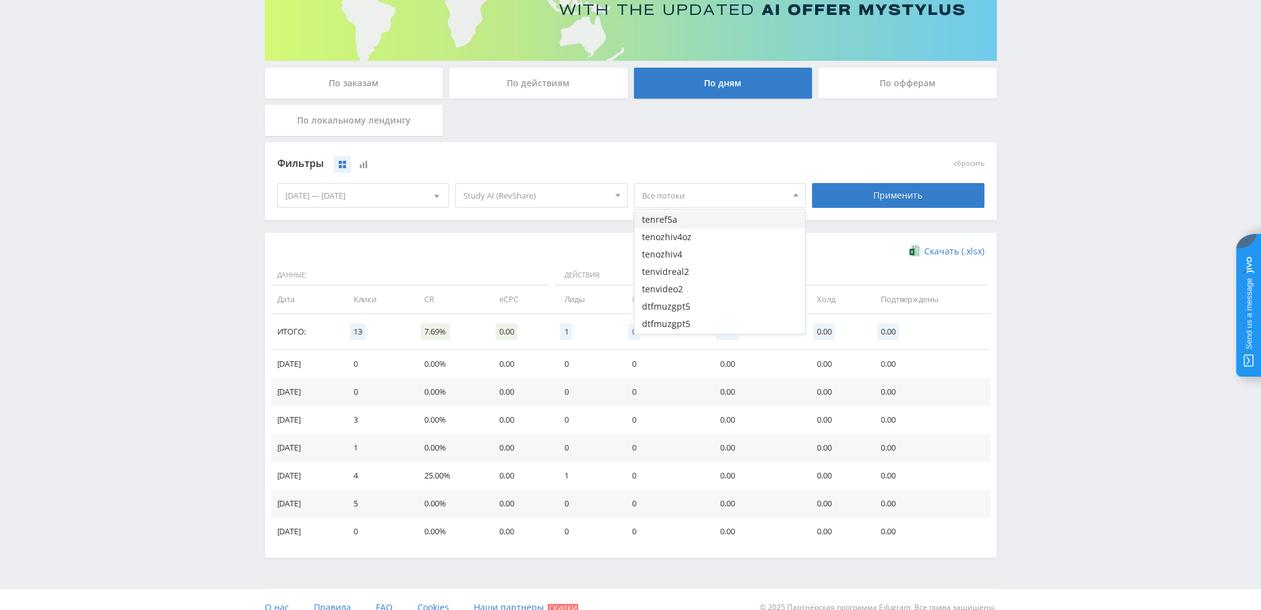
scroll to position [372, 0]
click at [678, 249] on button "tenozhiv4" at bounding box center [719, 246] width 171 height 17
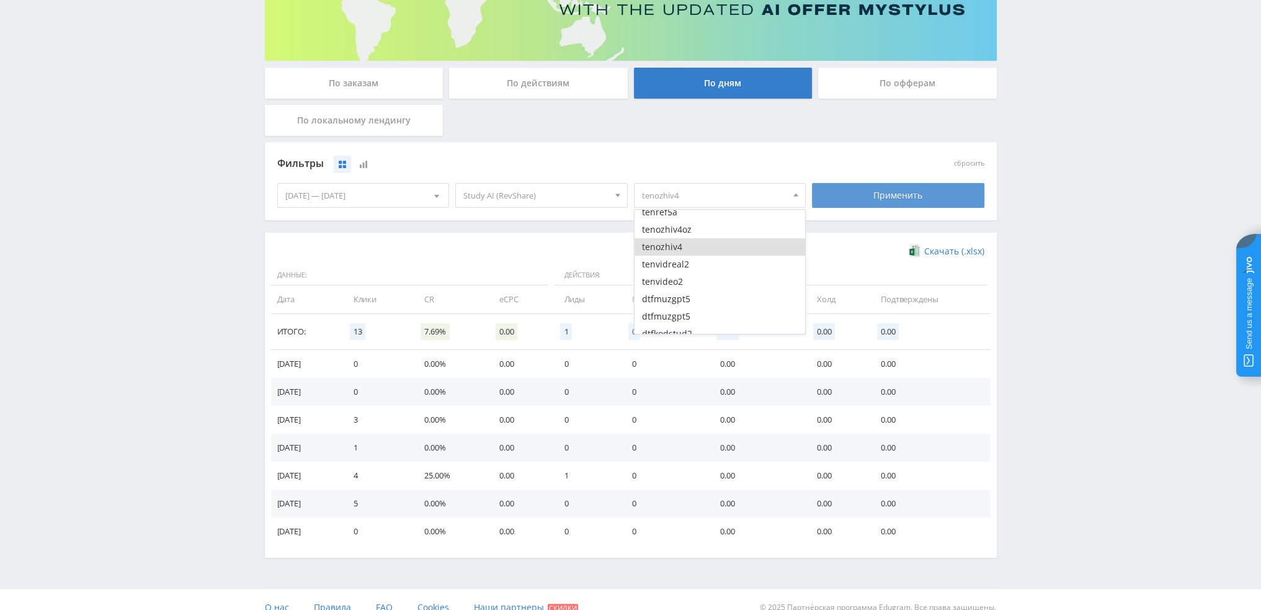
click at [870, 203] on div "Применить" at bounding box center [898, 195] width 172 height 25
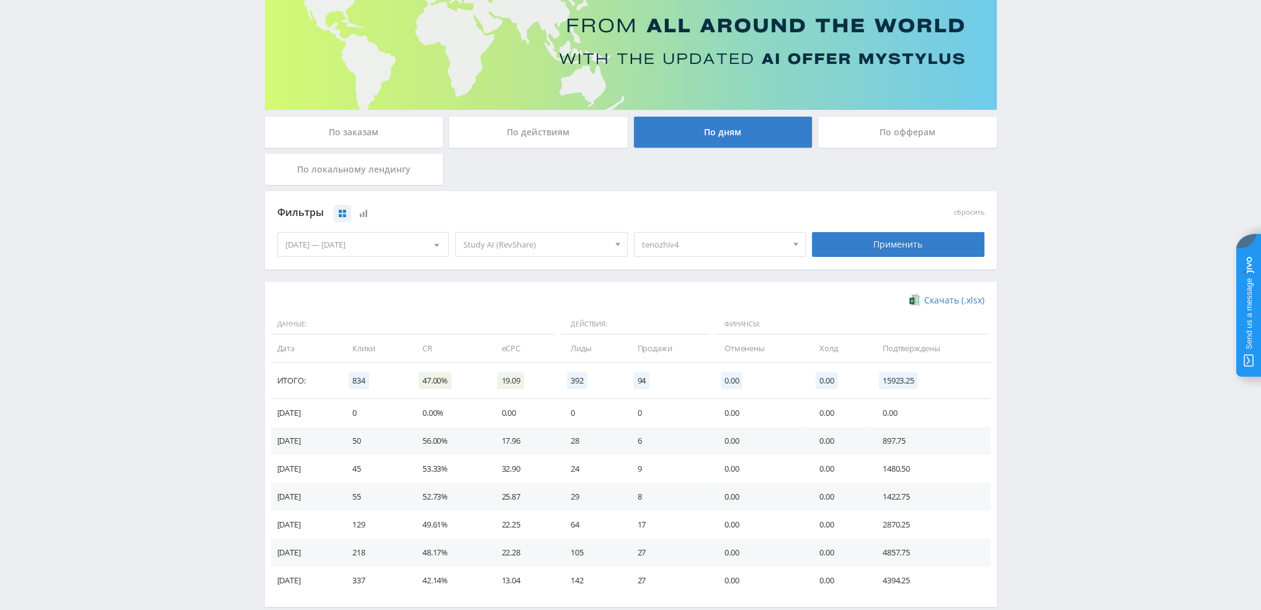
scroll to position [186, 0]
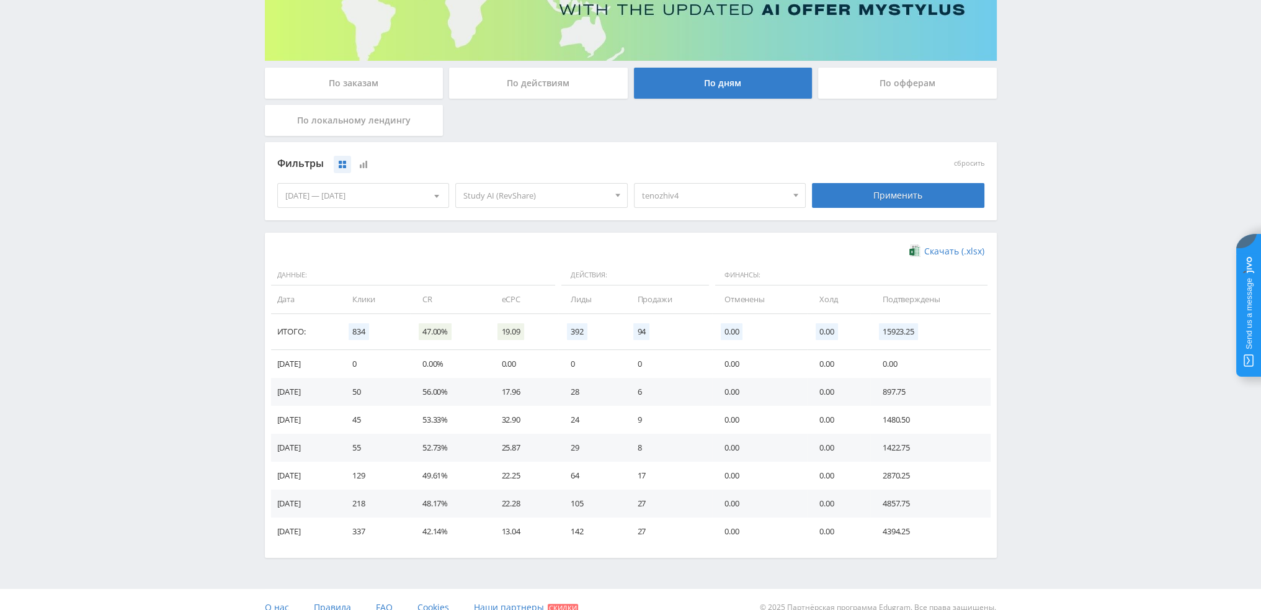
click at [706, 203] on span "tenozhiv4" at bounding box center [714, 196] width 145 height 24
click at [682, 248] on button "tenozhiv4" at bounding box center [719, 246] width 171 height 17
click at [690, 267] on button "tenvidreal2" at bounding box center [719, 263] width 171 height 17
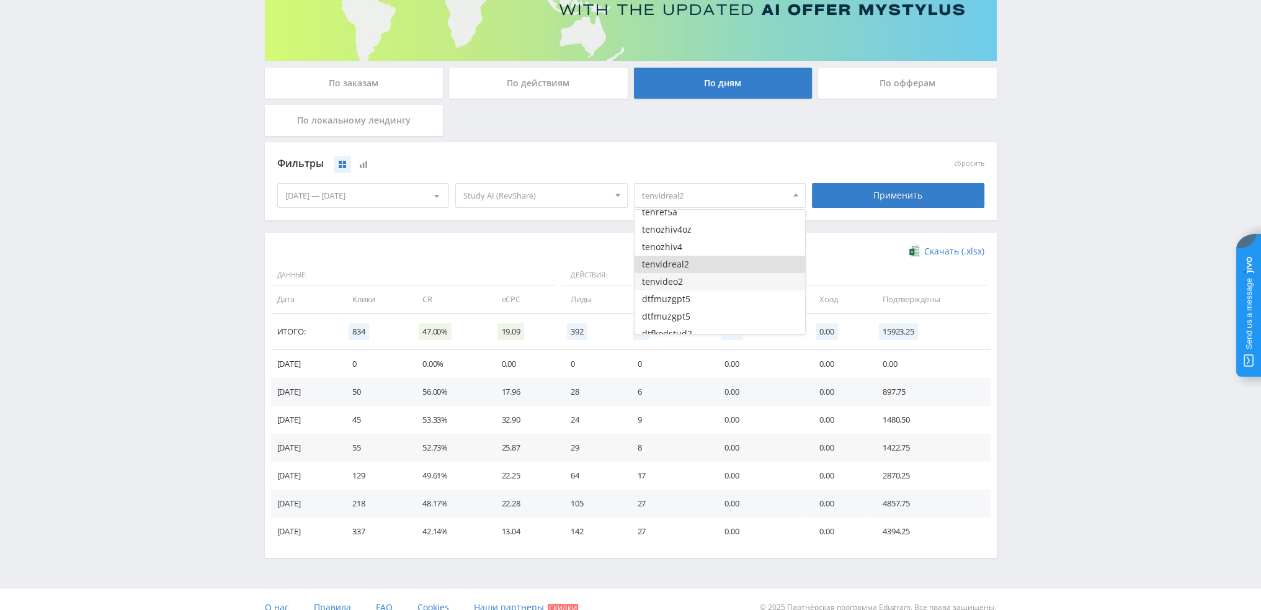
click at [690, 280] on button "tenvideo2" at bounding box center [719, 281] width 171 height 17
click at [838, 203] on div "Применить" at bounding box center [898, 195] width 172 height 25
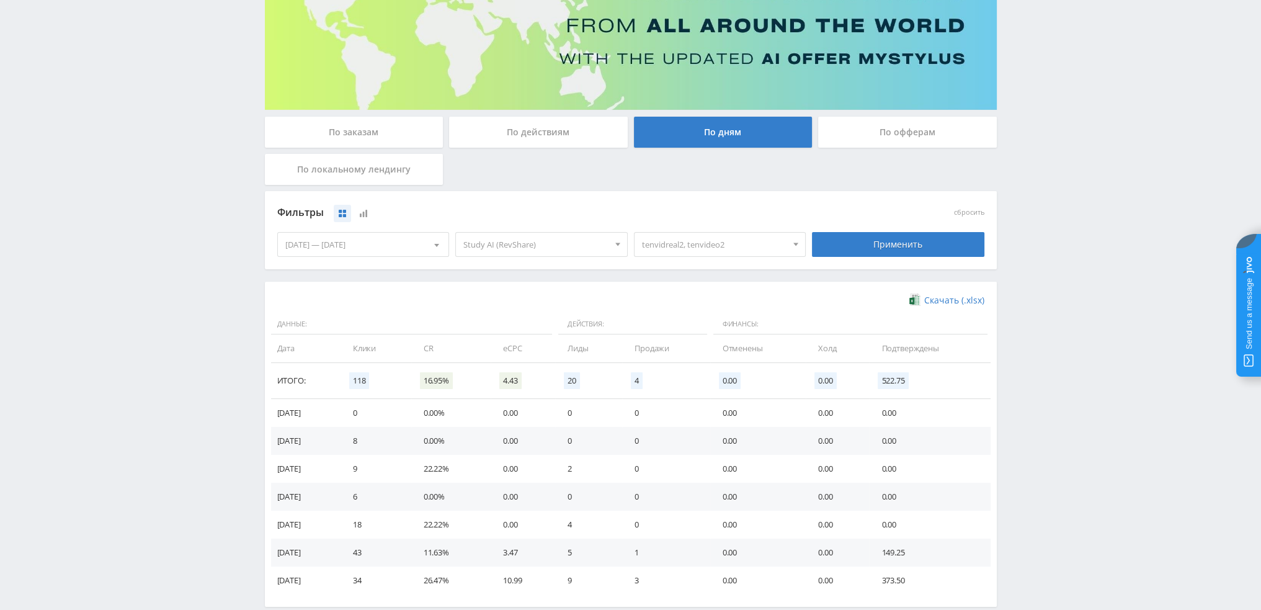
scroll to position [201, 0]
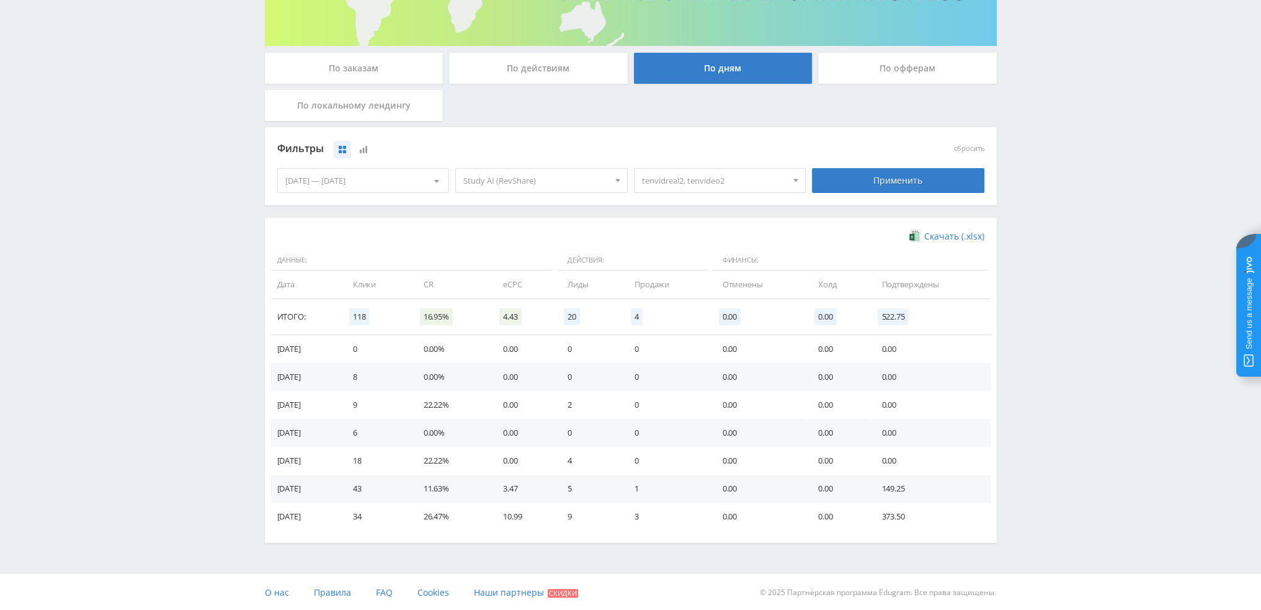
click at [693, 175] on span "tenvidreal2, tenvideo2" at bounding box center [714, 181] width 145 height 24
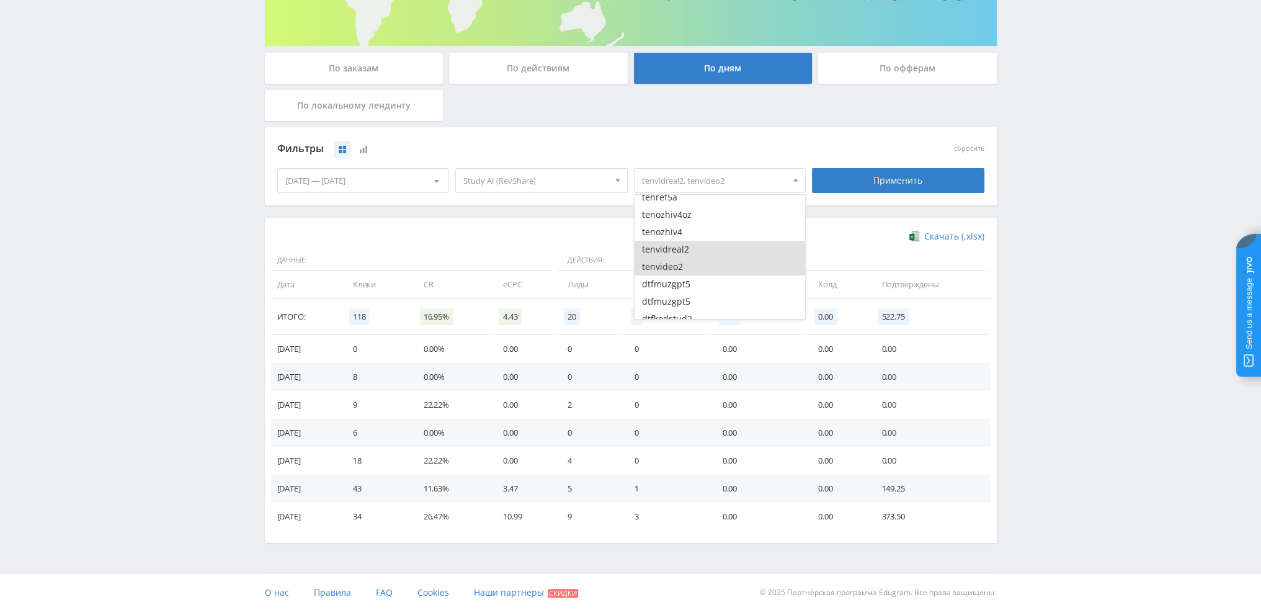
click at [680, 247] on button "tenvidreal2" at bounding box center [719, 249] width 171 height 17
click at [681, 265] on button "tenvideo2" at bounding box center [719, 266] width 171 height 17
click at [689, 228] on button "dtfmuzgpt5" at bounding box center [719, 221] width 171 height 17
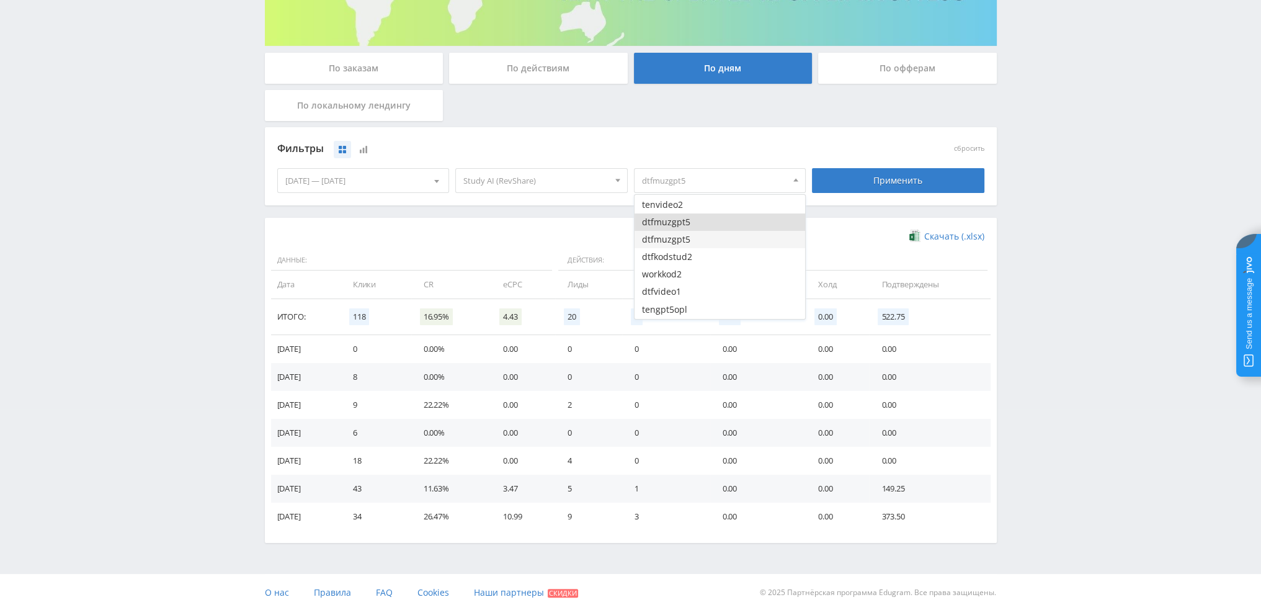
click at [690, 240] on button "dtfmuzgpt5" at bounding box center [719, 239] width 171 height 17
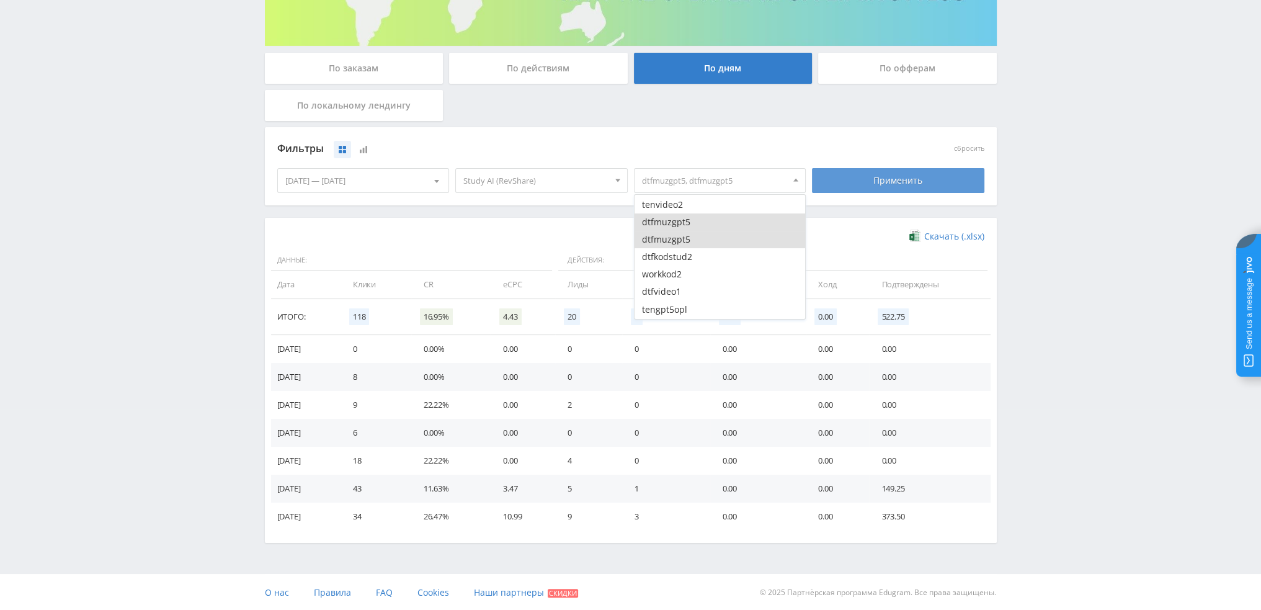
click at [837, 182] on div "Применить" at bounding box center [898, 180] width 172 height 25
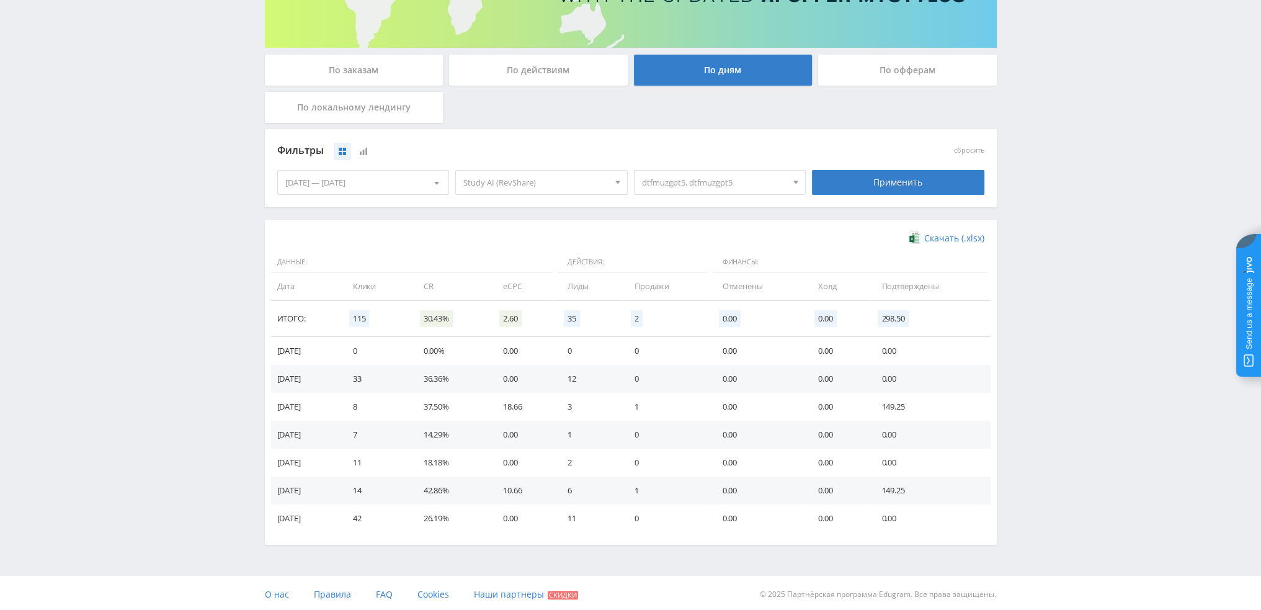
scroll to position [201, 0]
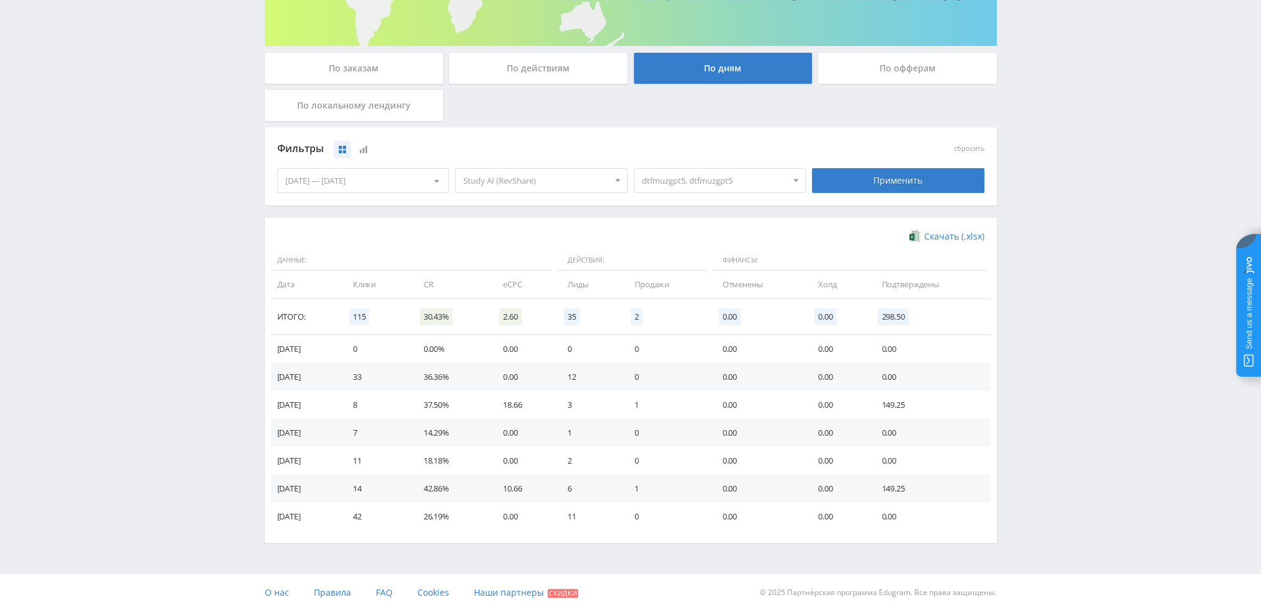
click at [698, 183] on span "dtfmuzgpt5, dtfmuzgpt5" at bounding box center [714, 181] width 145 height 24
click at [677, 226] on button "dtfmuzgpt5" at bounding box center [719, 221] width 171 height 17
click at [676, 244] on button "dtfmuzgpt5" at bounding box center [719, 239] width 171 height 17
click at [689, 235] on button "dtfvideo1" at bounding box center [719, 229] width 171 height 17
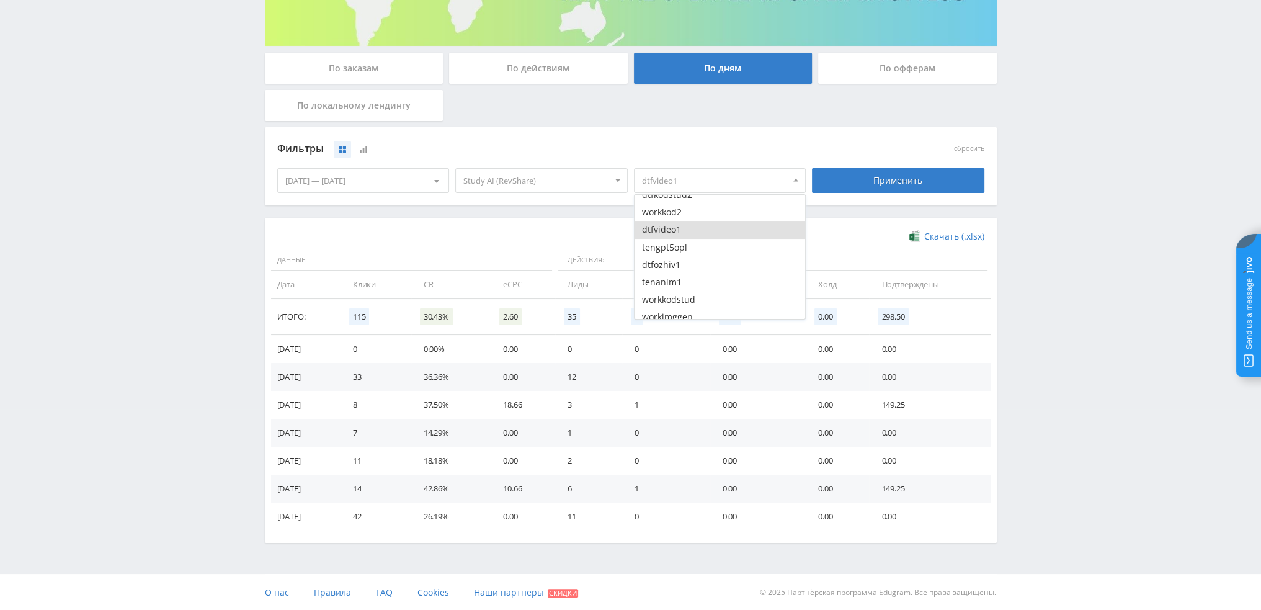
click at [866, 182] on div "Применить" at bounding box center [898, 180] width 172 height 25
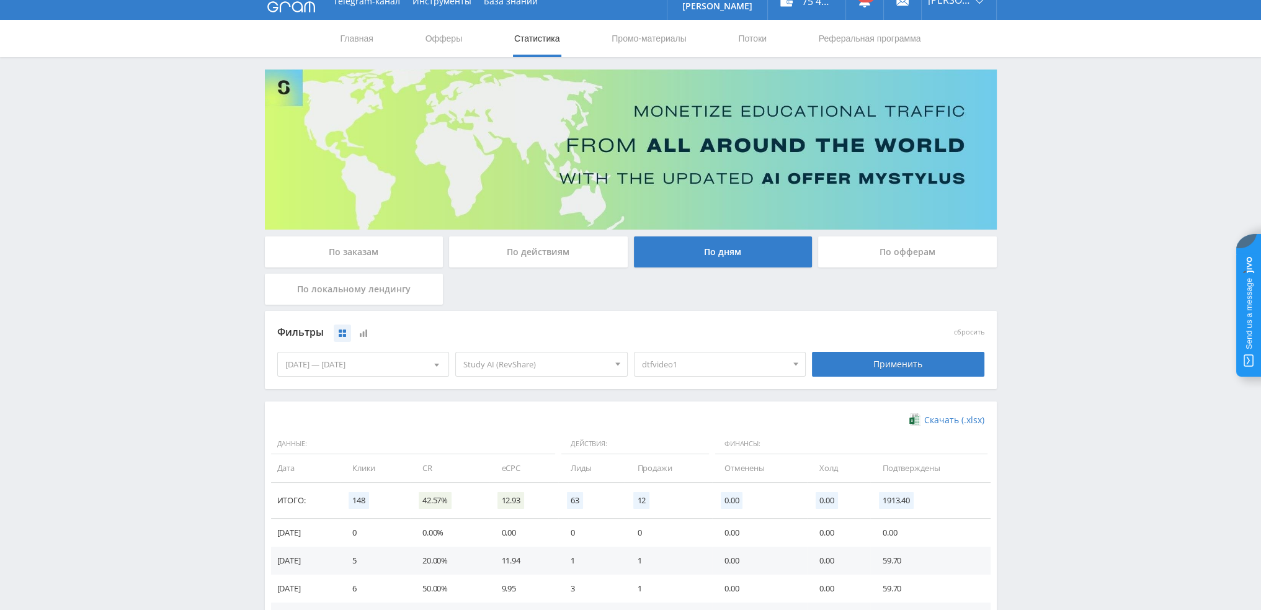
scroll to position [15, 0]
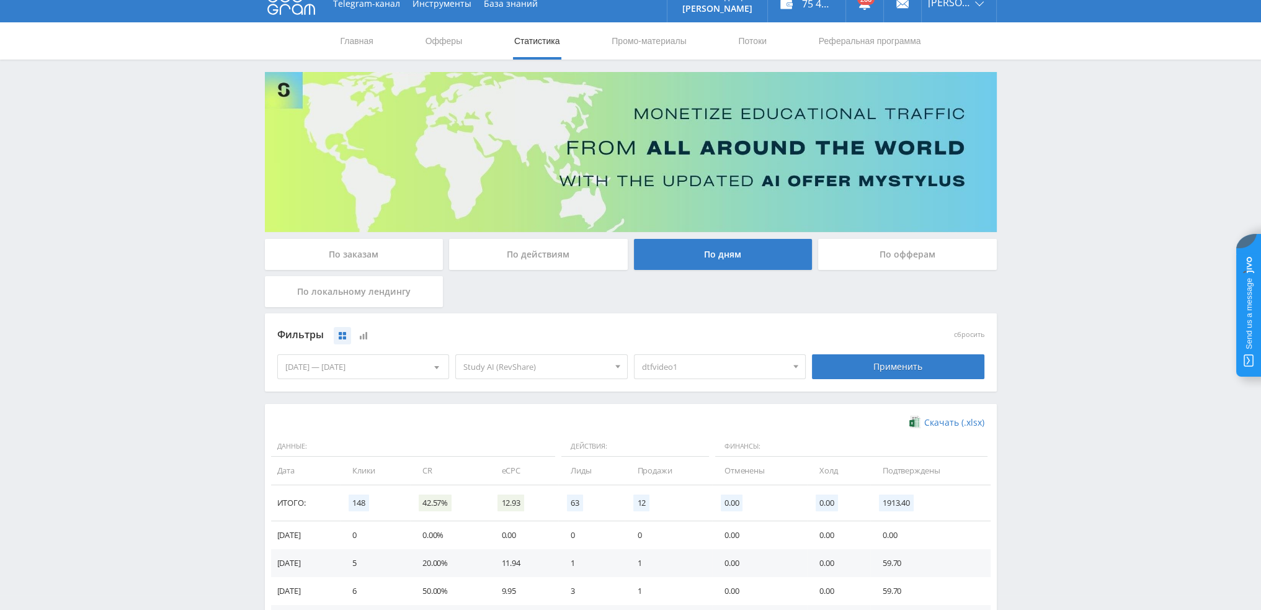
click at [394, 371] on div "[DATE] — [DATE]" at bounding box center [363, 367] width 171 height 24
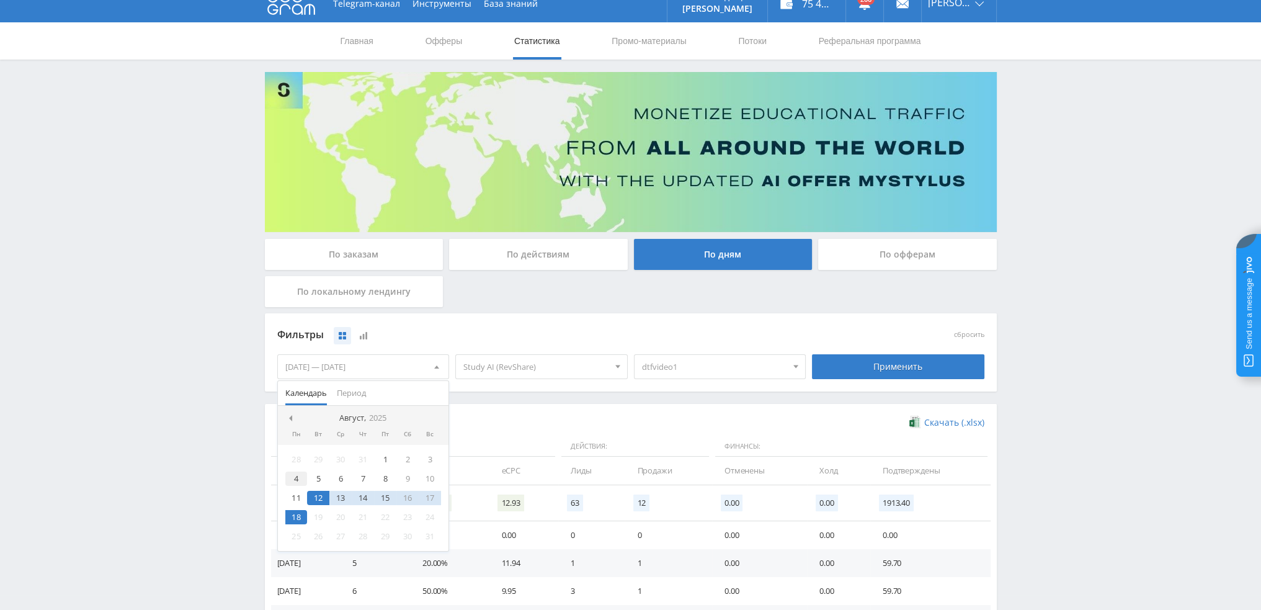
click at [298, 477] on div "4" at bounding box center [296, 478] width 22 height 14
click at [296, 515] on div "18" at bounding box center [296, 517] width 22 height 14
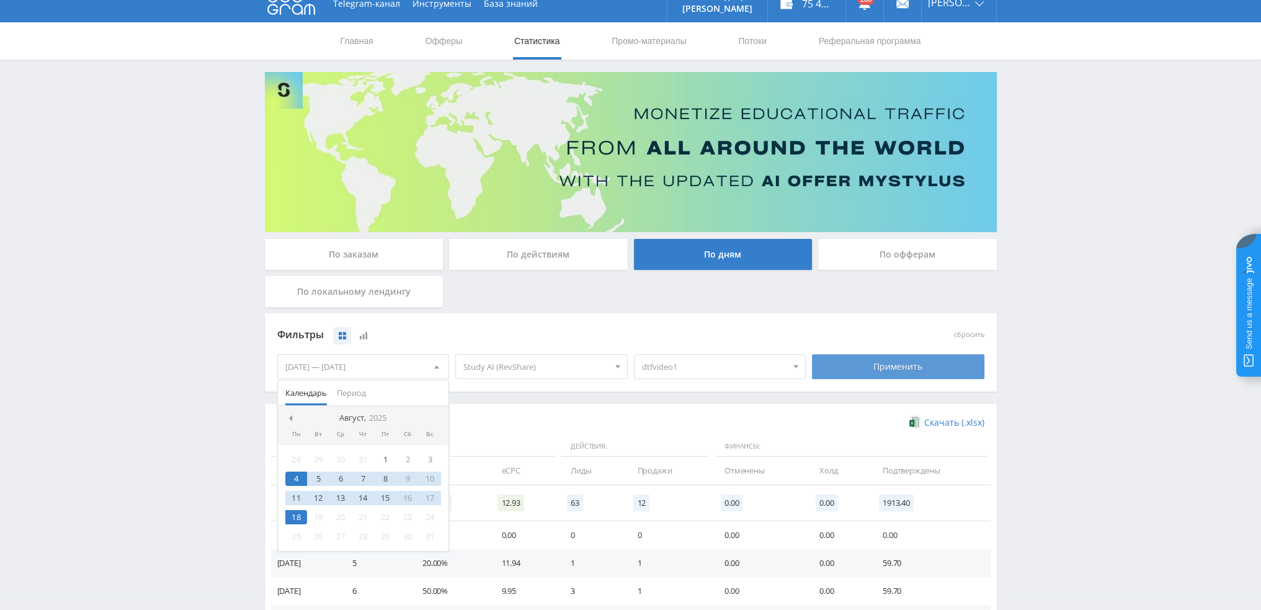
click at [897, 357] on div "Применить" at bounding box center [898, 366] width 172 height 25
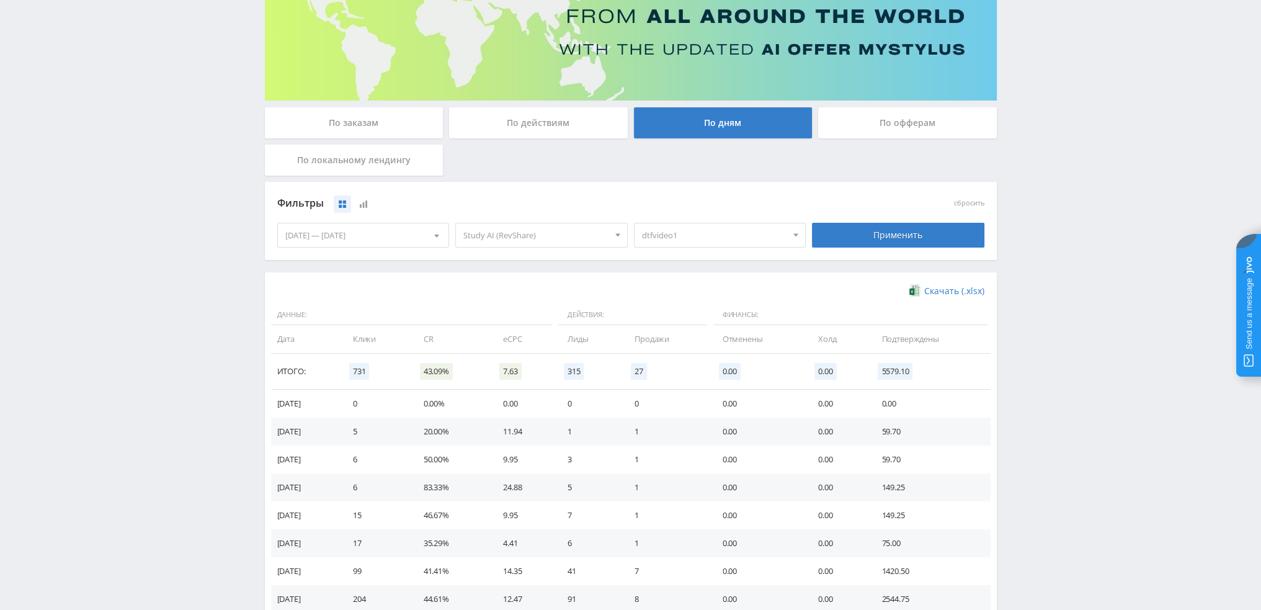
scroll to position [114, 0]
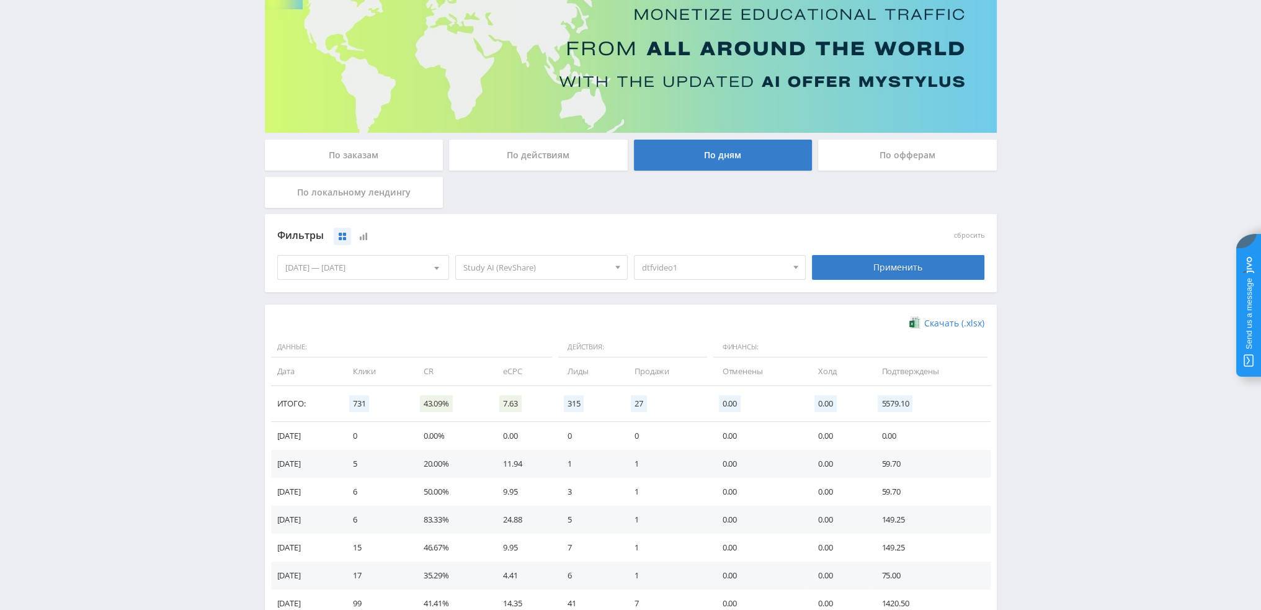
click at [742, 260] on span "dtfvideo1" at bounding box center [714, 267] width 145 height 24
click at [682, 319] on button "dtfvideo1" at bounding box center [719, 316] width 171 height 17
click at [693, 350] on button "dtfozhiv1" at bounding box center [719, 351] width 171 height 17
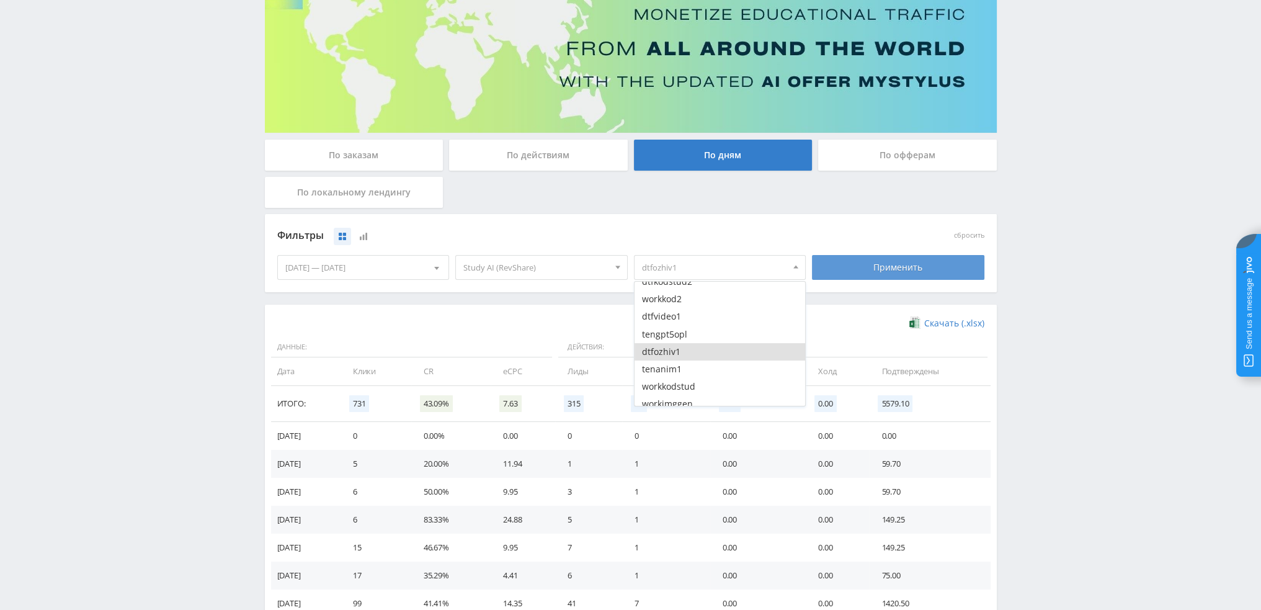
click at [891, 257] on div "Применить" at bounding box center [898, 267] width 172 height 25
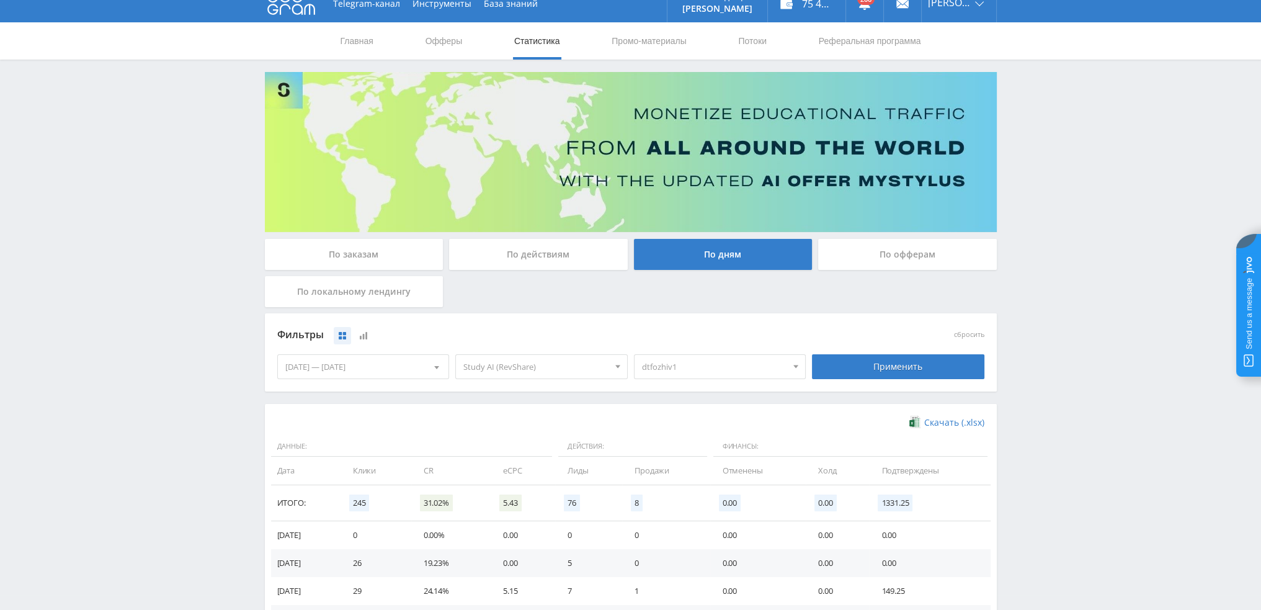
scroll to position [0, 0]
